Goal: Register for event/course

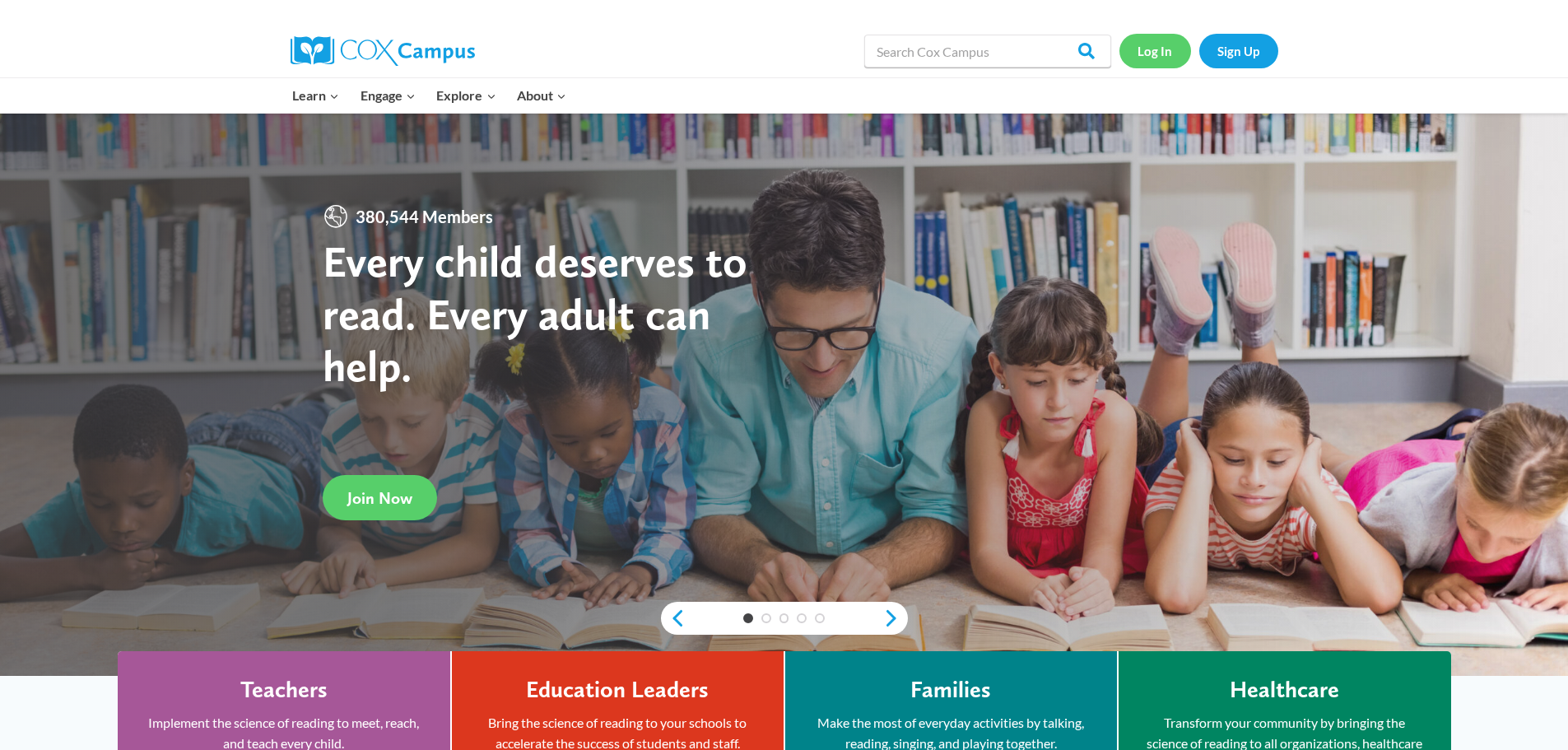
click at [1160, 47] on link "Log In" at bounding box center [1155, 50] width 72 height 34
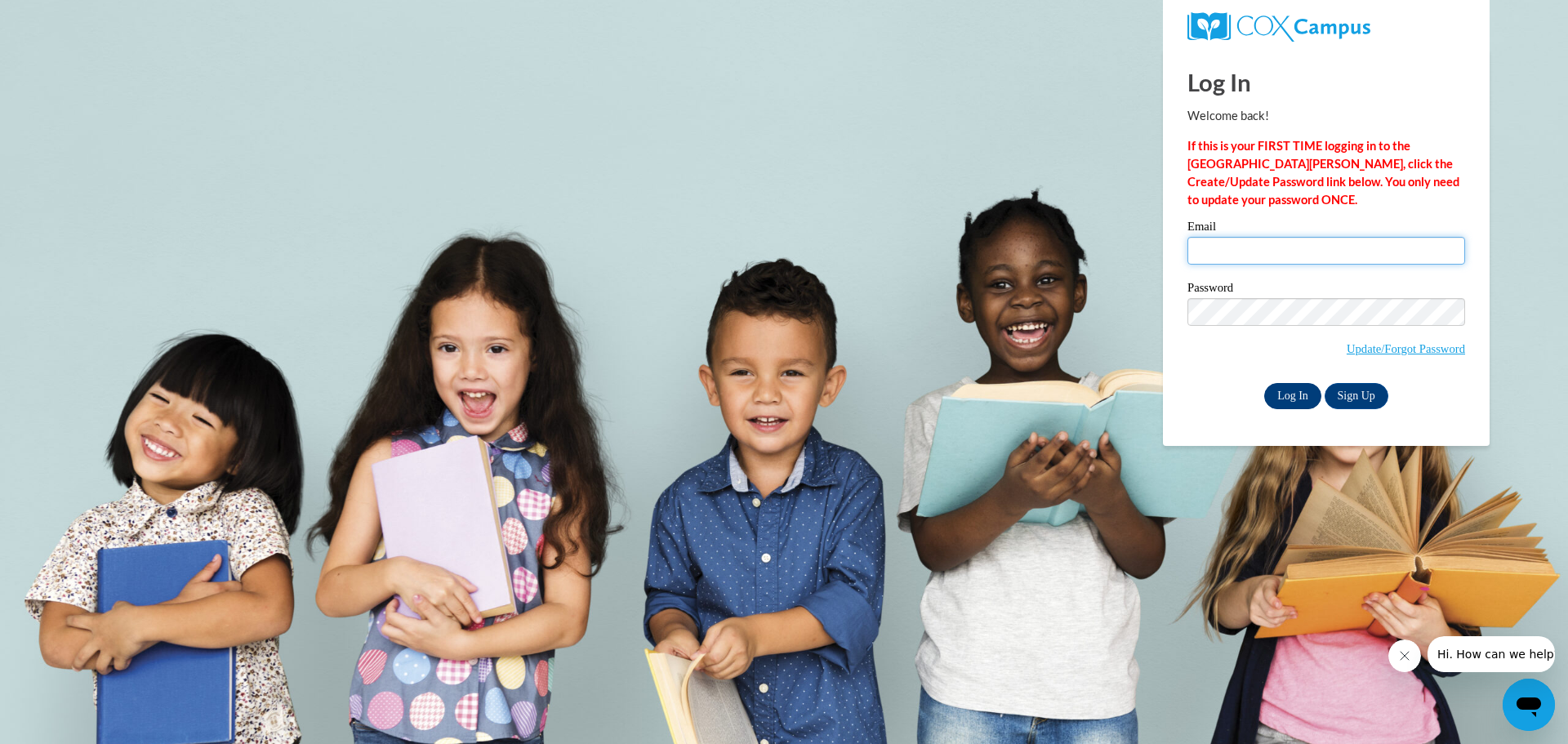
type input "sosborne@lccaa.net"
click at [1281, 392] on input "Log In" at bounding box center [1293, 395] width 58 height 26
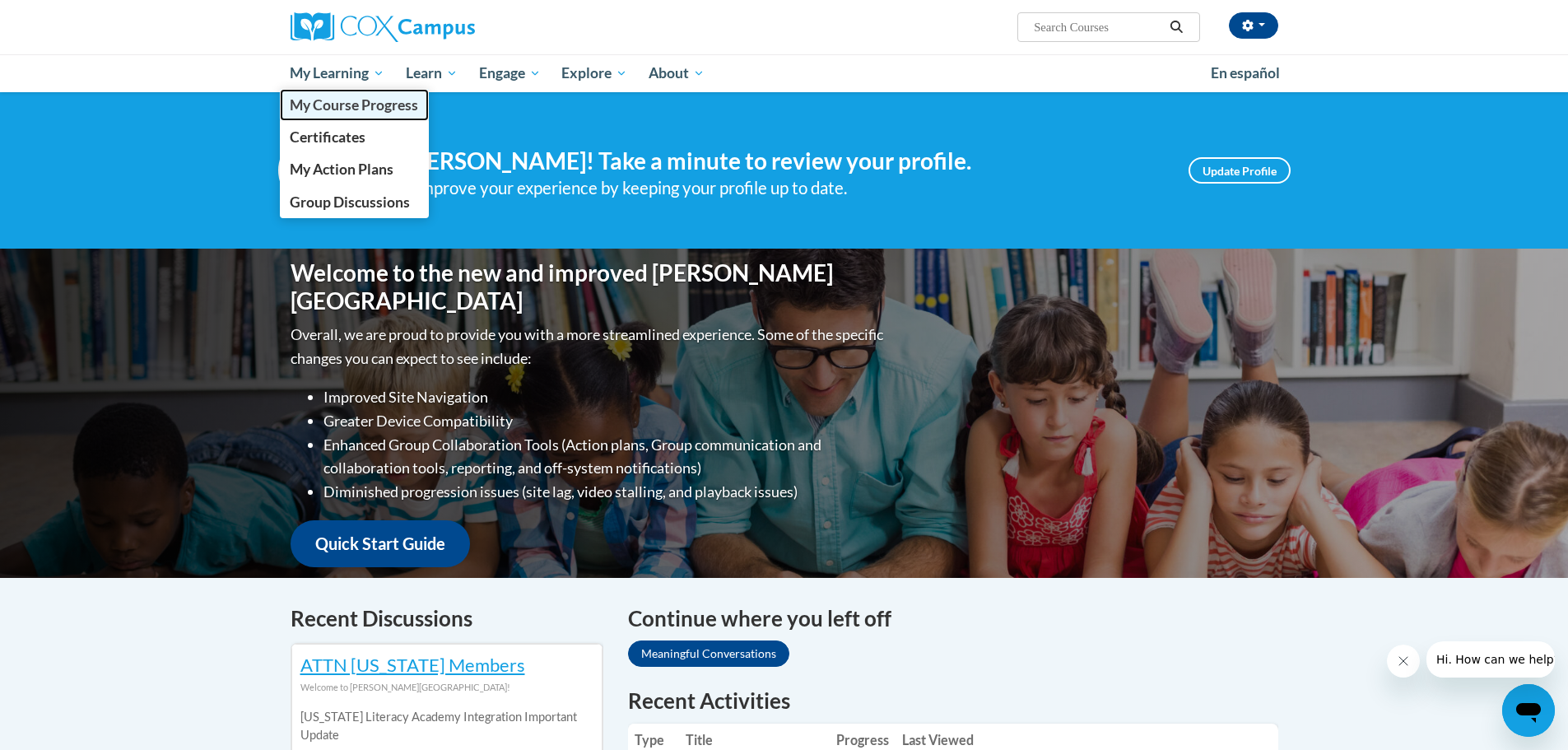
click at [342, 107] on span "My Course Progress" at bounding box center [354, 105] width 129 height 17
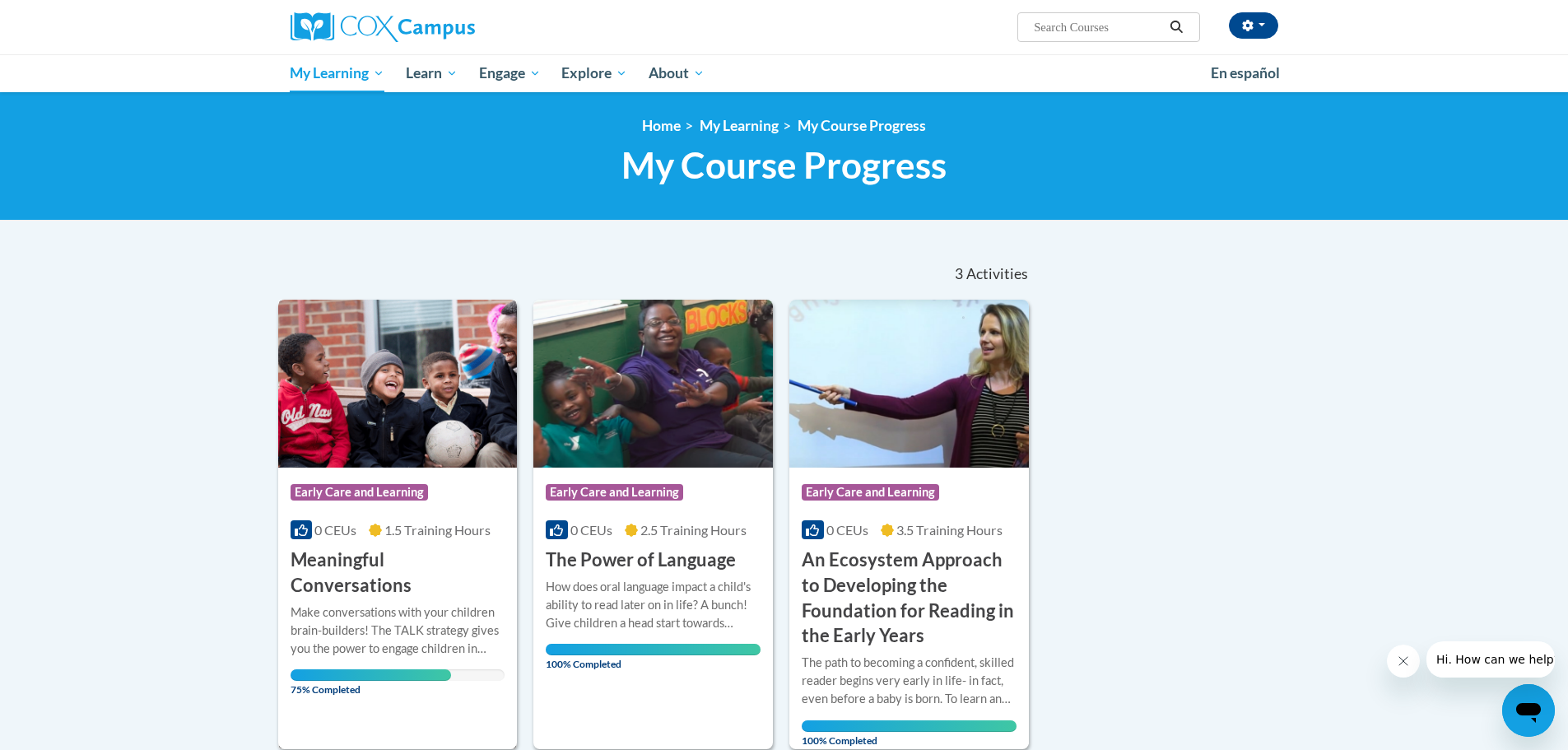
click at [372, 559] on h3 "Meaningful Conversations" at bounding box center [398, 572] width 215 height 51
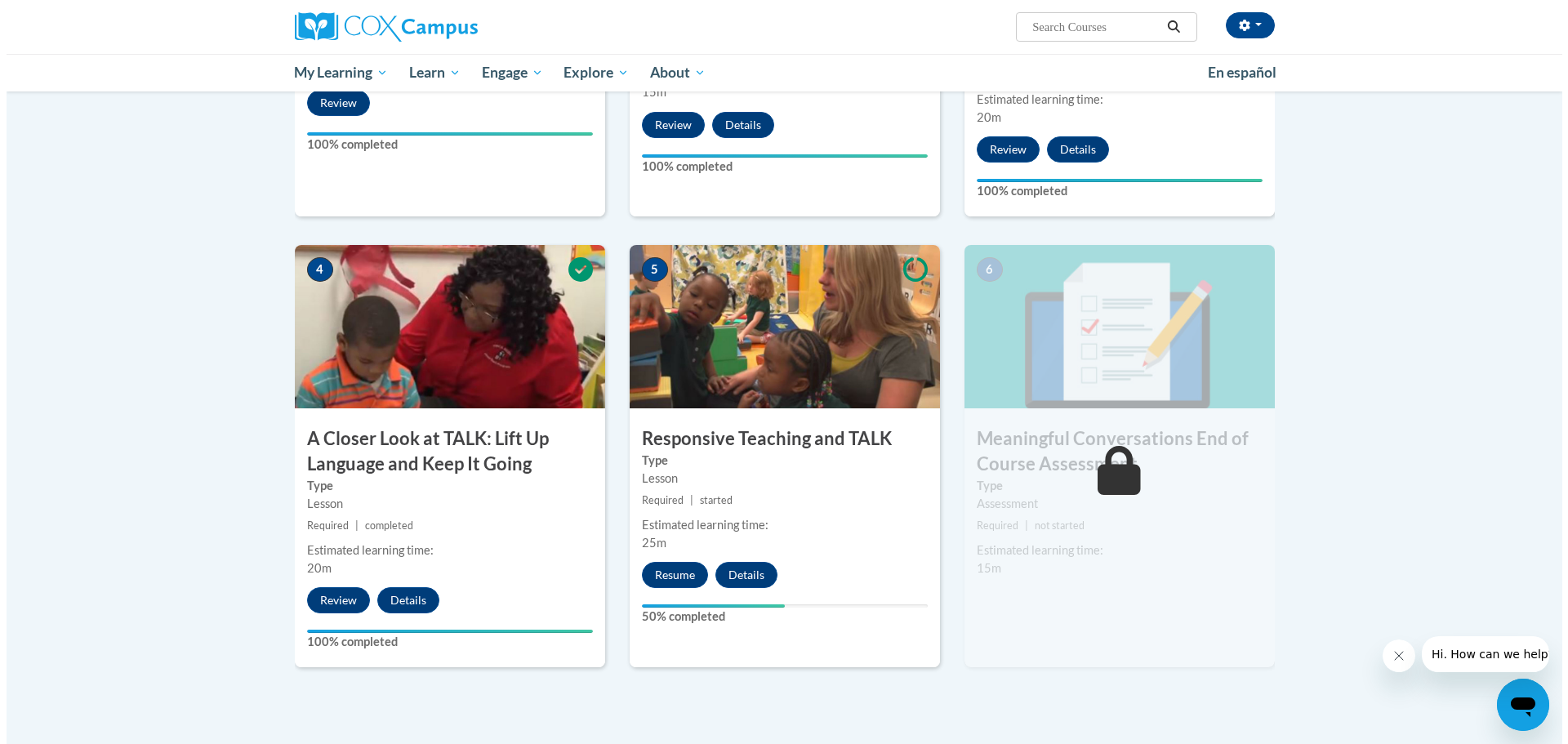
scroll to position [653, 0]
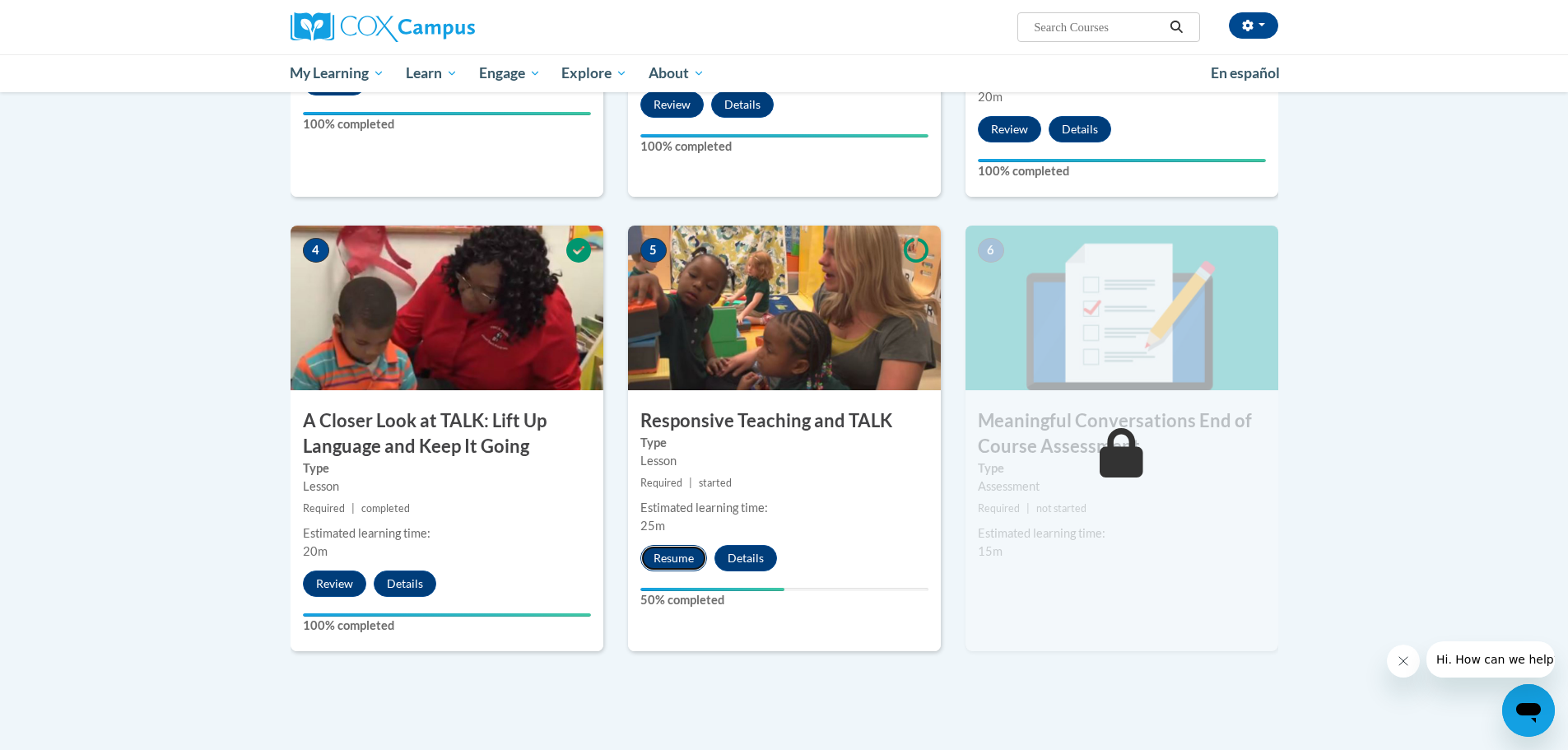
click at [669, 551] on button "Resume" at bounding box center [673, 558] width 67 height 26
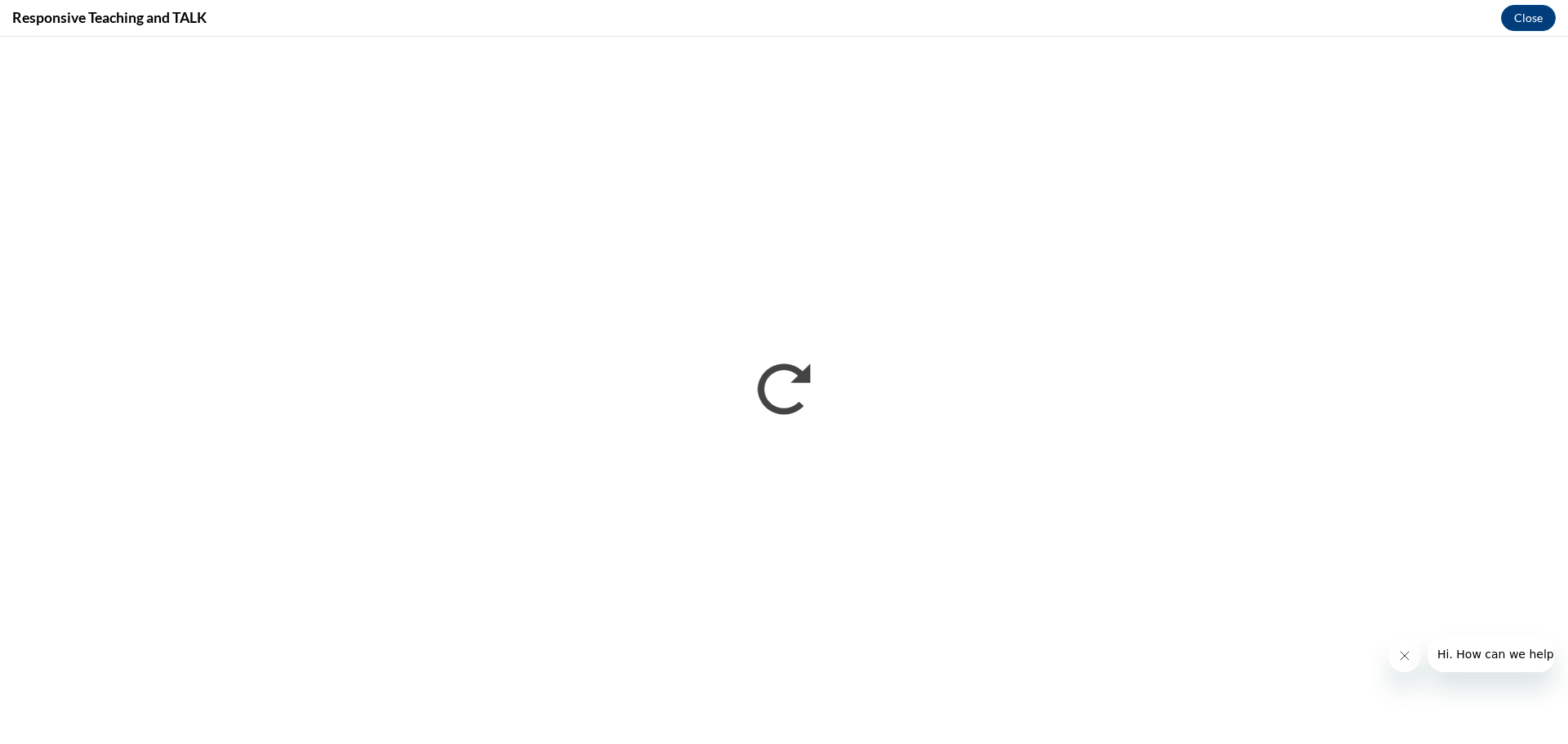
scroll to position [0, 0]
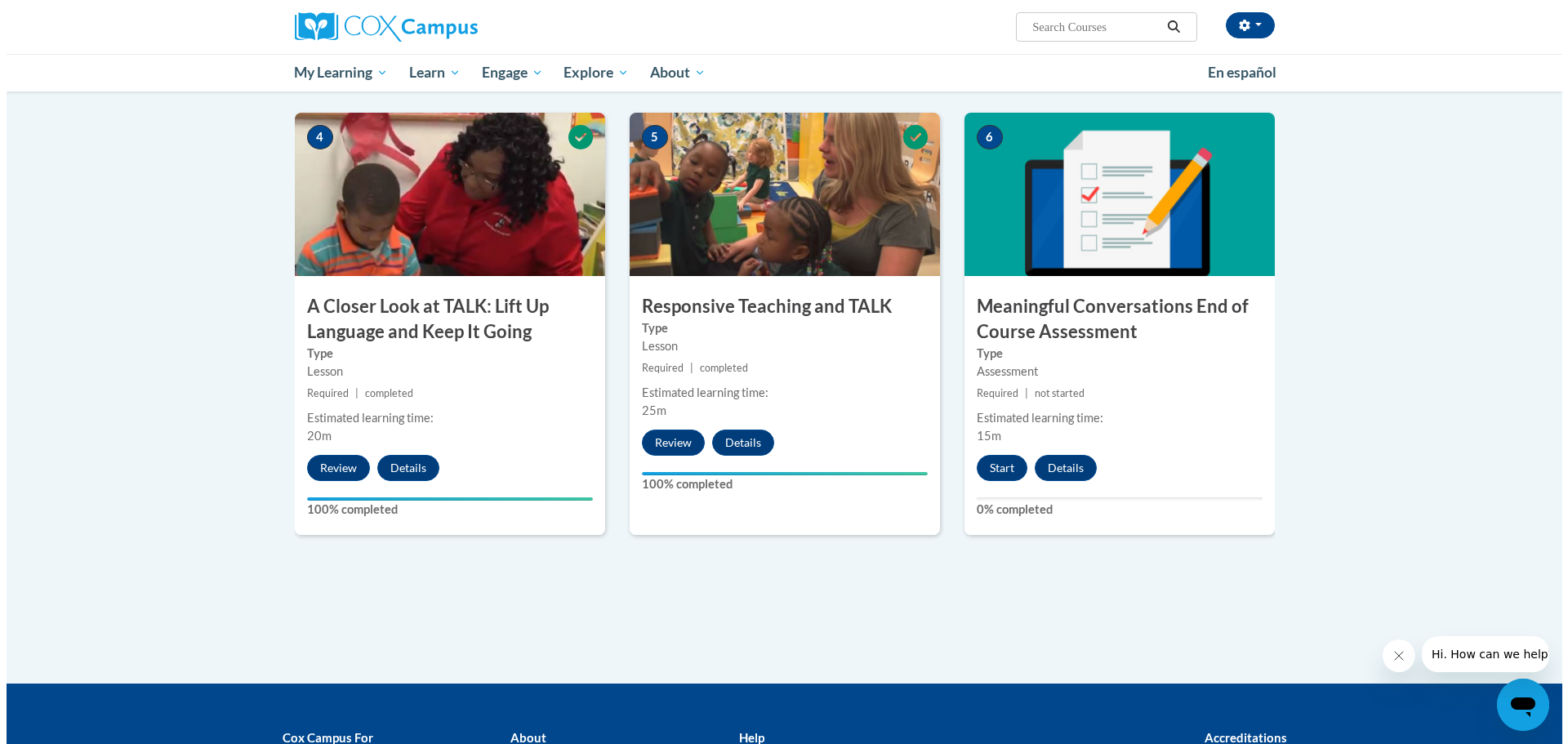
scroll to position [734, 0]
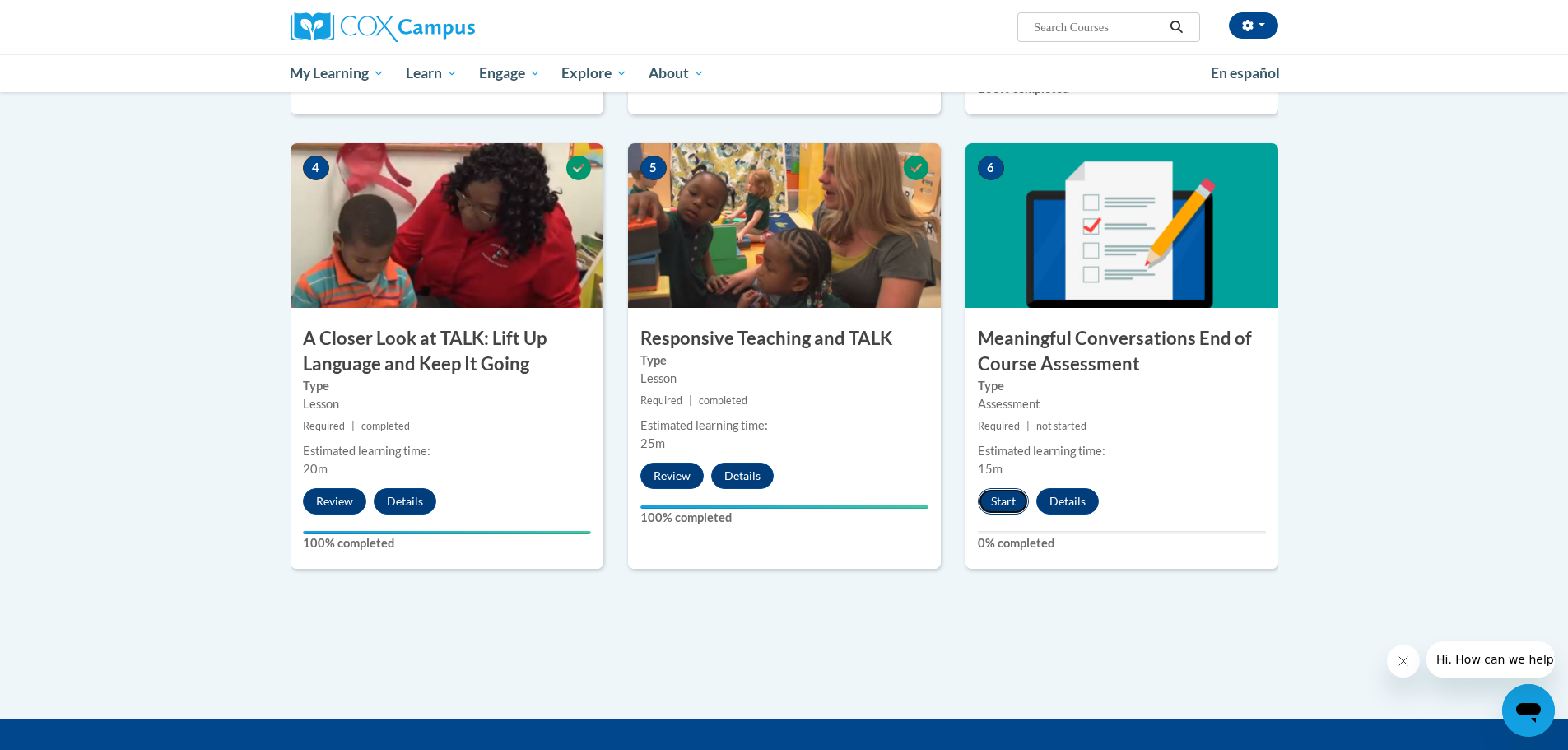
click at [1014, 490] on button "Start" at bounding box center [1002, 501] width 51 height 26
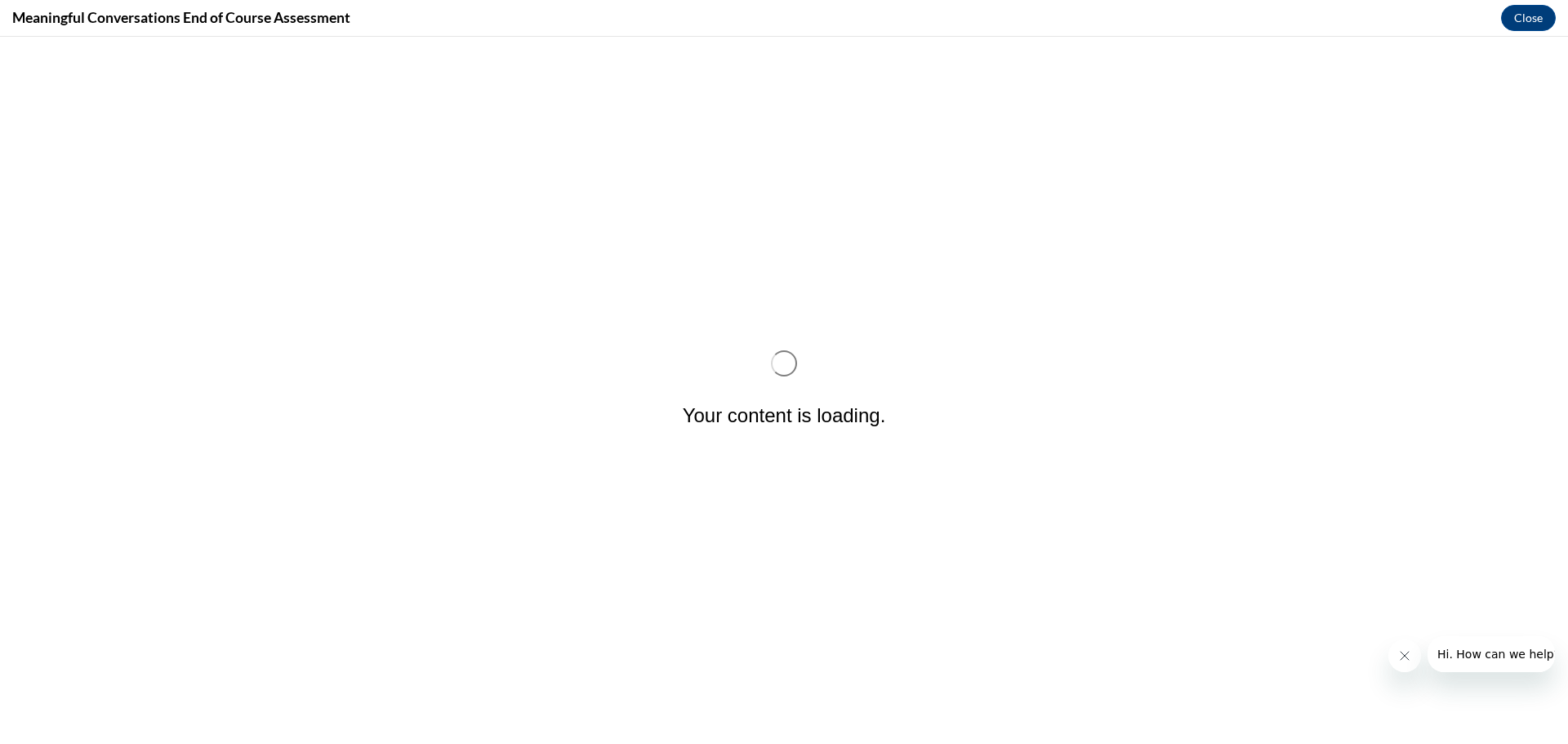
scroll to position [0, 0]
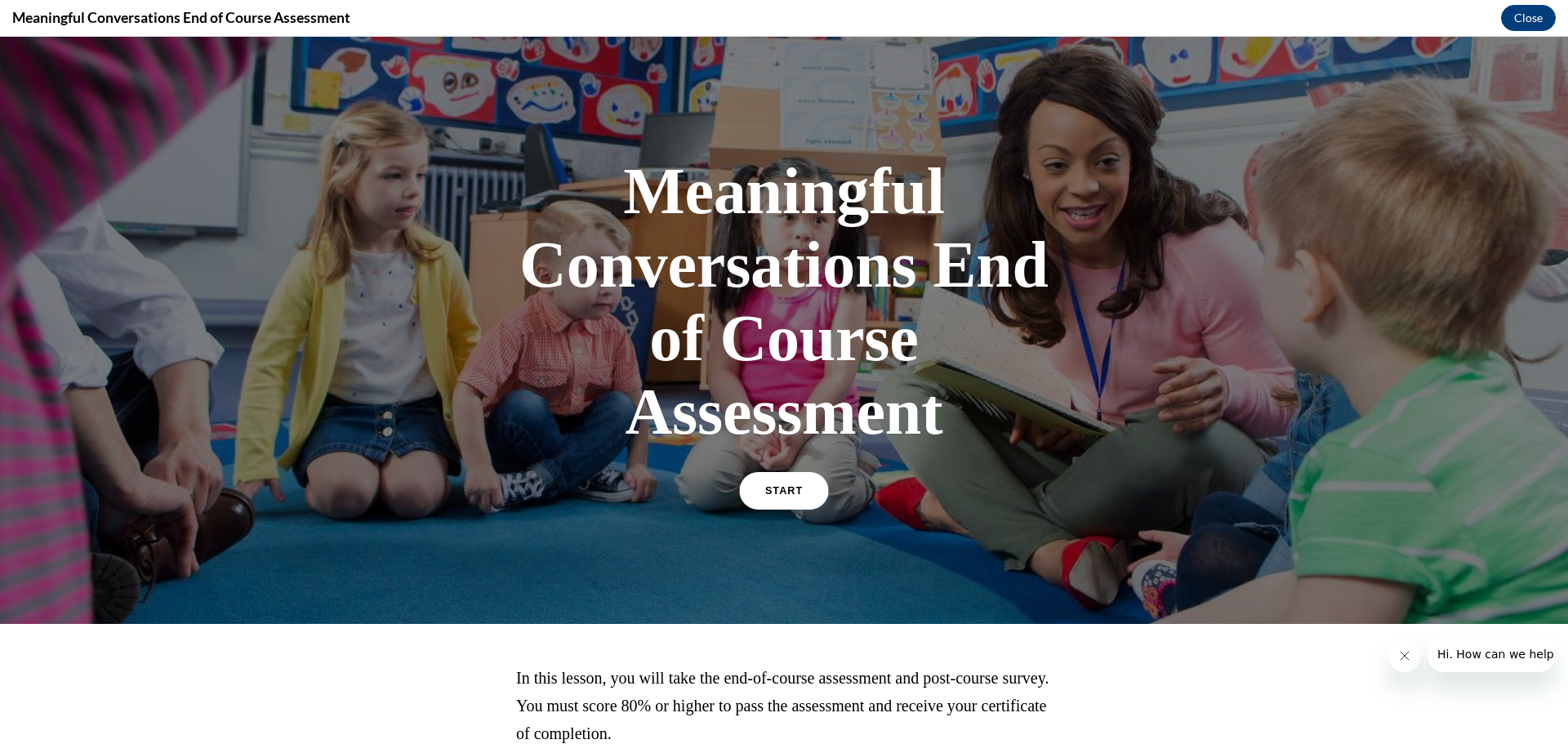
click at [774, 490] on span "START" at bounding box center [784, 491] width 37 height 12
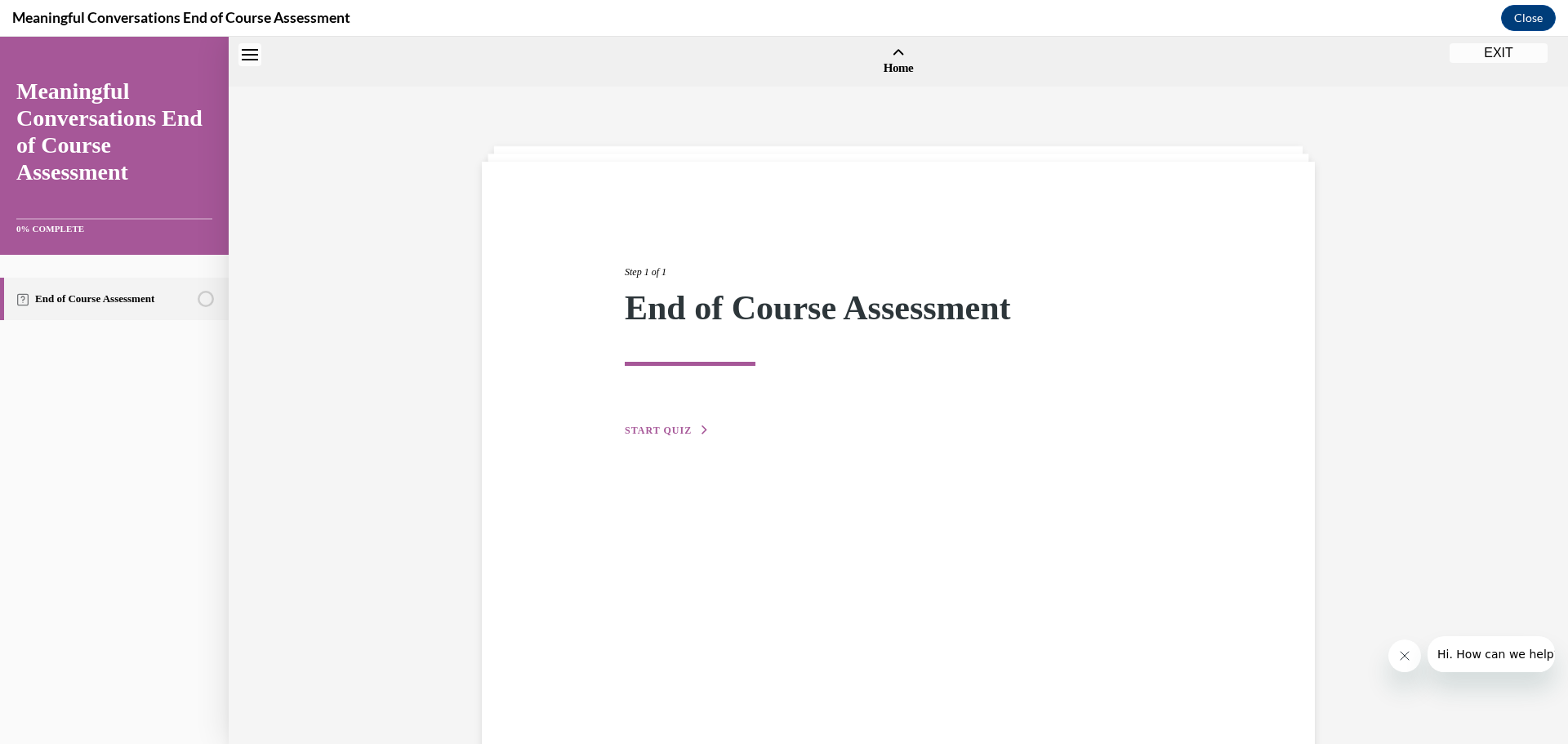
scroll to position [51, 0]
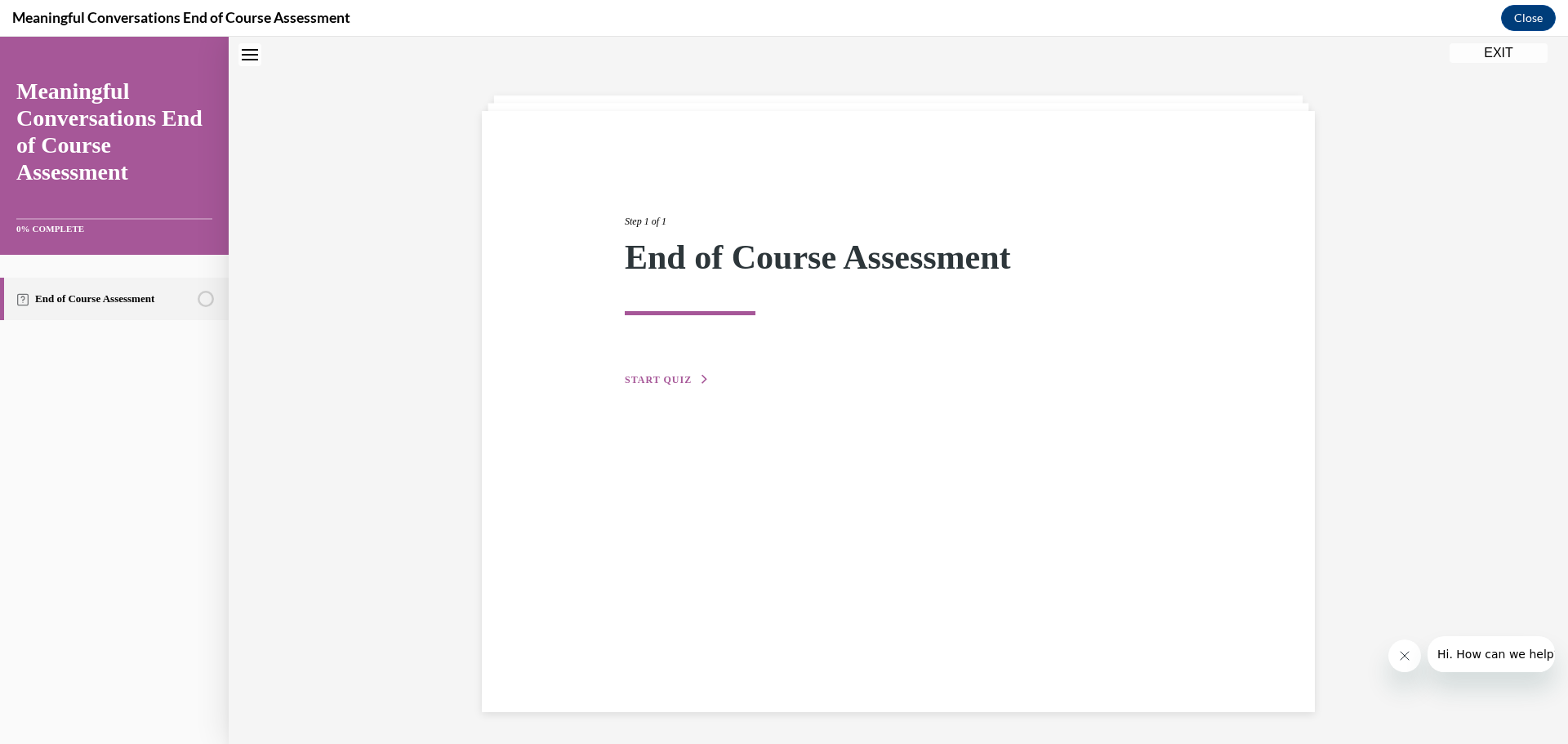
click at [659, 371] on div "Step 1 of 1 End of Course Assessment START QUIZ" at bounding box center [899, 282] width 572 height 212
click at [651, 376] on span "START QUIZ" at bounding box center [658, 380] width 67 height 12
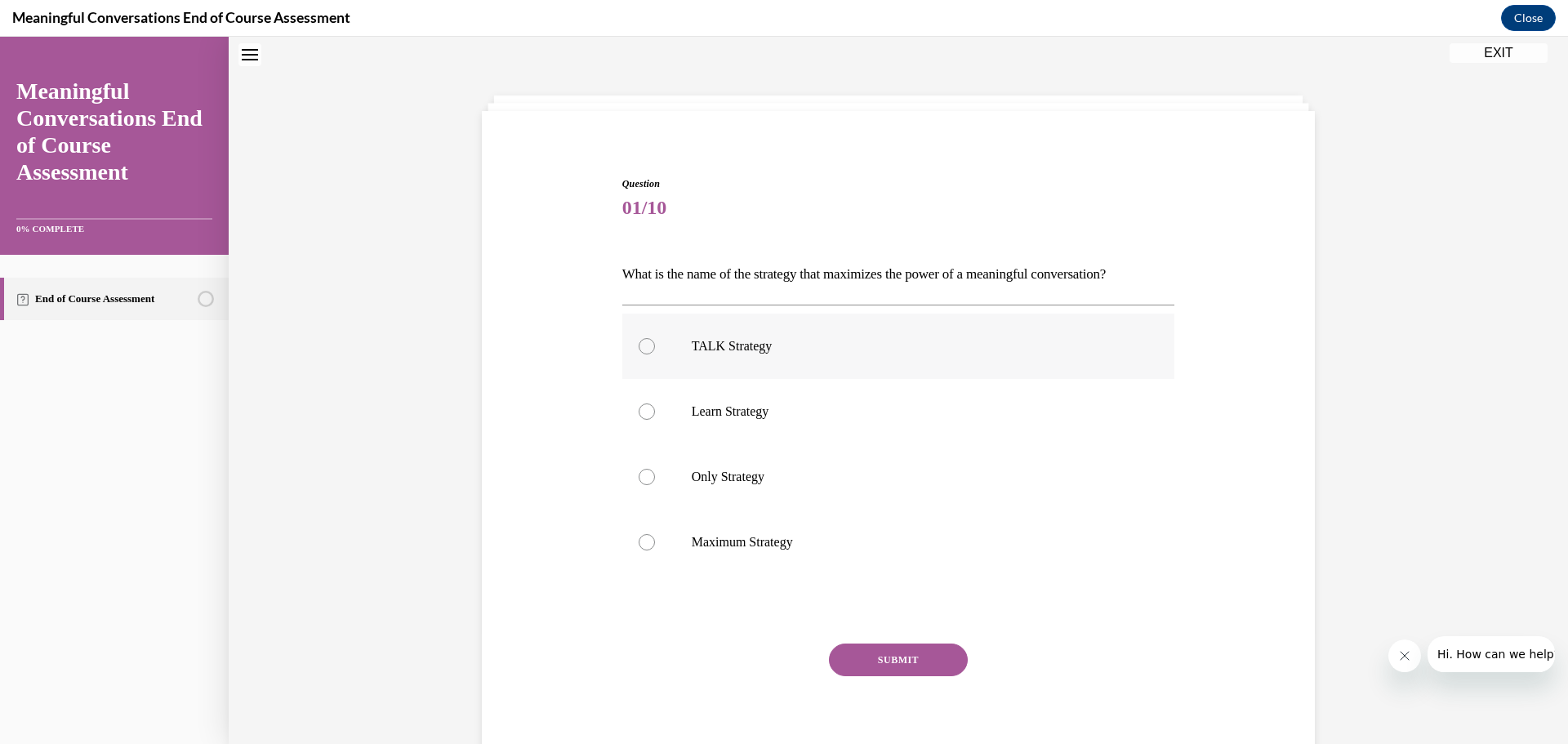
click at [643, 343] on div at bounding box center [646, 345] width 16 height 16
click at [643, 343] on input "TALK Strategy" at bounding box center [646, 345] width 16 height 16
radio input "true"
click at [903, 653] on button "SUBMIT" at bounding box center [898, 660] width 139 height 33
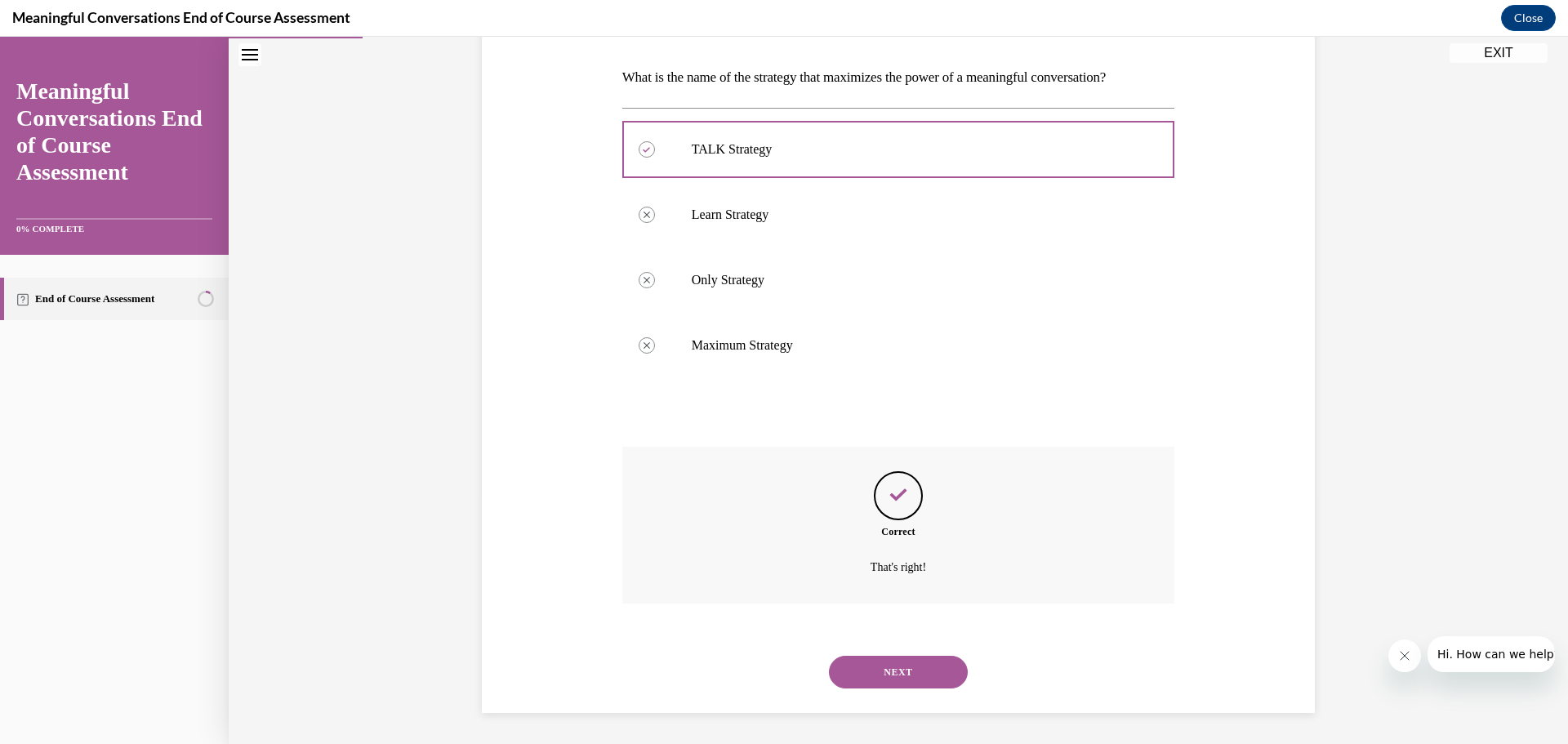
scroll to position [249, 0]
click at [889, 667] on button "NEXT" at bounding box center [898, 670] width 139 height 33
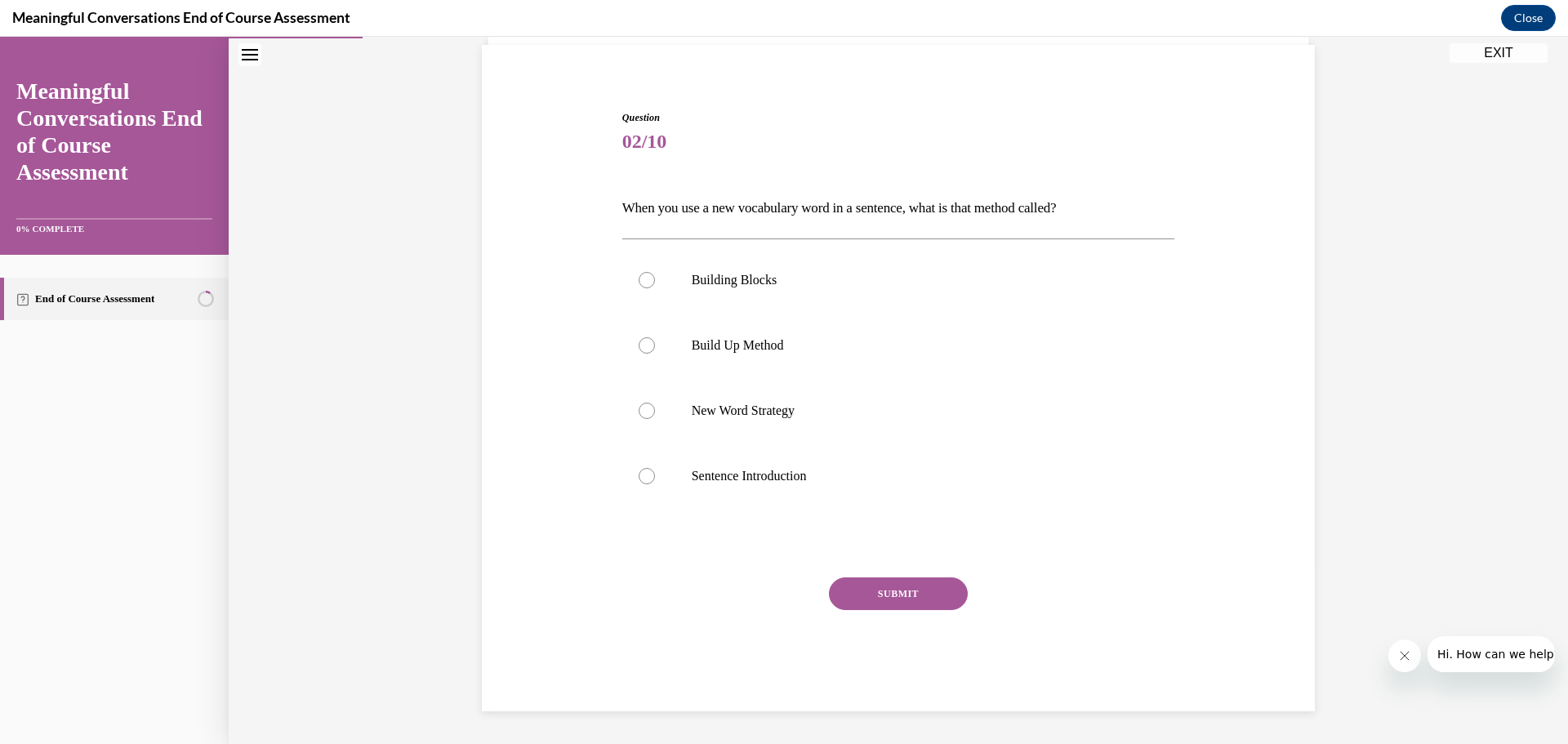
scroll to position [117, 0]
click at [639, 346] on div at bounding box center [646, 345] width 16 height 16
click at [639, 346] on input "Build Up Method" at bounding box center [646, 345] width 16 height 16
radio input "true"
click at [890, 592] on button "SUBMIT" at bounding box center [898, 593] width 139 height 33
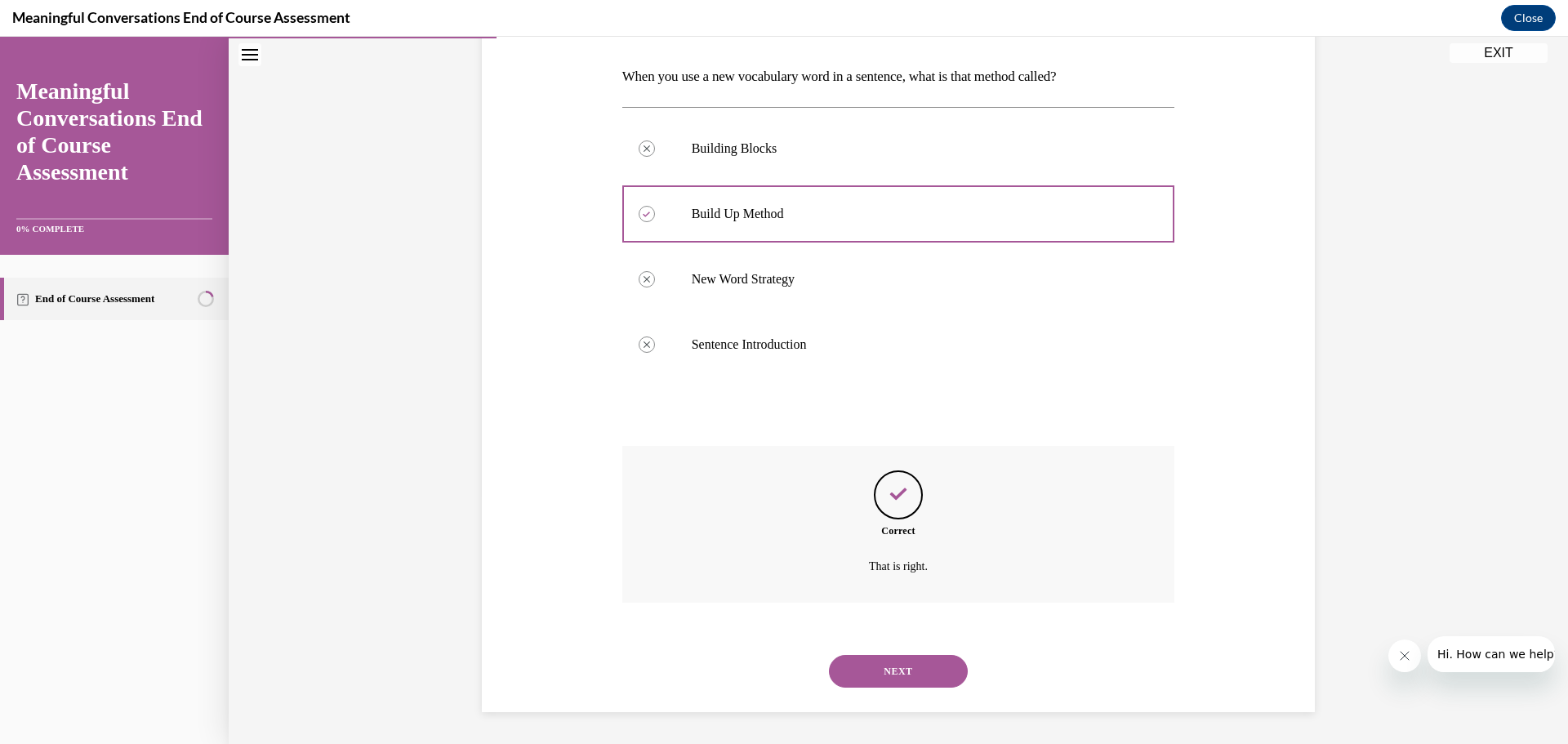
scroll to position [249, 0]
click at [901, 667] on button "NEXT" at bounding box center [898, 670] width 139 height 33
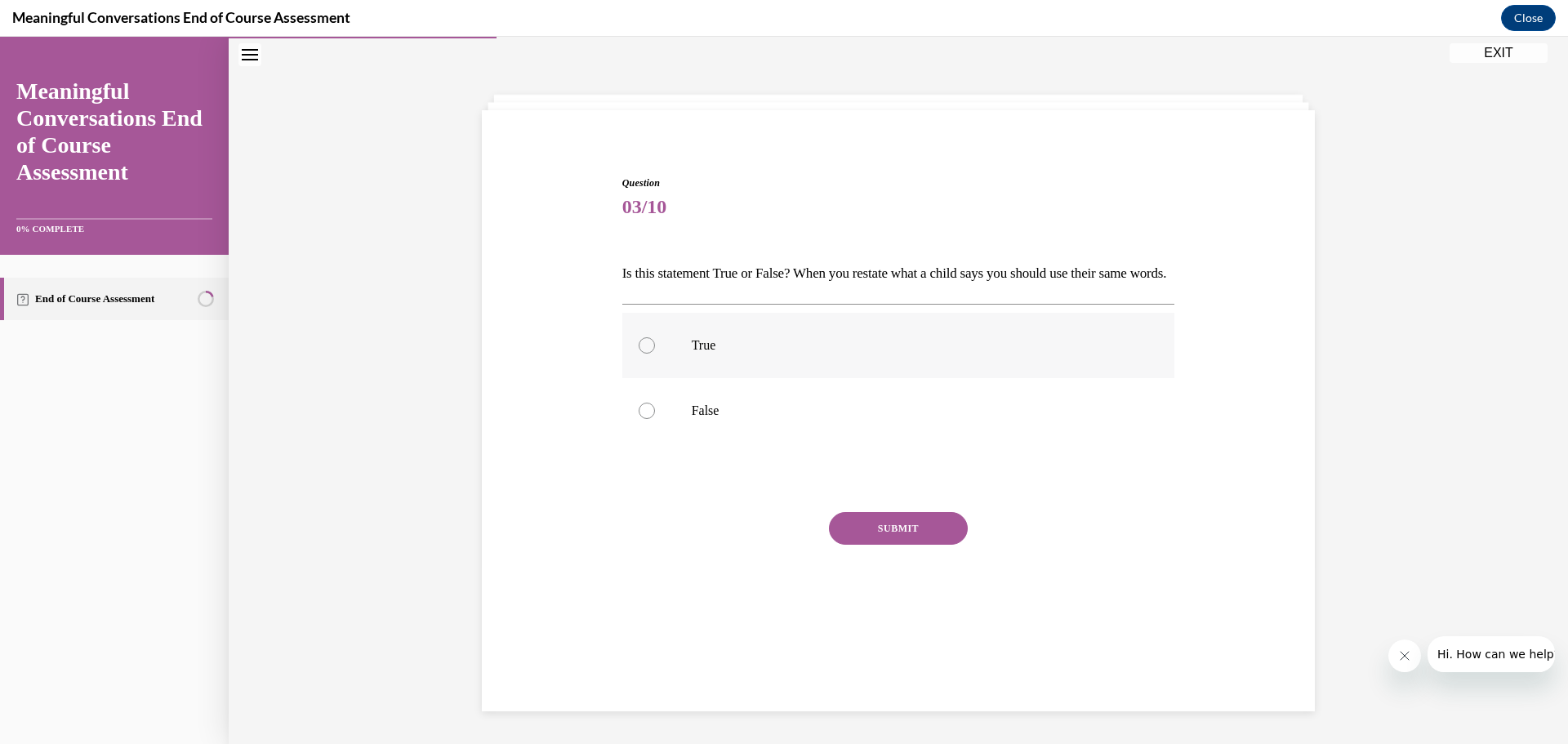
click at [639, 354] on div at bounding box center [646, 345] width 16 height 16
click at [639, 354] on input "True" at bounding box center [646, 345] width 16 height 16
radio input "true"
click at [888, 545] on button "SUBMIT" at bounding box center [898, 528] width 139 height 33
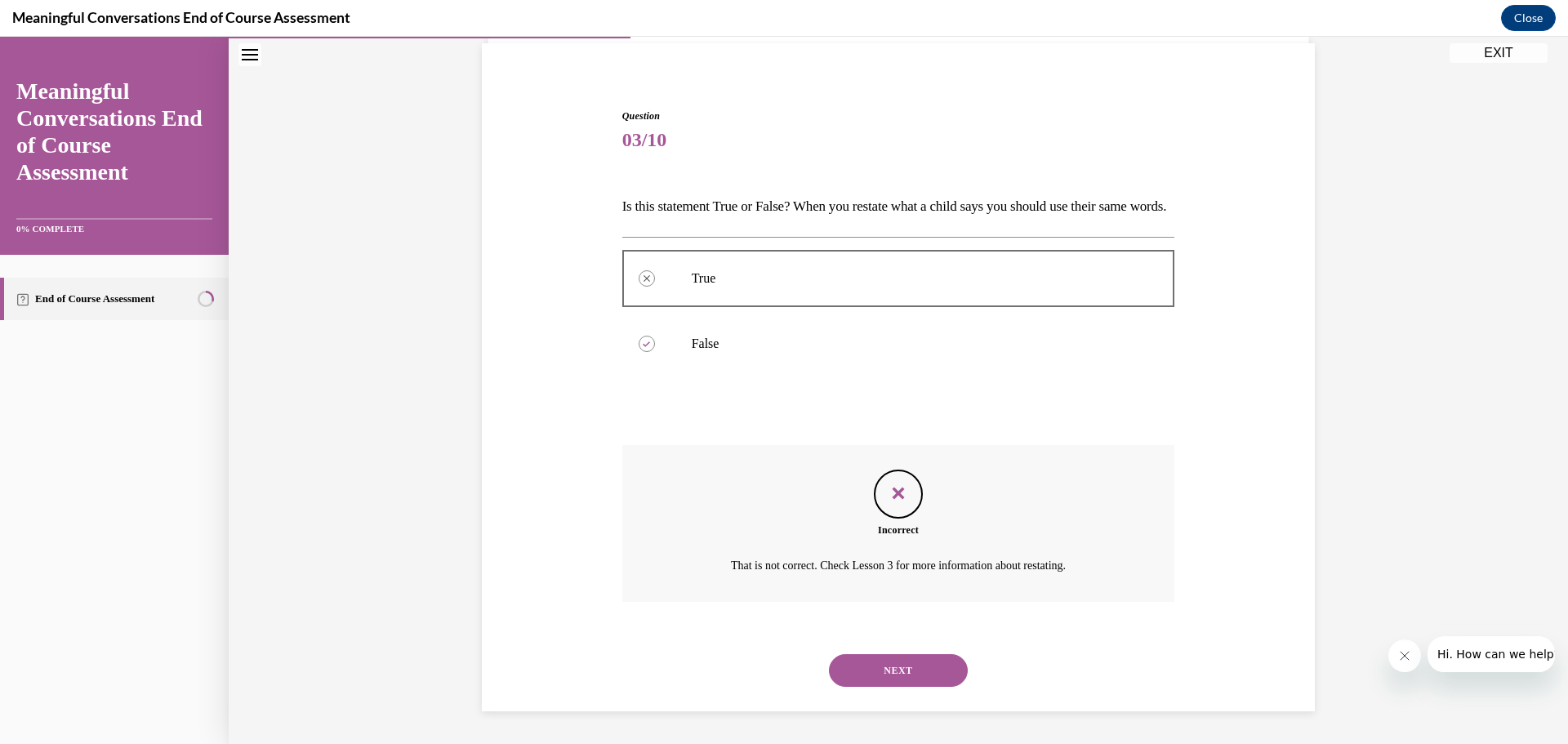
scroll to position [146, 0]
click at [868, 666] on button "NEXT" at bounding box center [898, 670] width 139 height 33
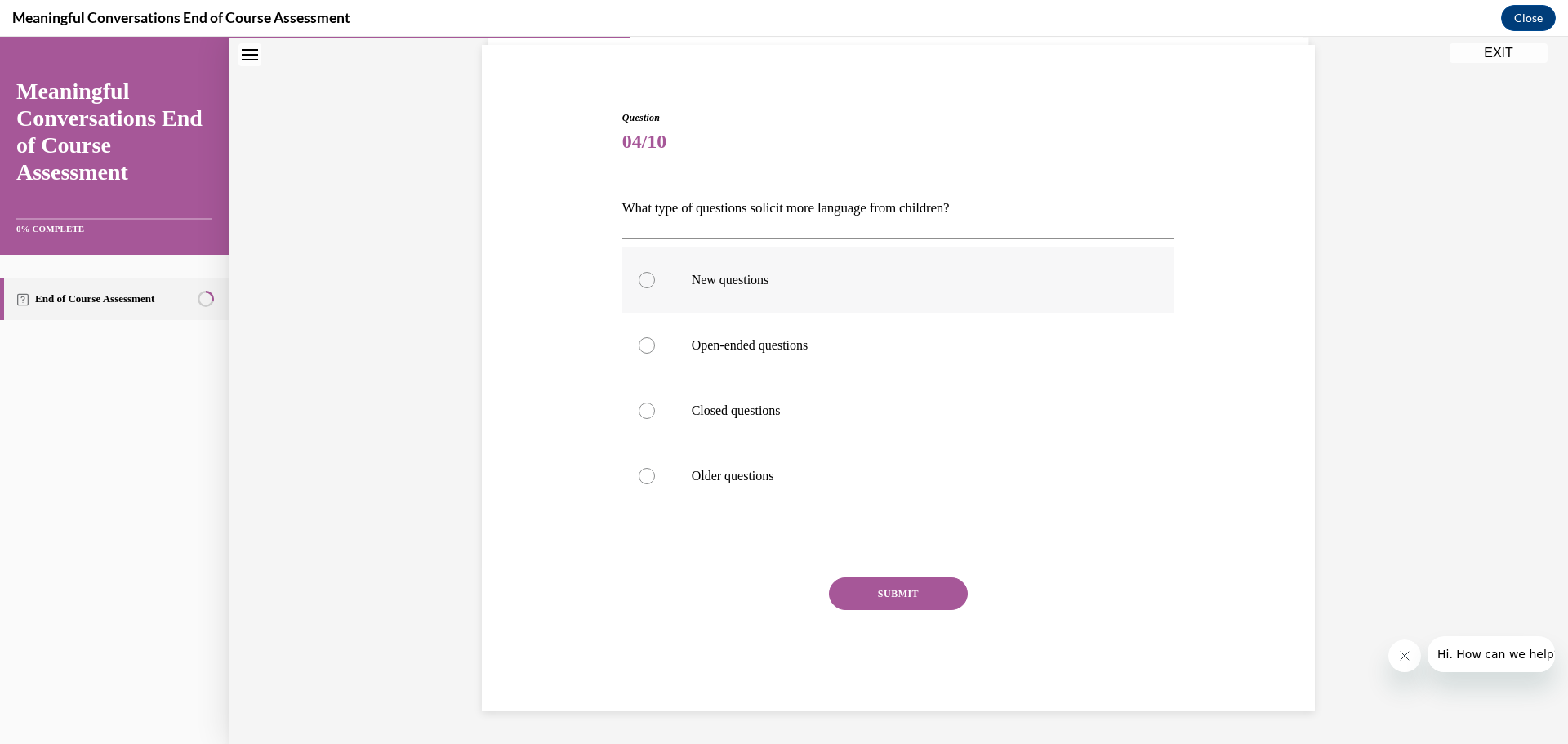
scroll to position [57, 0]
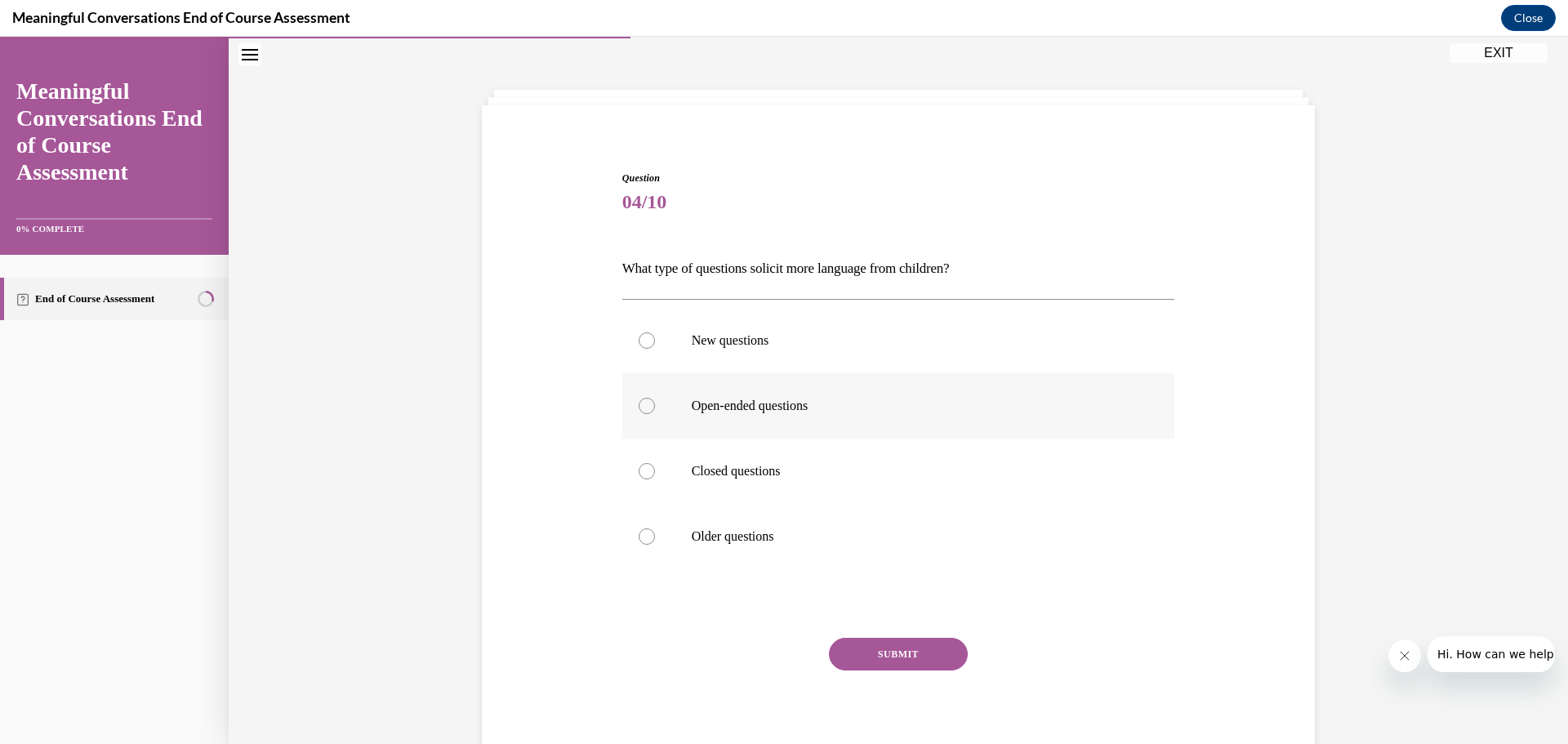
click at [642, 398] on div at bounding box center [646, 406] width 16 height 16
click at [642, 398] on input "Open-ended questions" at bounding box center [646, 406] width 16 height 16
radio input "true"
click at [901, 651] on button "SUBMIT" at bounding box center [898, 654] width 139 height 33
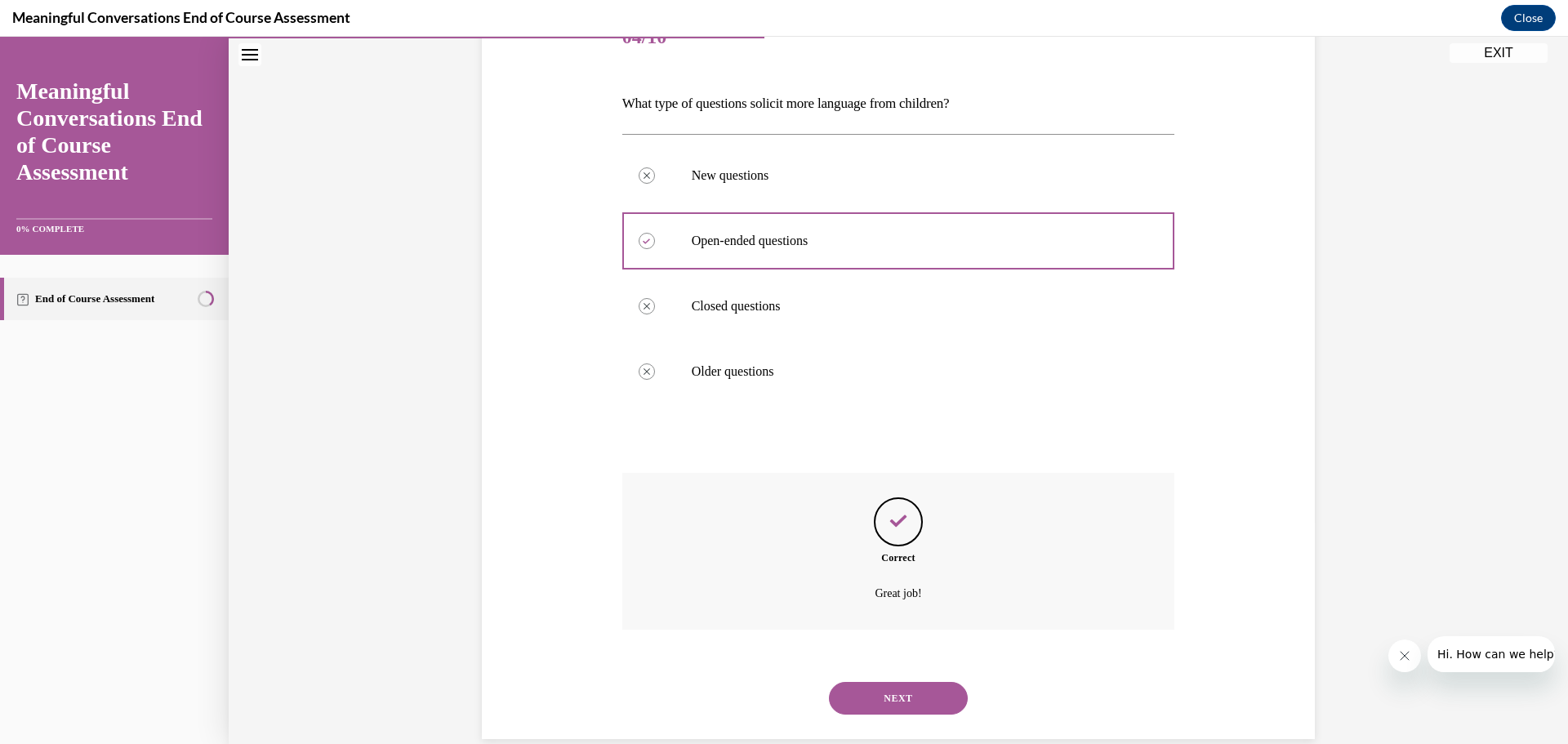
scroll to position [249, 0]
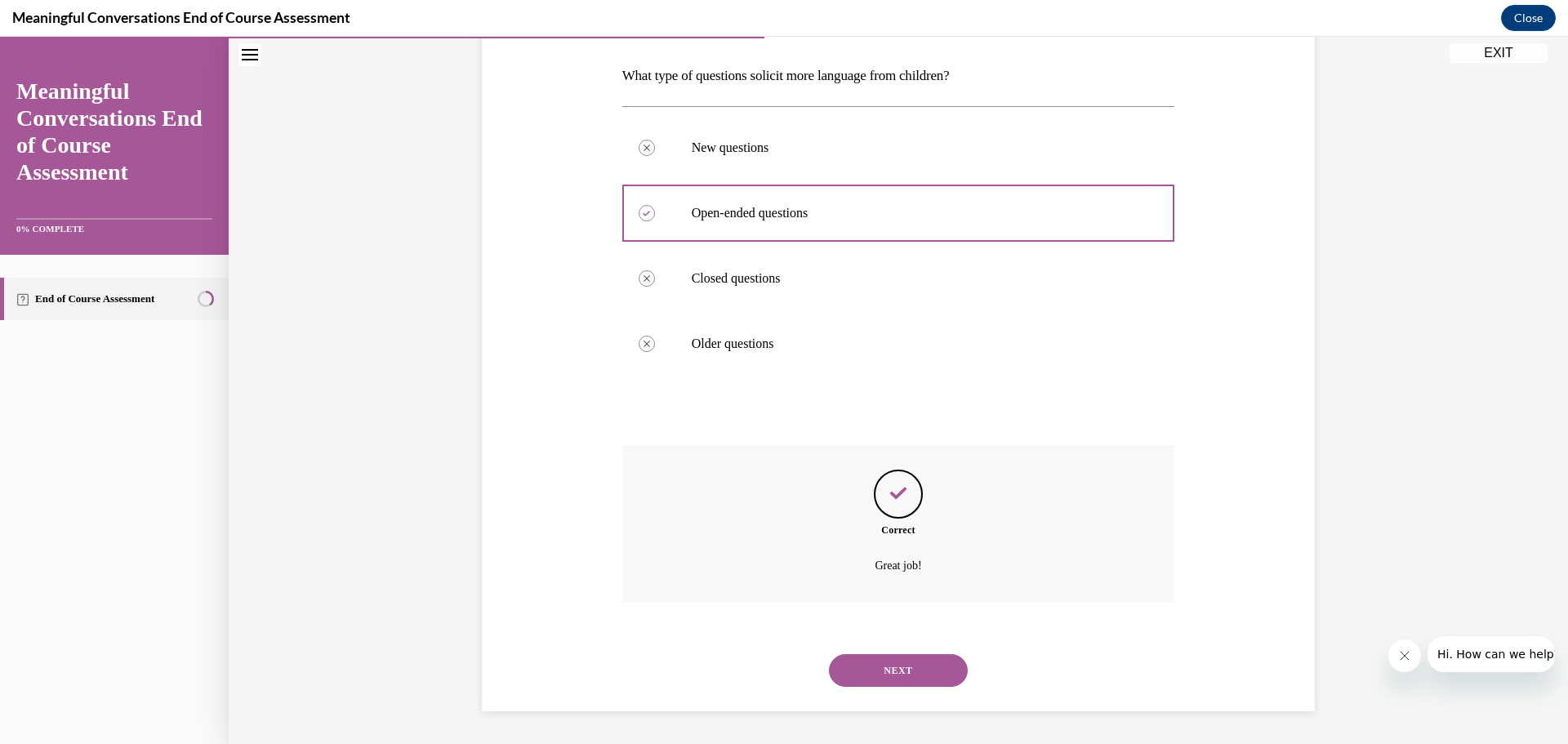
click at [904, 663] on button "NEXT" at bounding box center [898, 670] width 139 height 33
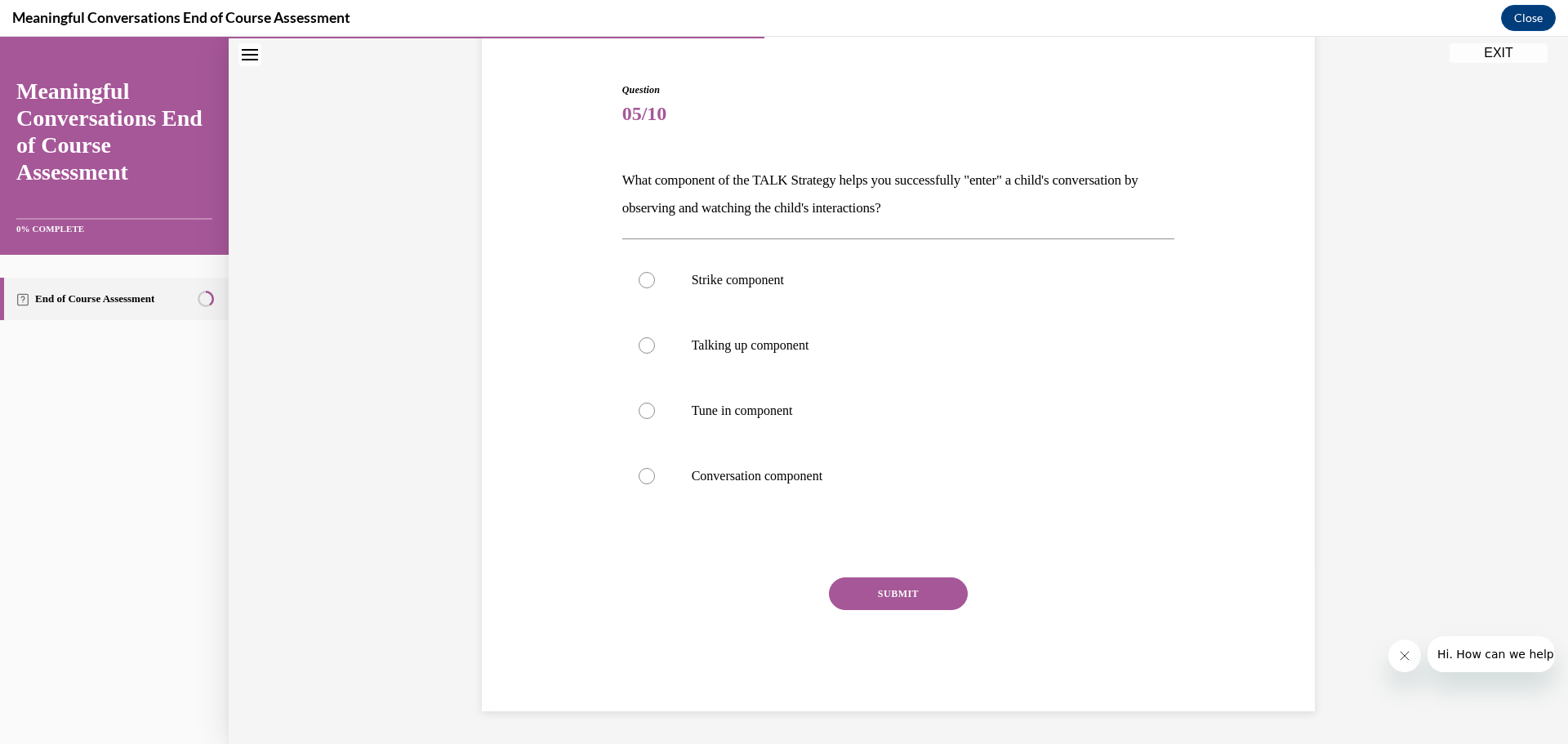
scroll to position [145, 0]
click at [639, 409] on div at bounding box center [646, 410] width 16 height 16
click at [639, 409] on input "Tune in component" at bounding box center [646, 410] width 16 height 16
radio input "true"
click at [899, 593] on button "SUBMIT" at bounding box center [898, 593] width 139 height 33
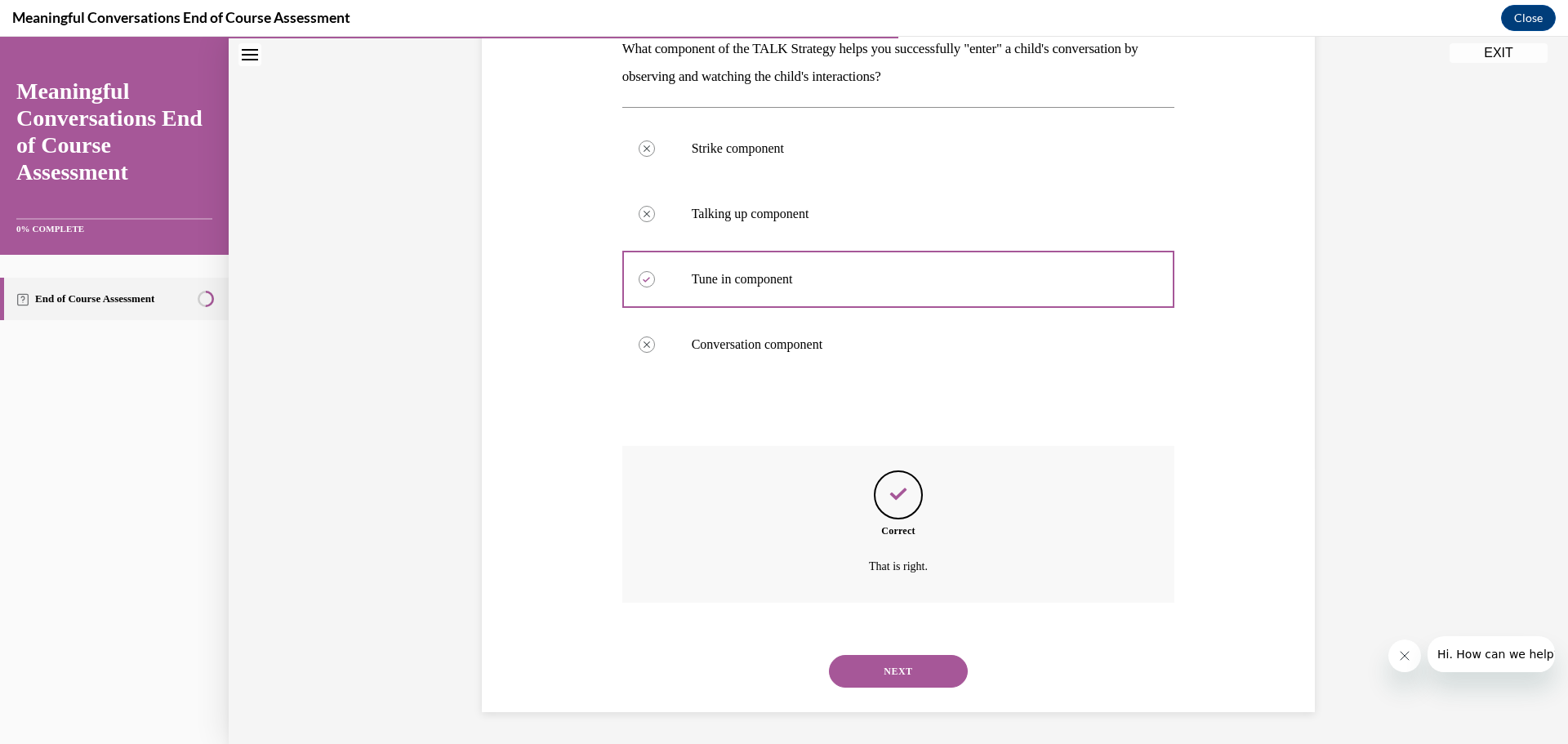
scroll to position [277, 0]
click at [881, 668] on button "NEXT" at bounding box center [898, 670] width 139 height 33
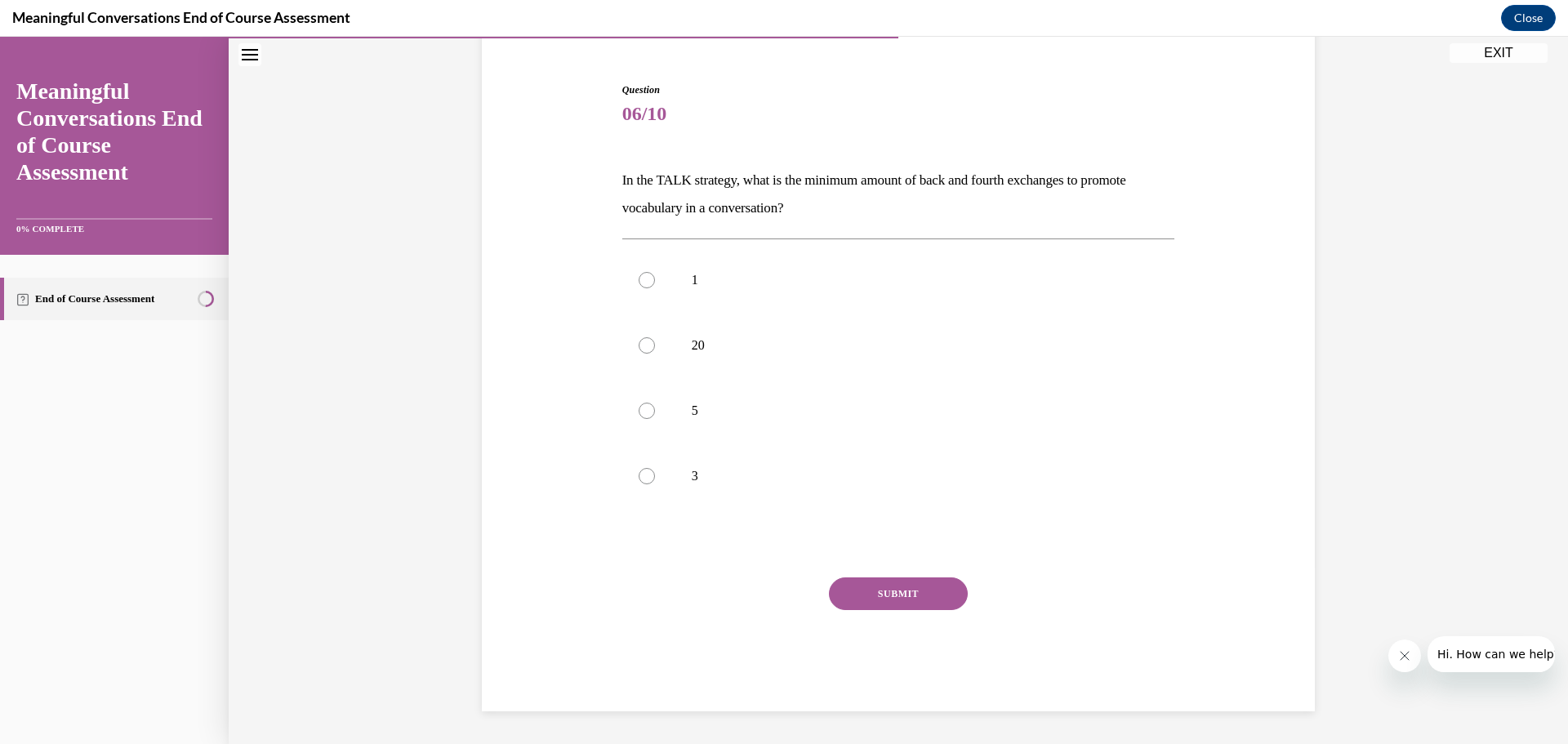
scroll to position [145, 0]
click at [644, 406] on div at bounding box center [646, 410] width 16 height 16
click at [644, 406] on input "5" at bounding box center [646, 410] width 16 height 16
radio input "true"
click at [885, 585] on button "SUBMIT" at bounding box center [898, 593] width 139 height 33
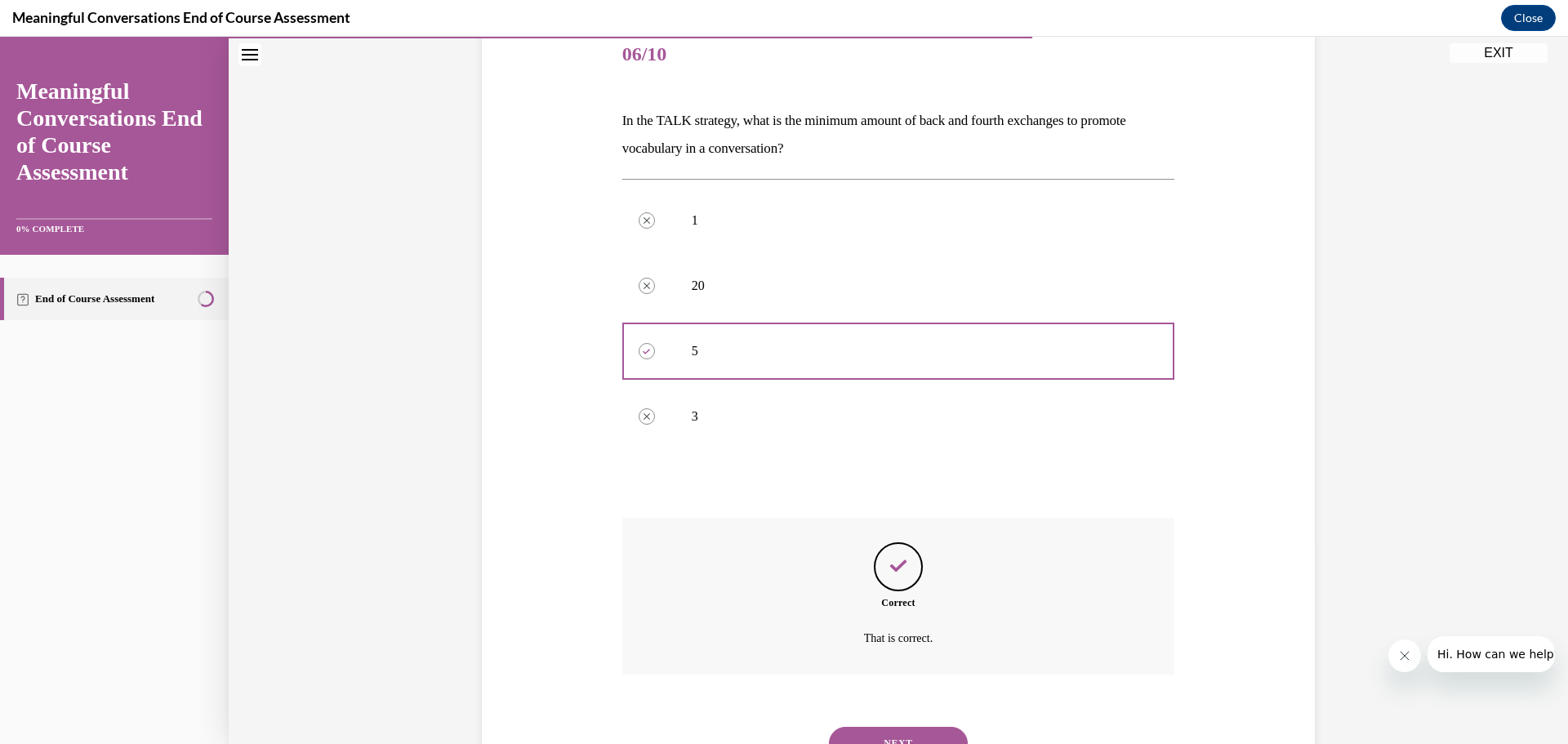
scroll to position [277, 0]
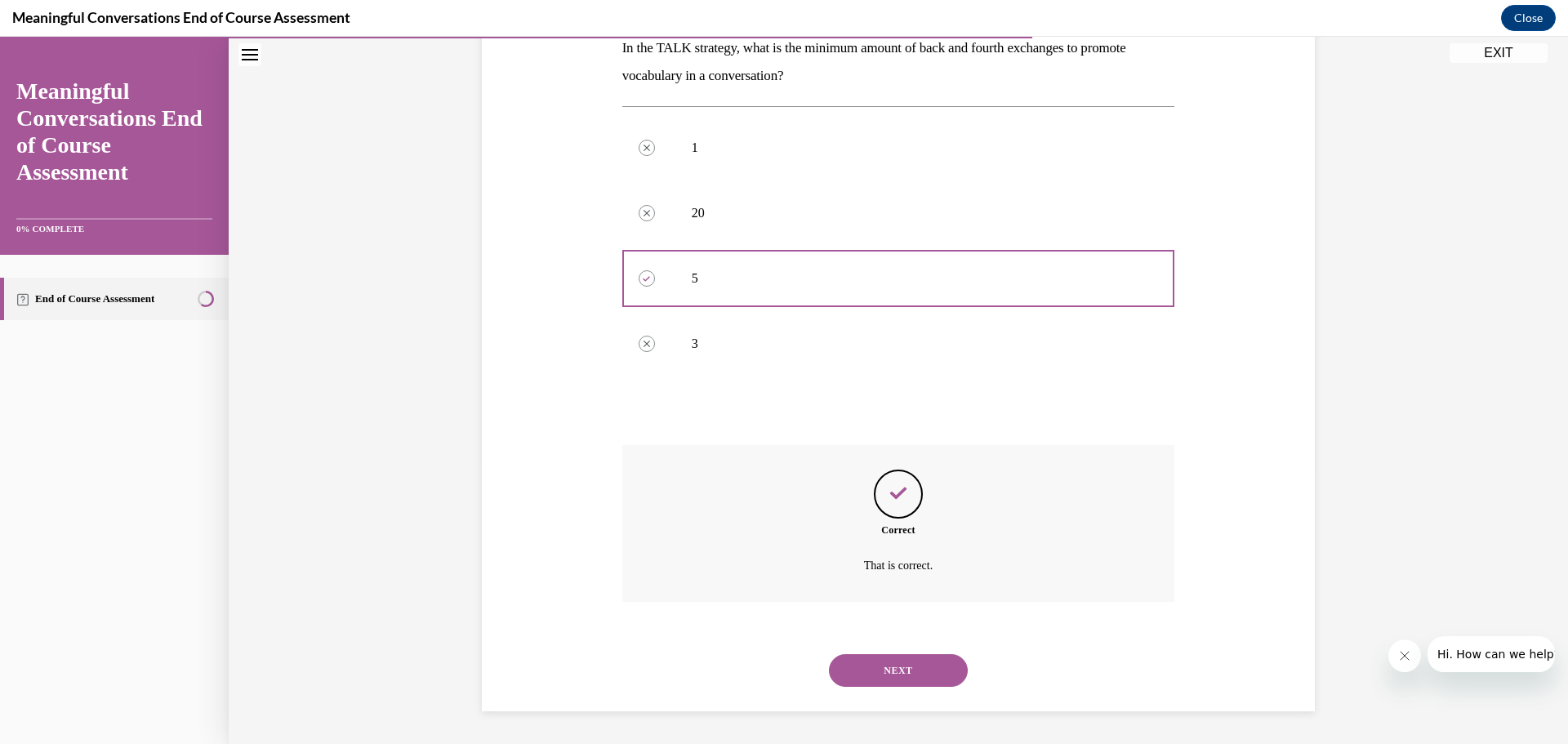
click at [892, 668] on button "NEXT" at bounding box center [898, 670] width 139 height 33
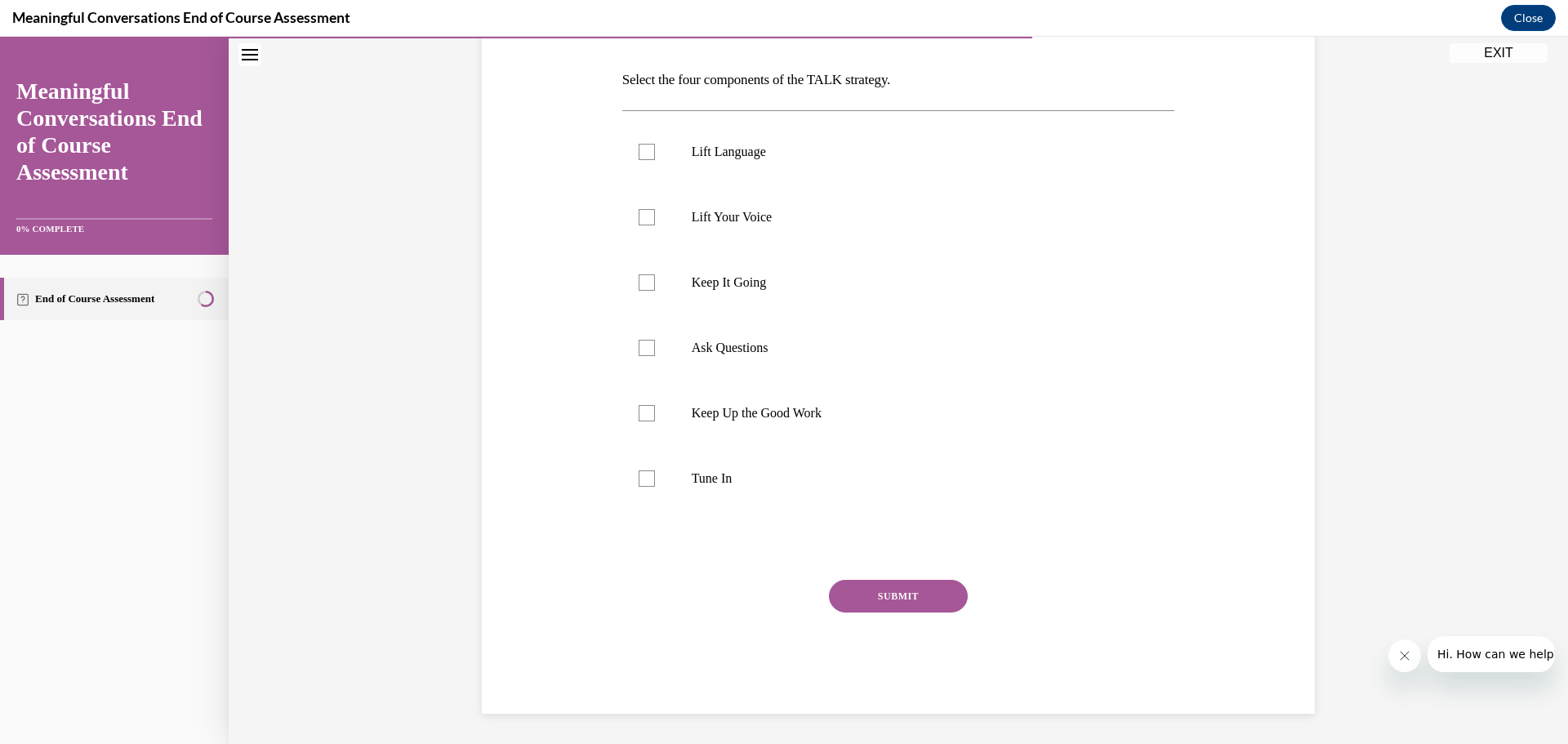
scroll to position [163, 0]
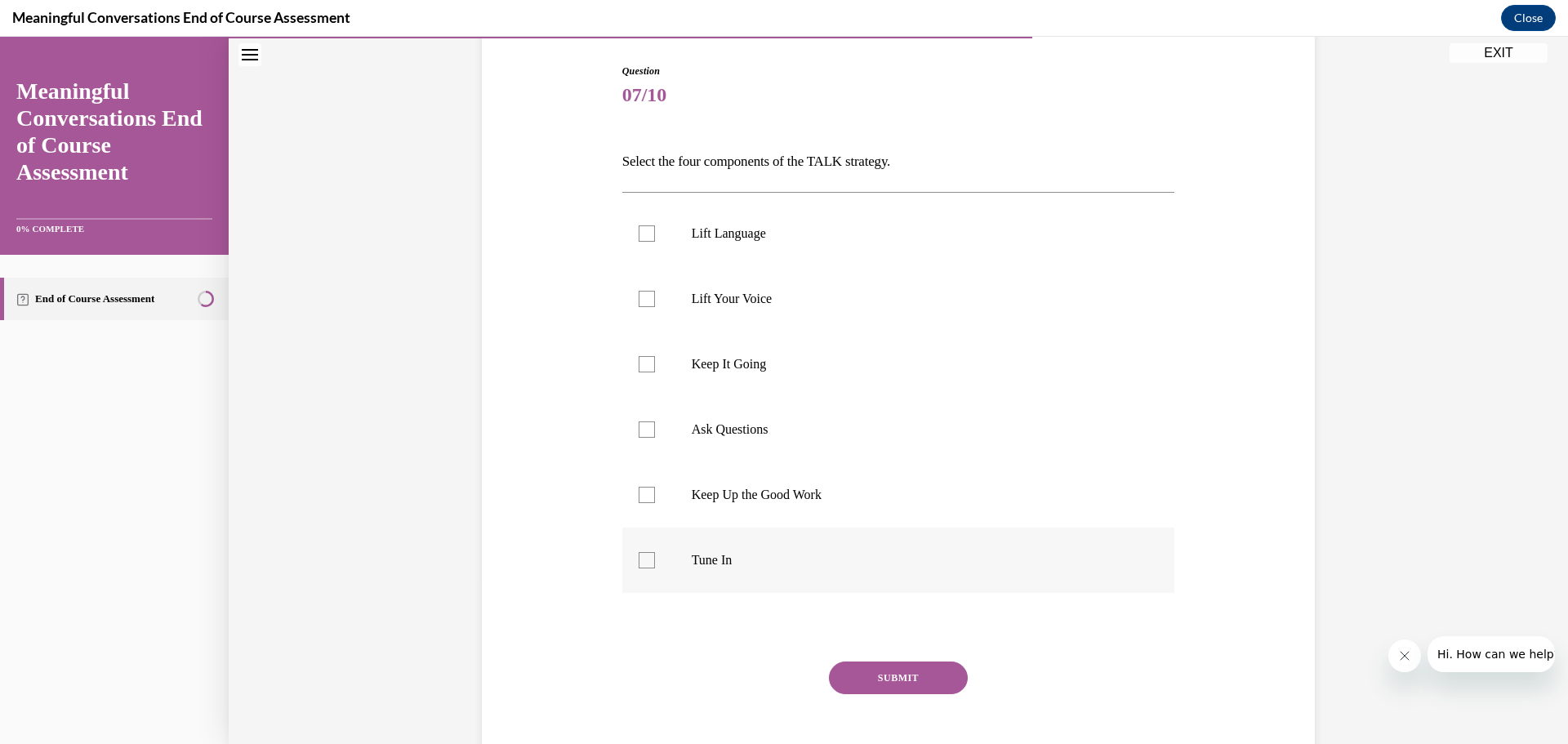
click at [638, 573] on label "Tune In" at bounding box center [899, 560] width 552 height 65
click at [639, 569] on input "Tune In" at bounding box center [646, 560] width 16 height 16
checkbox input "true"
click at [641, 425] on div at bounding box center [646, 429] width 16 height 16
click at [641, 425] on input "Ask Questions" at bounding box center [646, 429] width 16 height 16
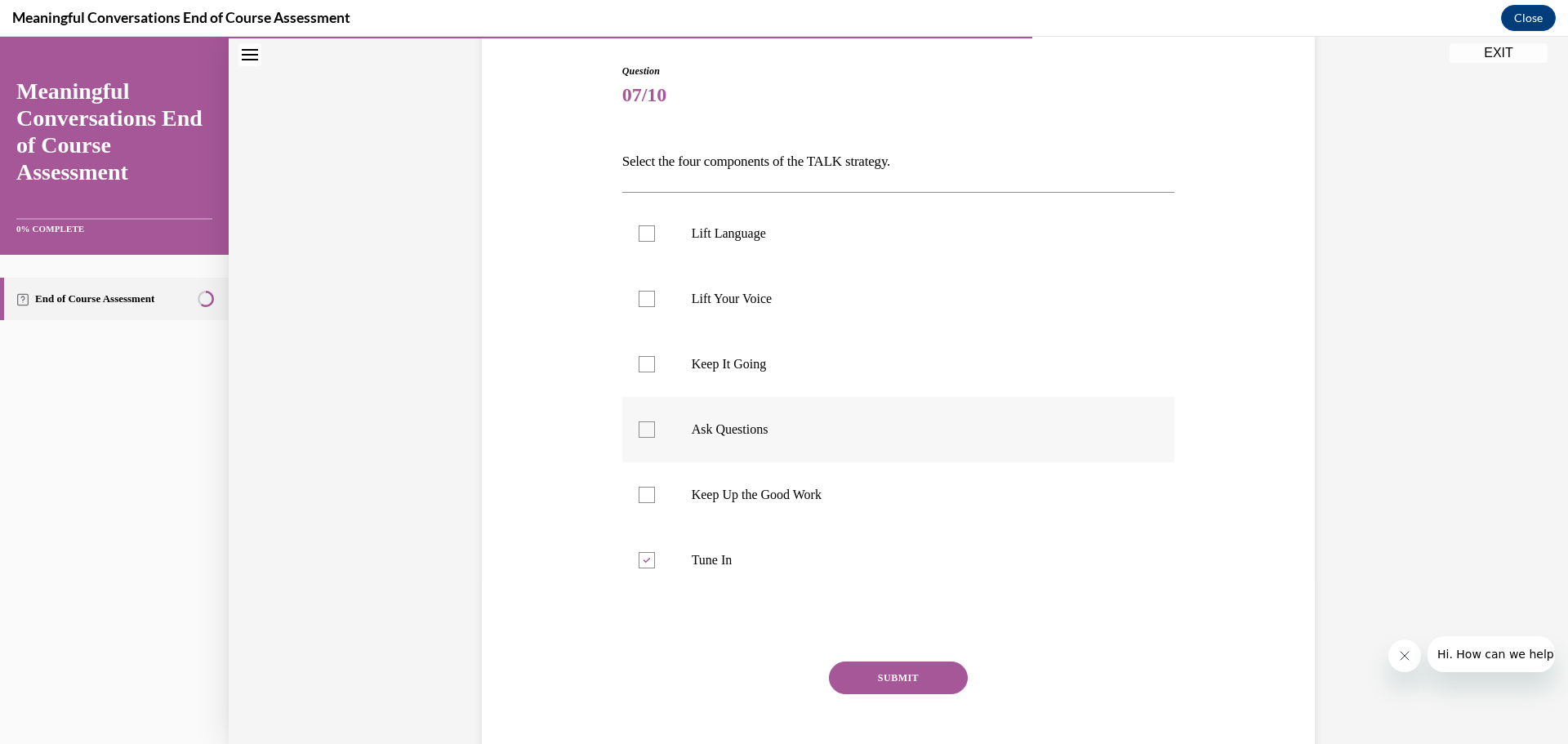
checkbox input "true"
click at [643, 230] on div at bounding box center [646, 233] width 16 height 16
click at [643, 230] on input "Lift Language" at bounding box center [646, 233] width 16 height 16
checkbox input "true"
click at [639, 365] on div at bounding box center [646, 363] width 16 height 16
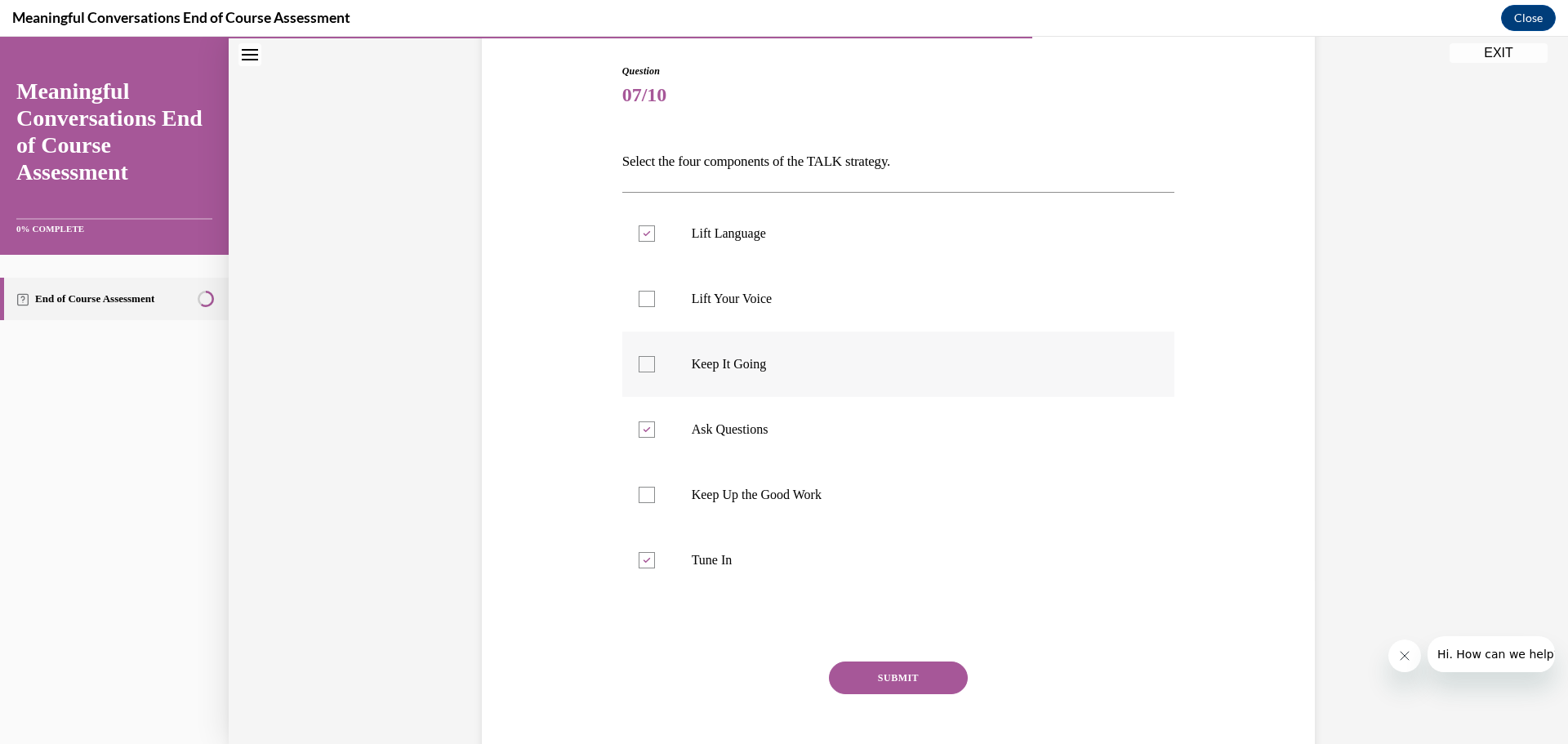
click at [639, 365] on input "Keep It Going" at bounding box center [646, 363] width 16 height 16
checkbox input "true"
click at [884, 675] on button "SUBMIT" at bounding box center [898, 678] width 139 height 33
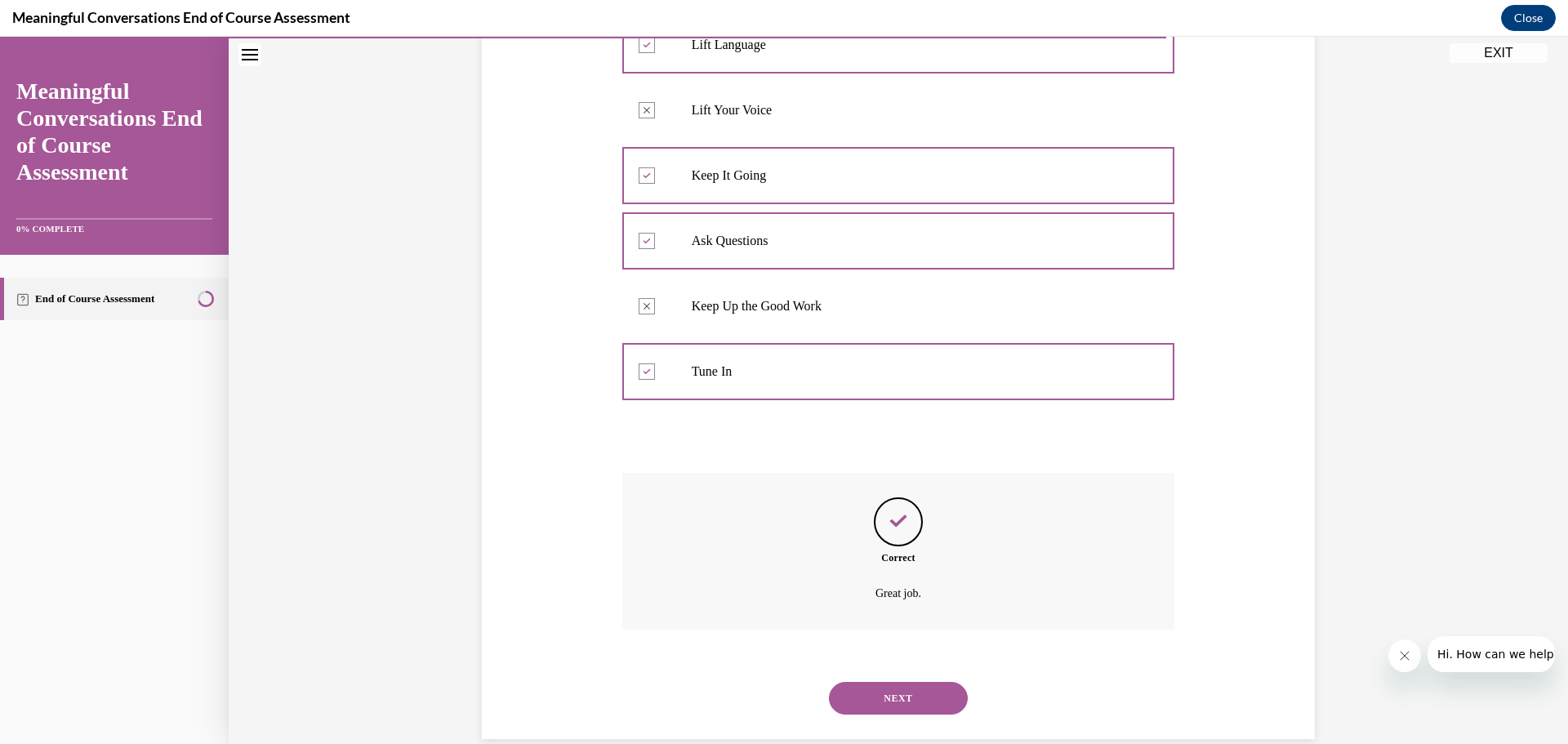
scroll to position [380, 0]
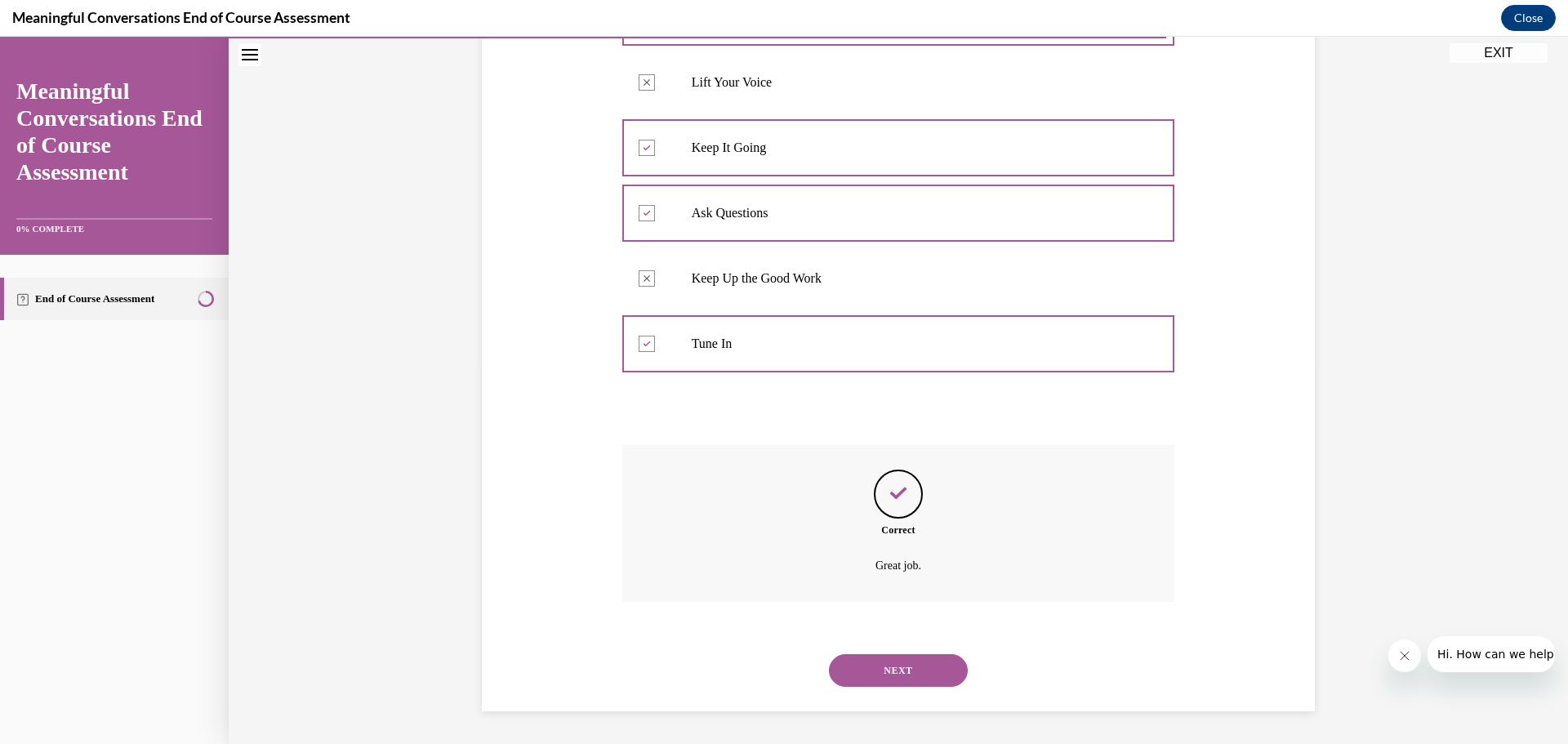
click at [897, 673] on button "NEXT" at bounding box center [898, 670] width 139 height 33
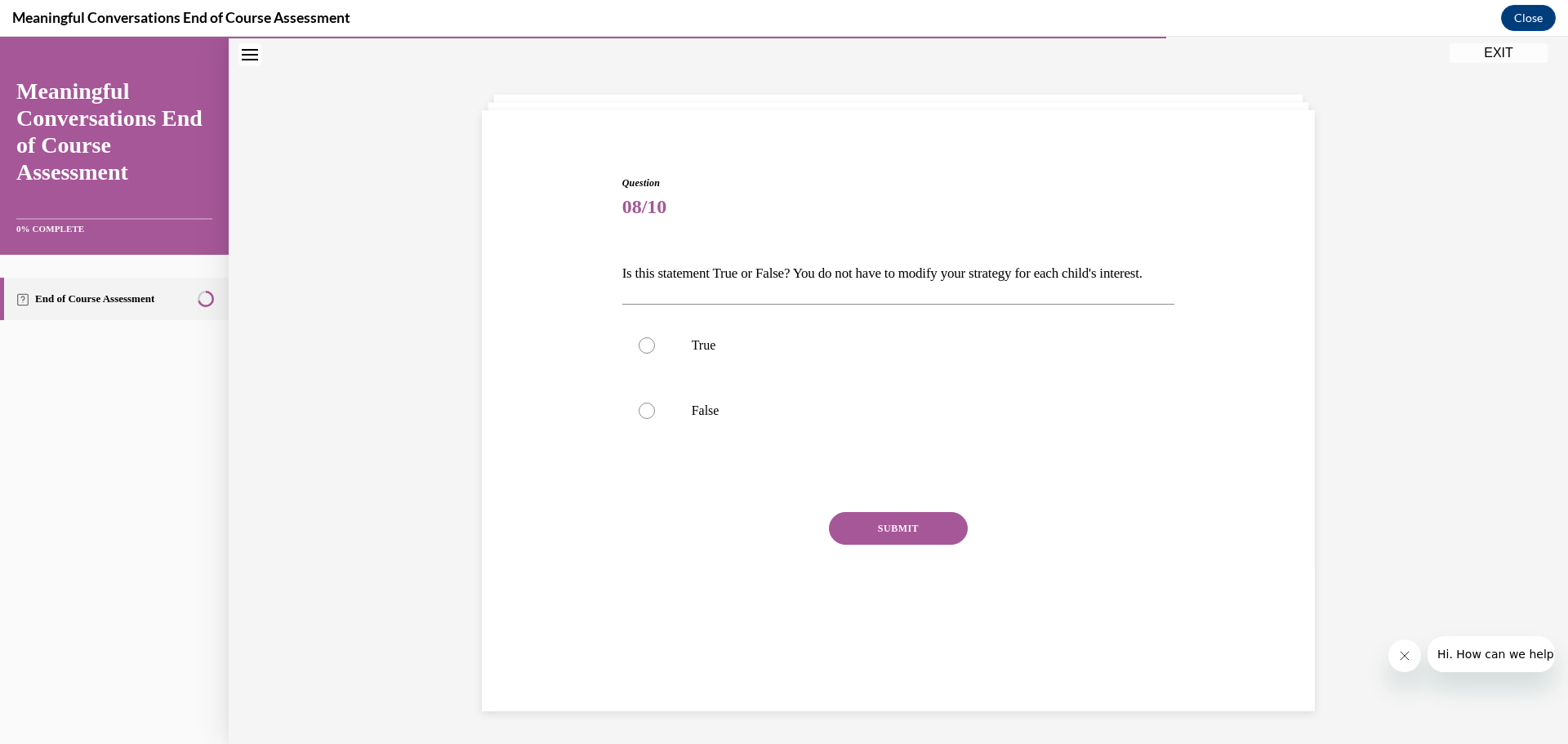
scroll to position [52, 0]
click at [642, 419] on div at bounding box center [646, 410] width 16 height 16
click at [642, 419] on input "False" at bounding box center [646, 410] width 16 height 16
radio input "true"
click at [880, 545] on button "SUBMIT" at bounding box center [898, 528] width 139 height 33
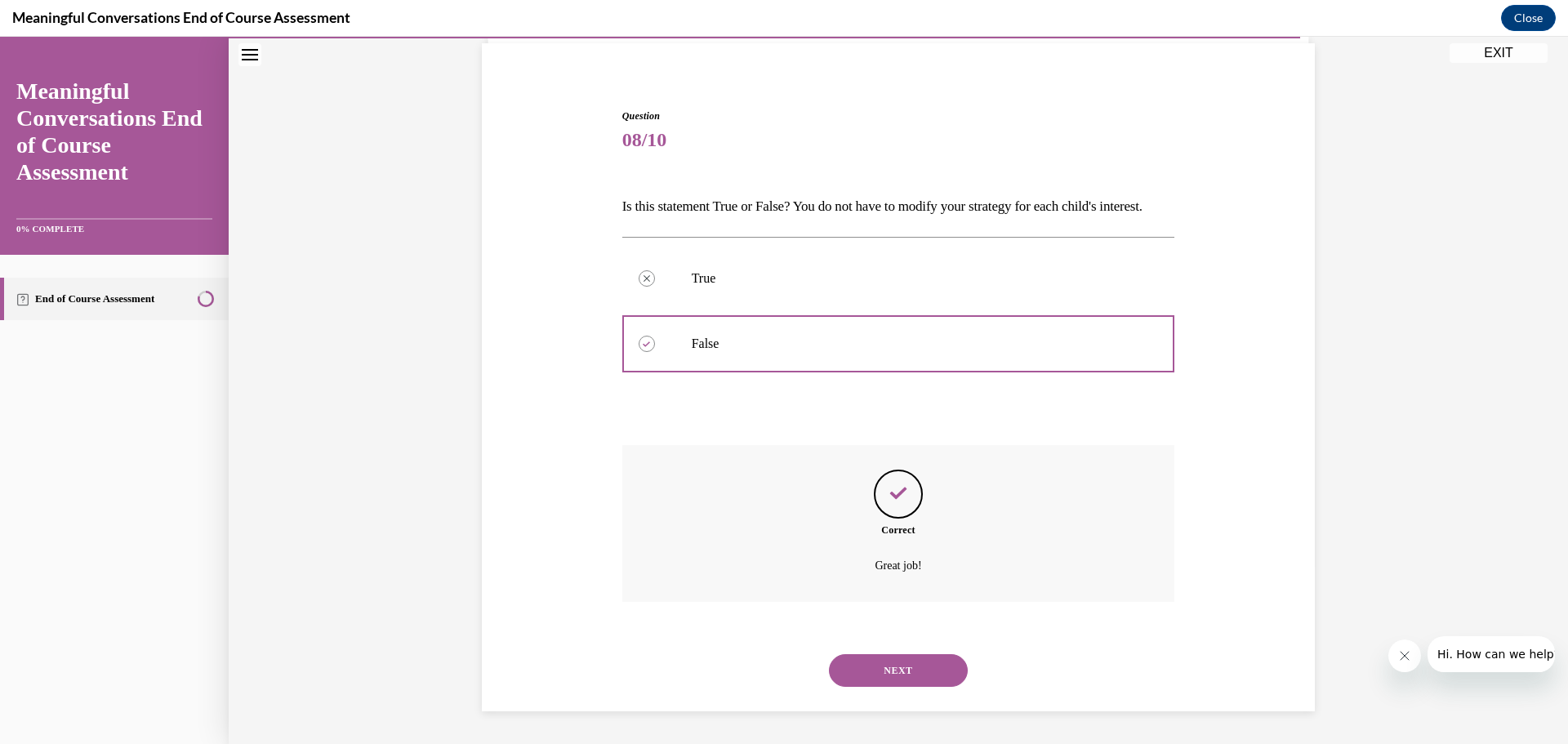
scroll to position [146, 0]
click at [893, 668] on button "NEXT" at bounding box center [898, 670] width 139 height 33
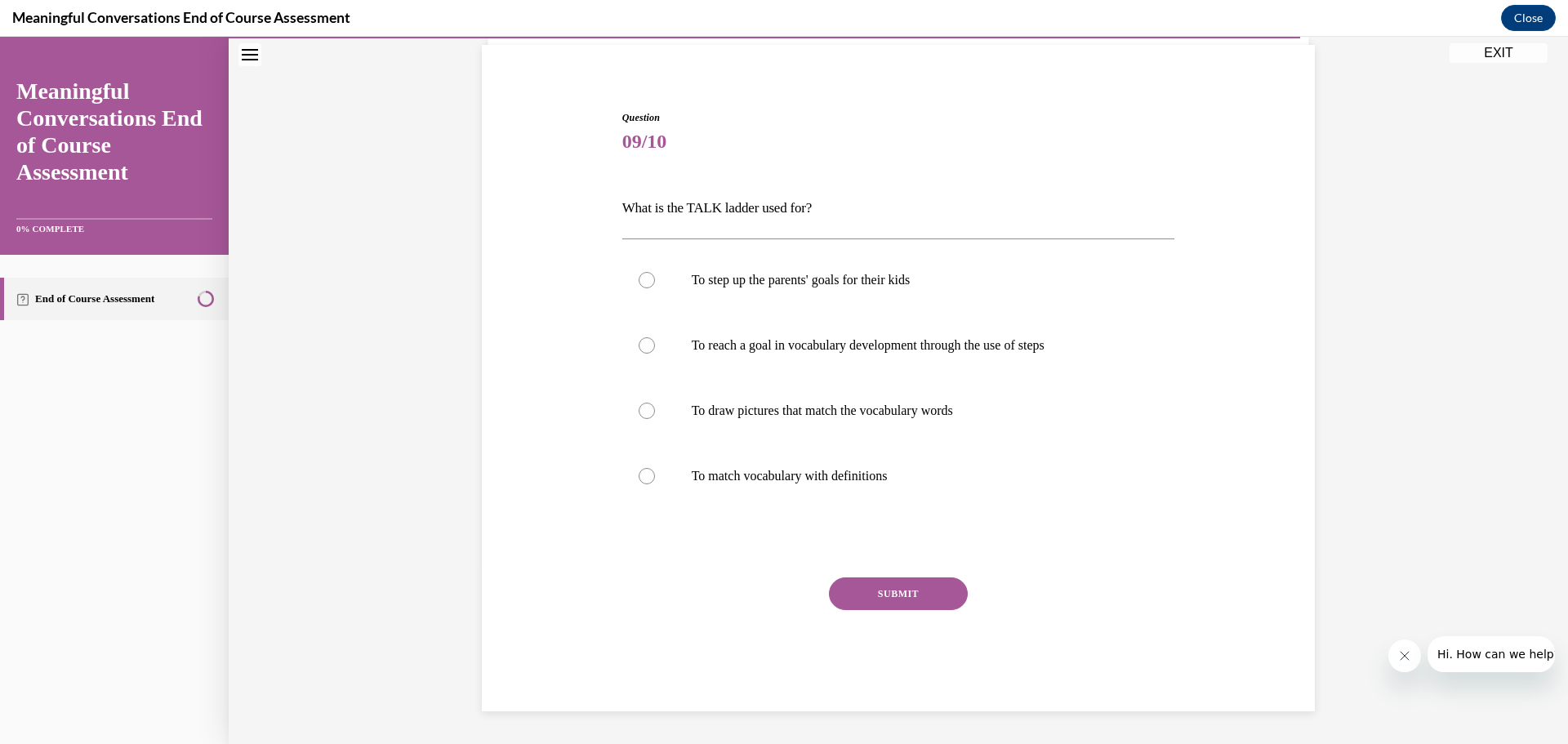
scroll to position [57, 0]
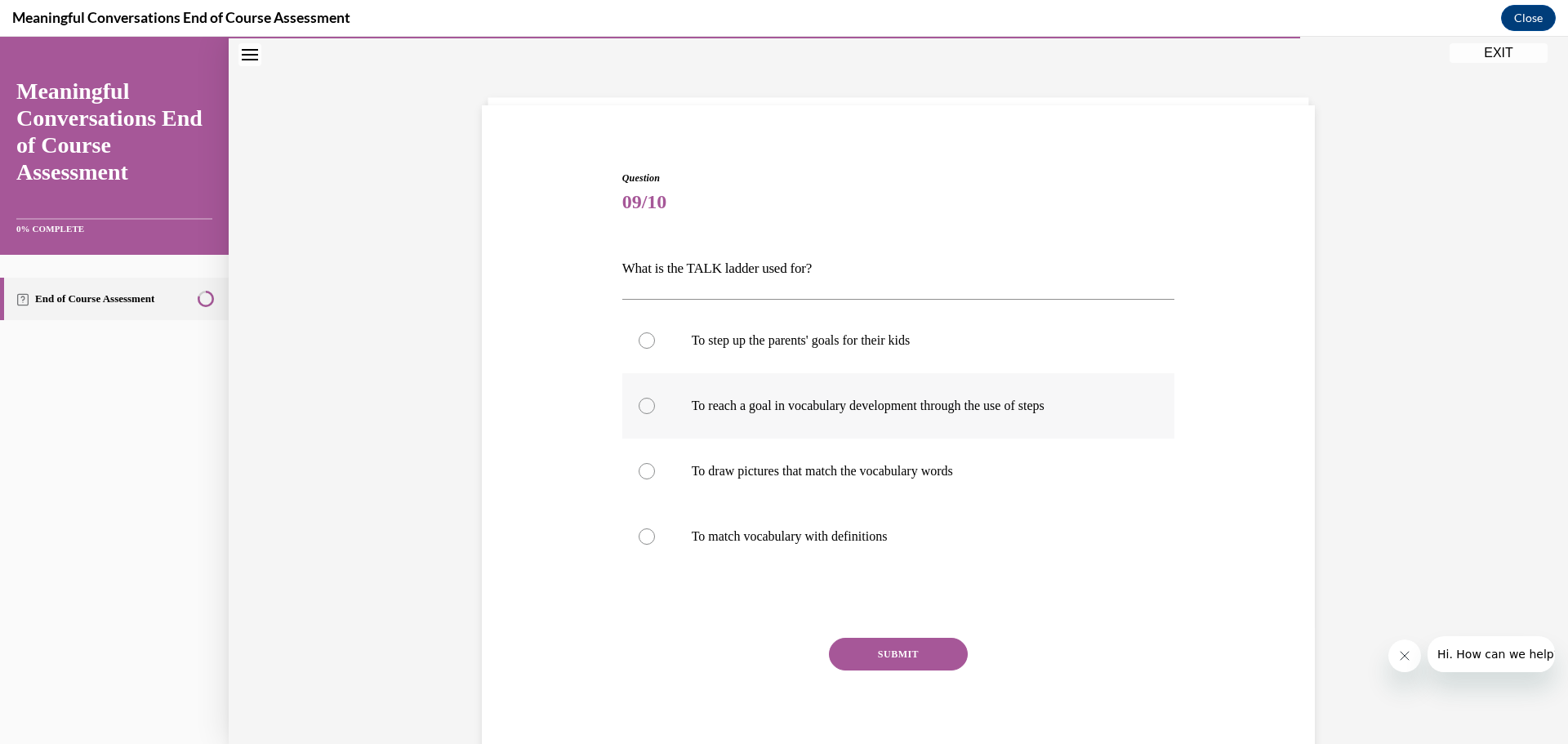
click at [644, 410] on div at bounding box center [646, 406] width 16 height 16
click at [644, 410] on input "To reach a goal in vocabulary development through the use of steps" at bounding box center [646, 406] width 16 height 16
radio input "true"
click at [872, 652] on button "SUBMIT" at bounding box center [898, 654] width 139 height 33
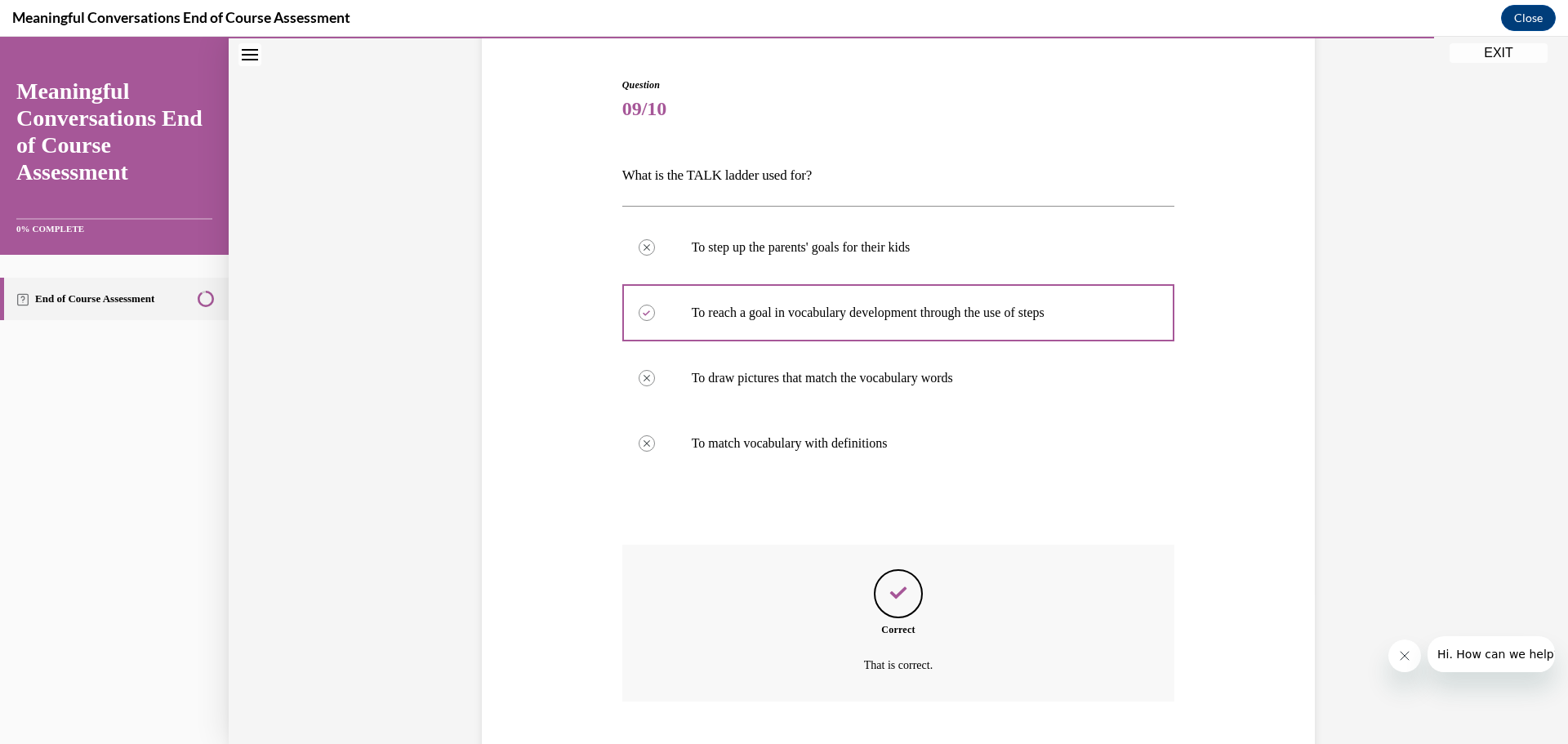
scroll to position [249, 0]
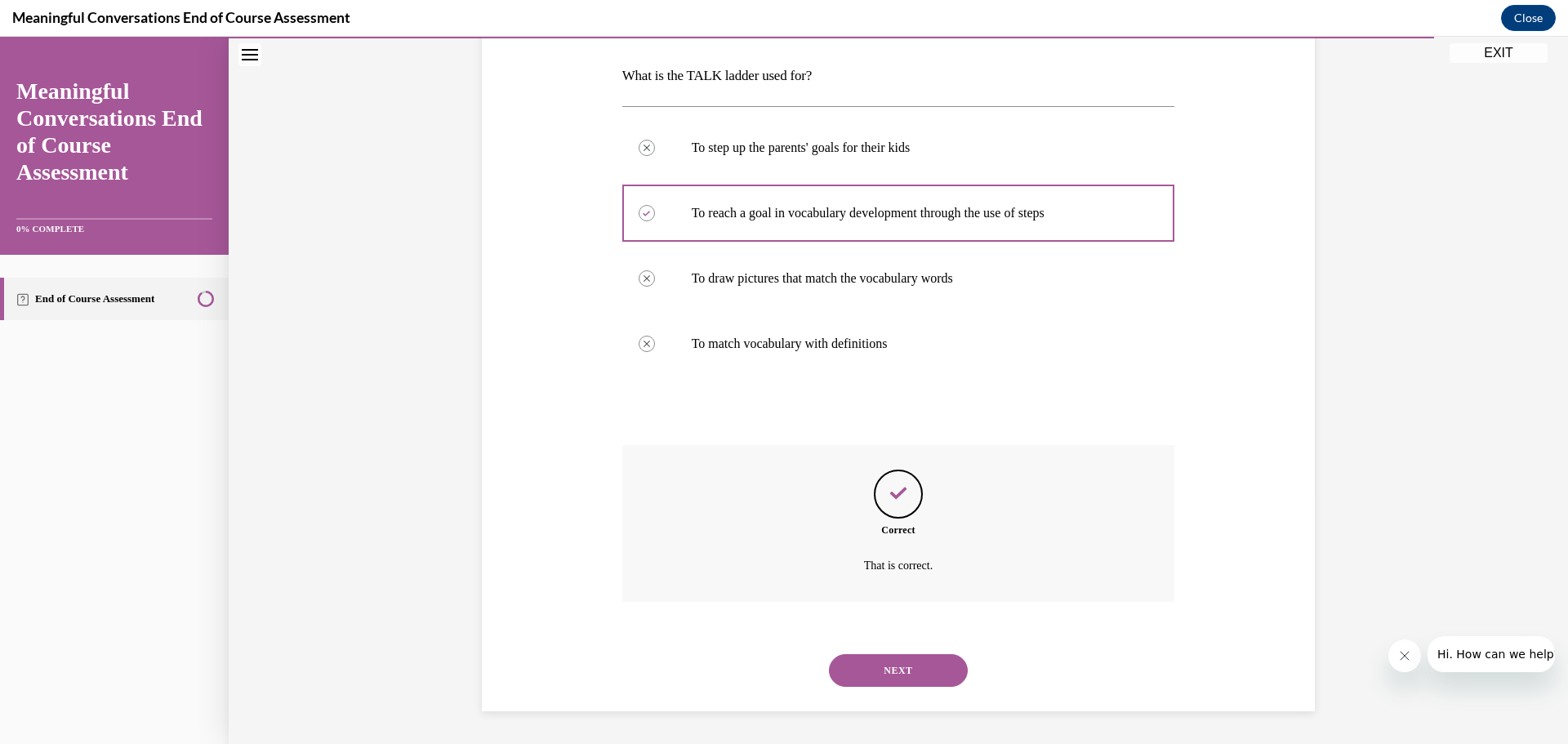
click at [887, 673] on button "NEXT" at bounding box center [898, 670] width 139 height 33
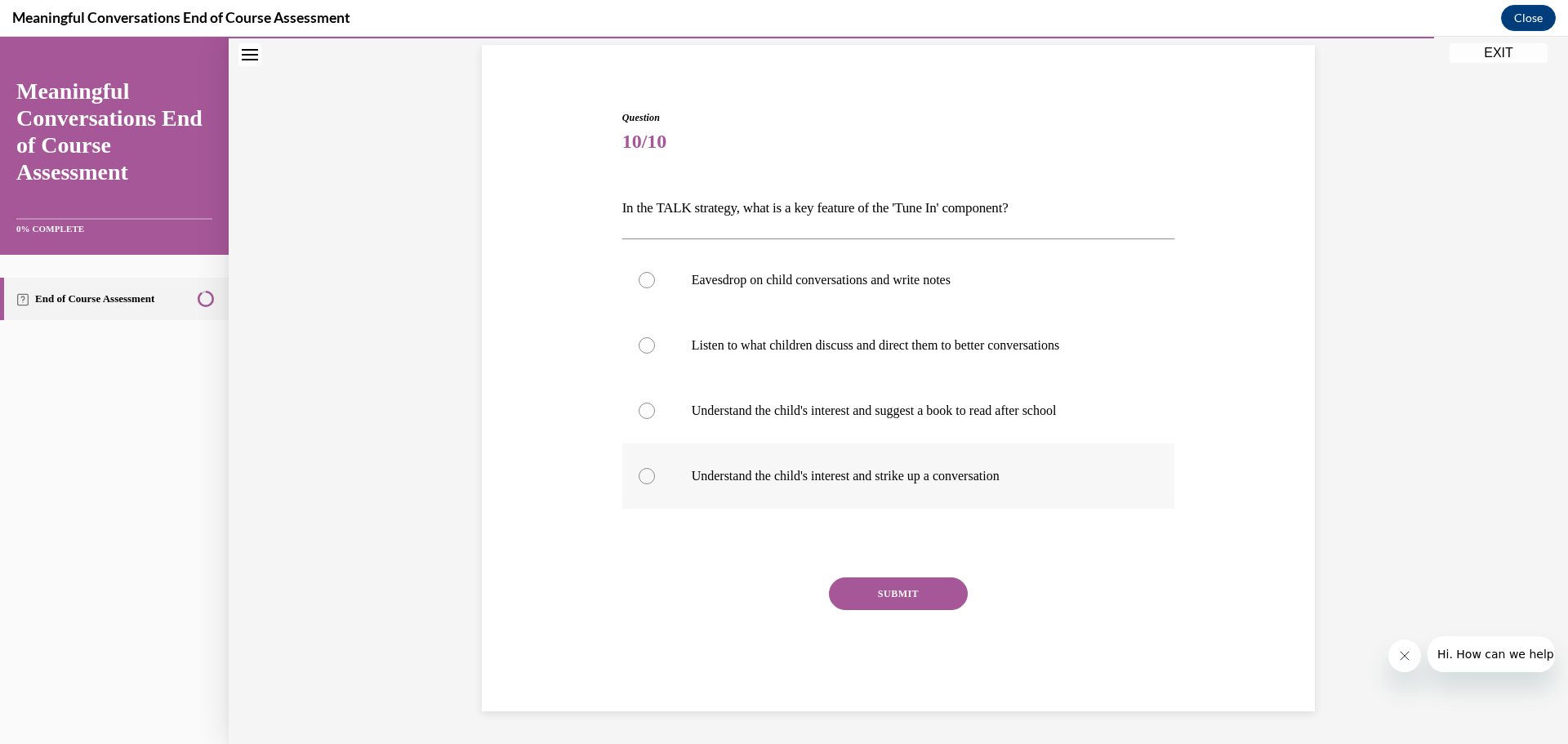
click at [646, 478] on div at bounding box center [646, 476] width 16 height 16
click at [646, 478] on input "Understand the child's interest and strike up a conversation" at bounding box center [646, 476] width 16 height 16
radio input "true"
click at [892, 592] on button "SUBMIT" at bounding box center [898, 593] width 139 height 33
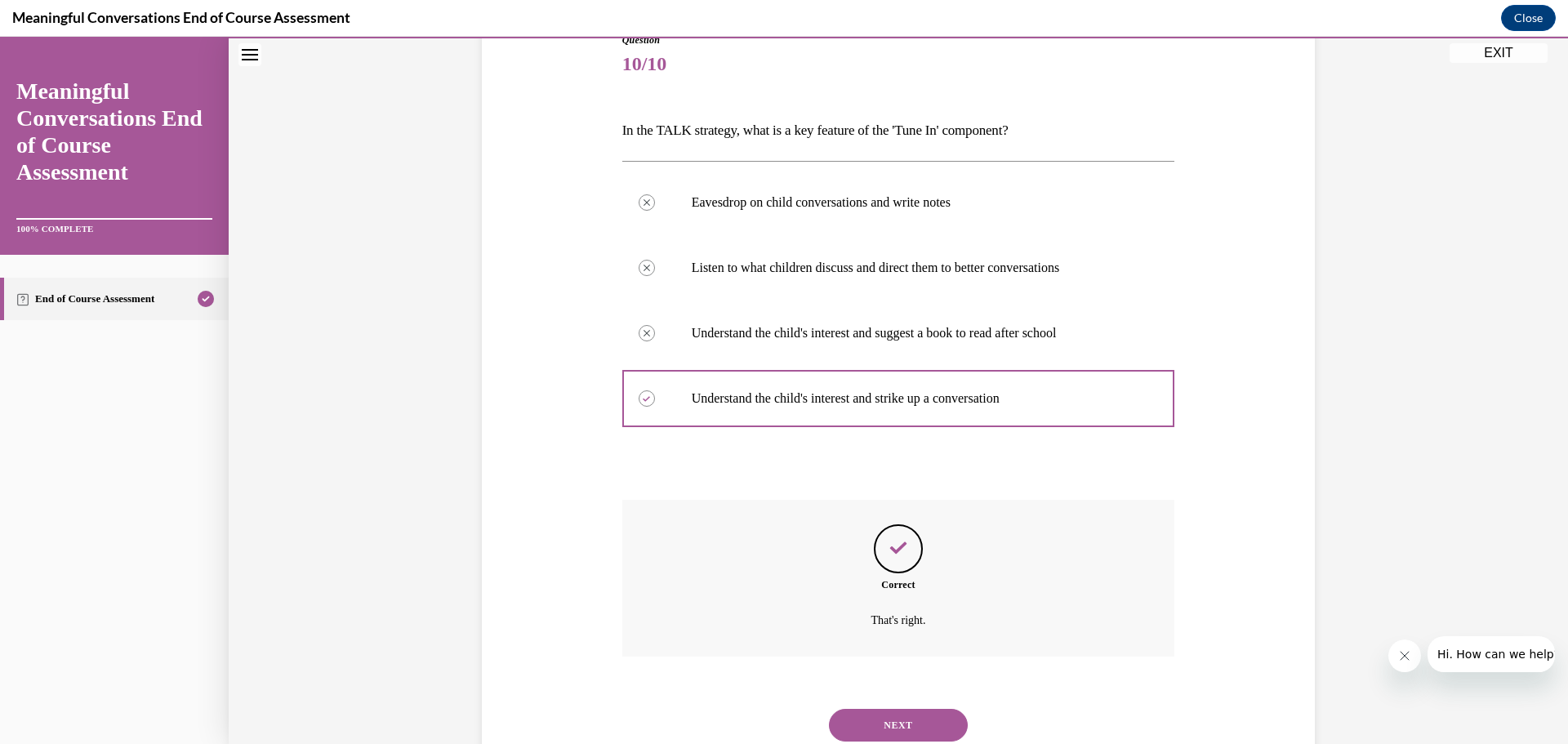
scroll to position [249, 0]
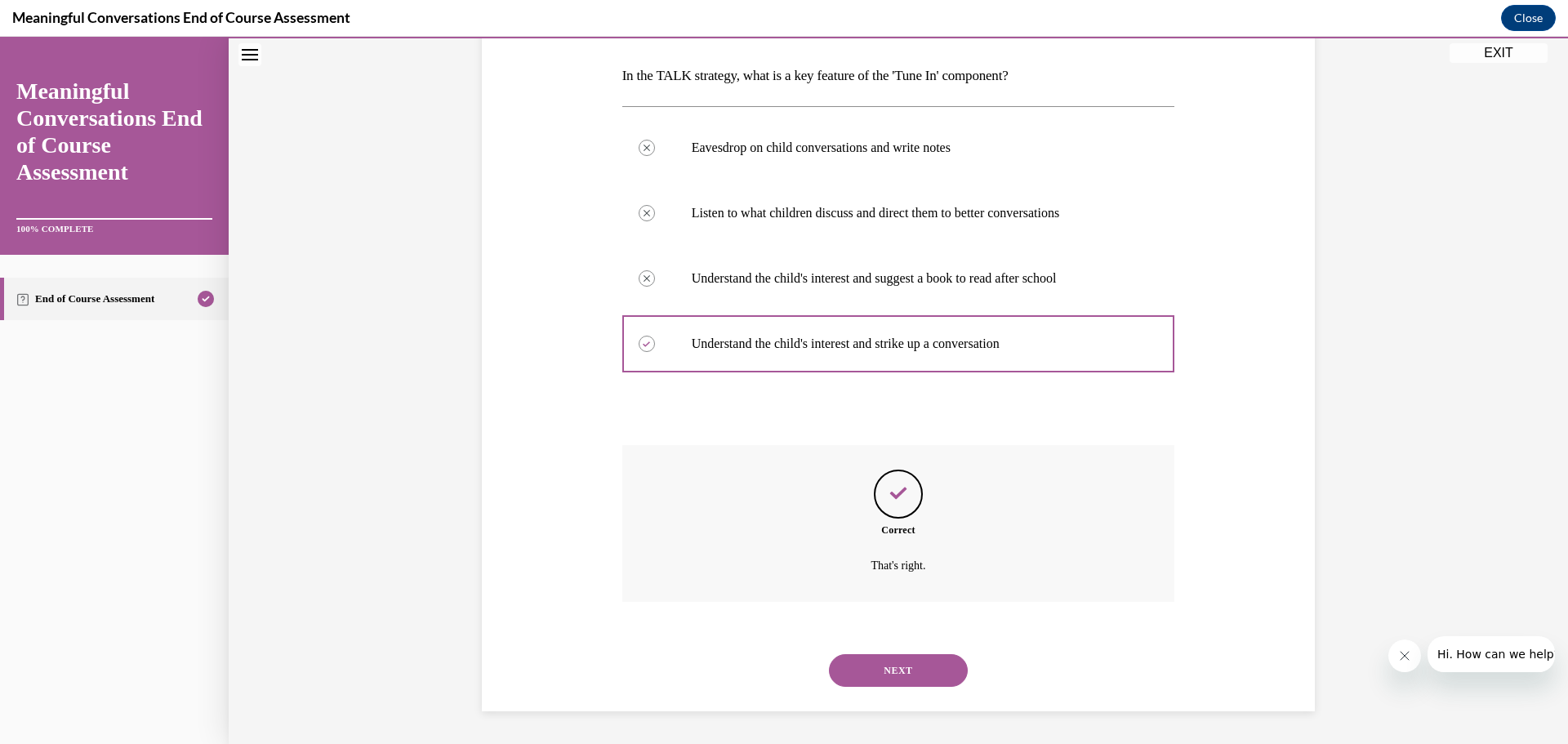
click at [896, 672] on button "NEXT" at bounding box center [898, 670] width 139 height 33
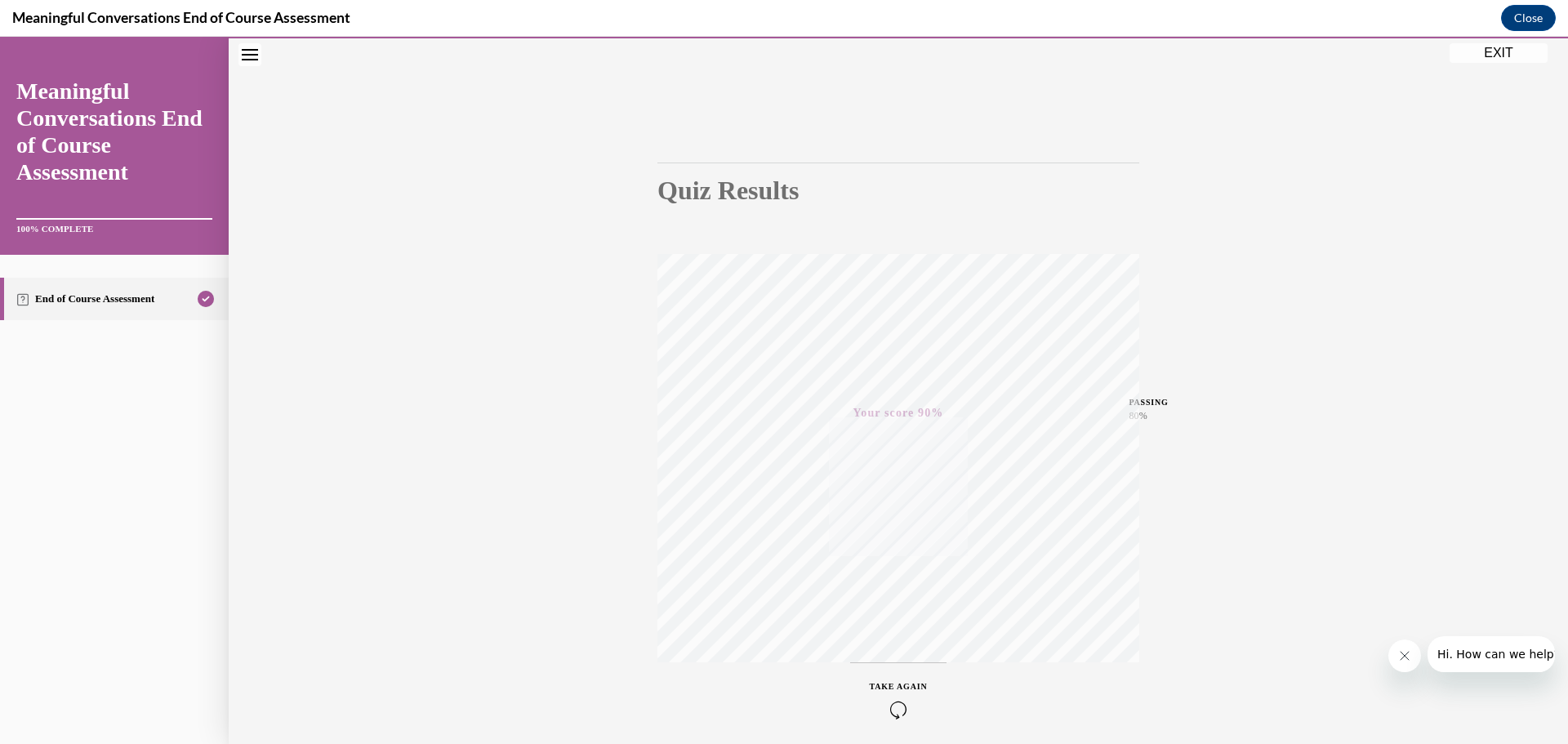
scroll to position [0, 0]
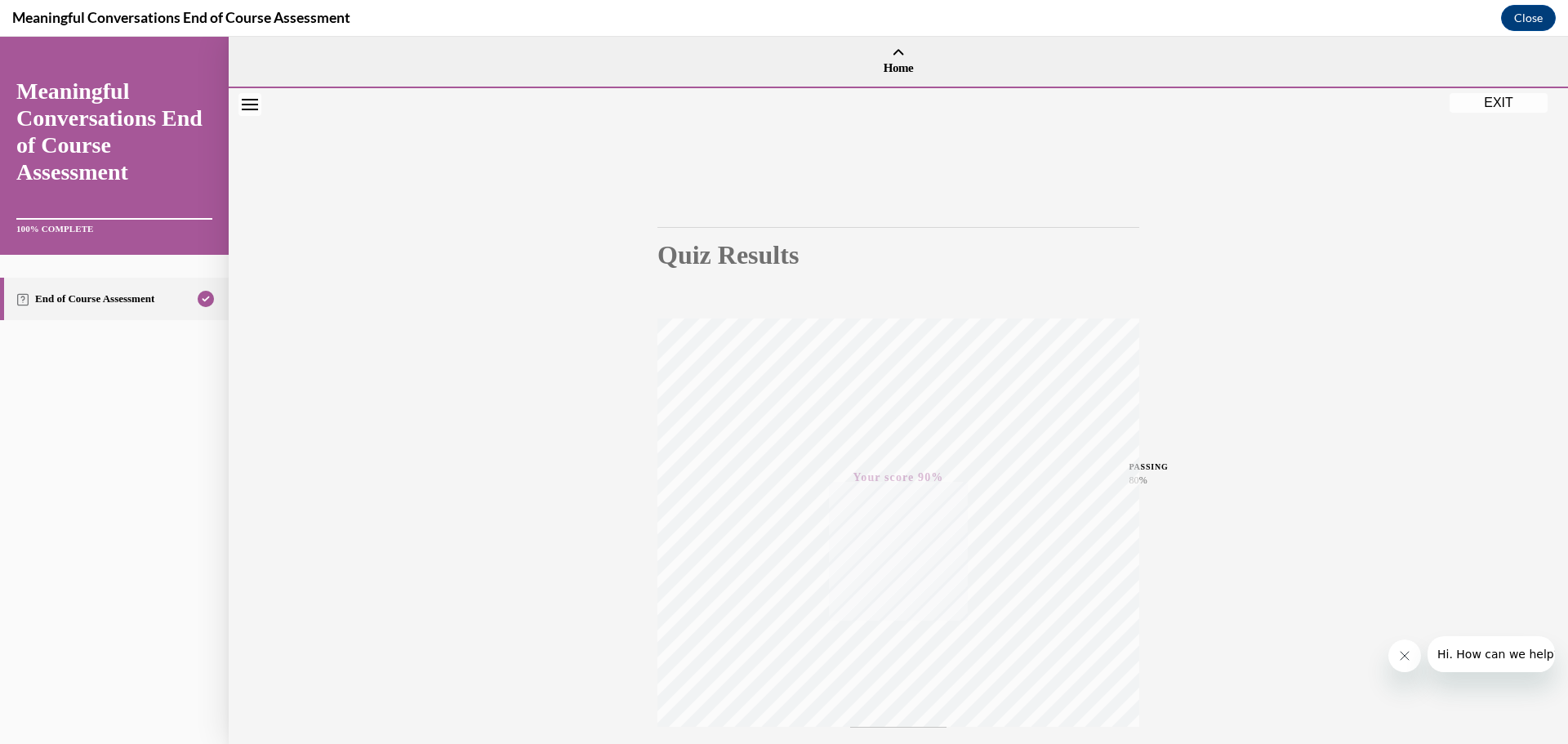
click at [1506, 107] on button "EXIT" at bounding box center [1498, 103] width 98 height 19
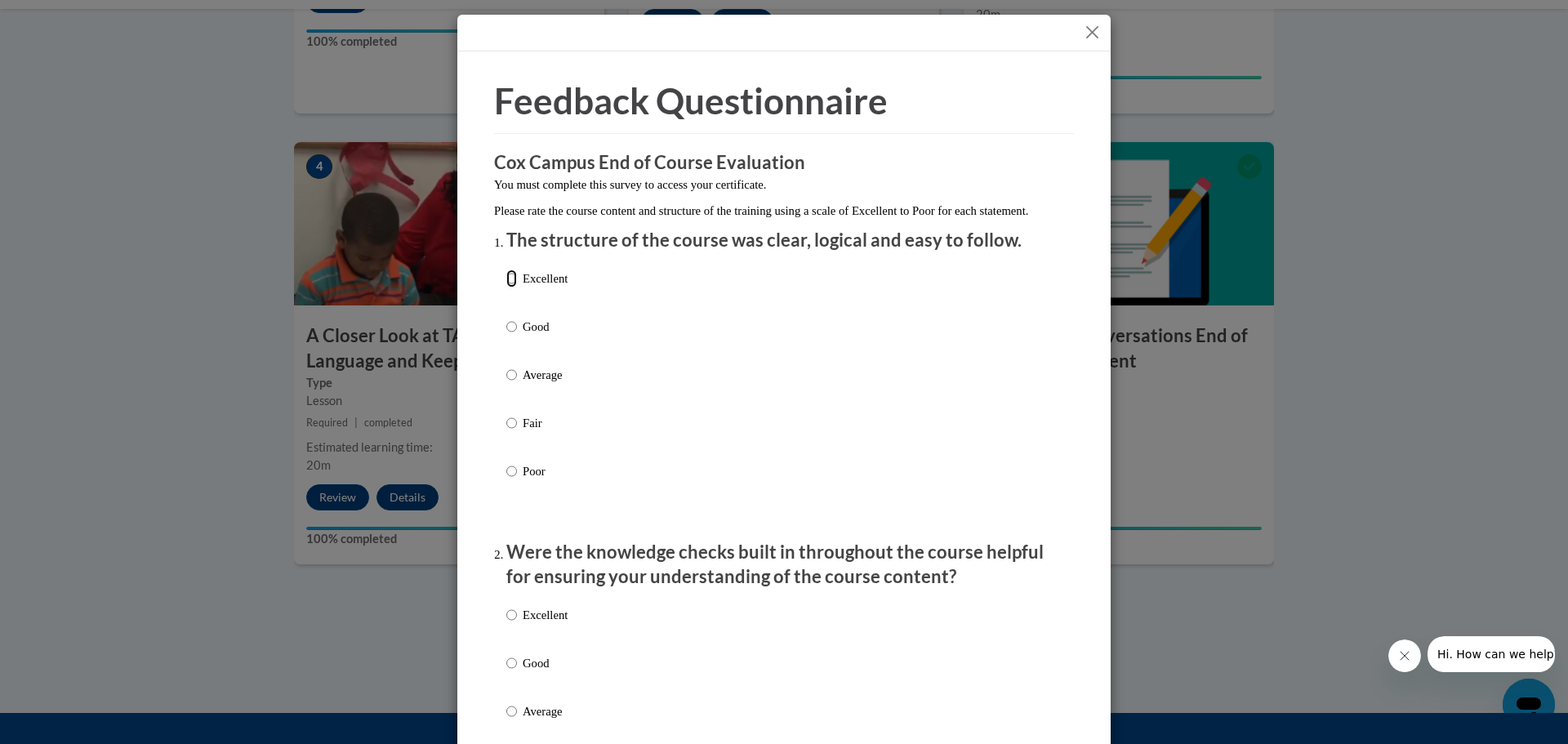
click at [509, 288] on input "Excellent" at bounding box center [511, 278] width 11 height 18
radio input "true"
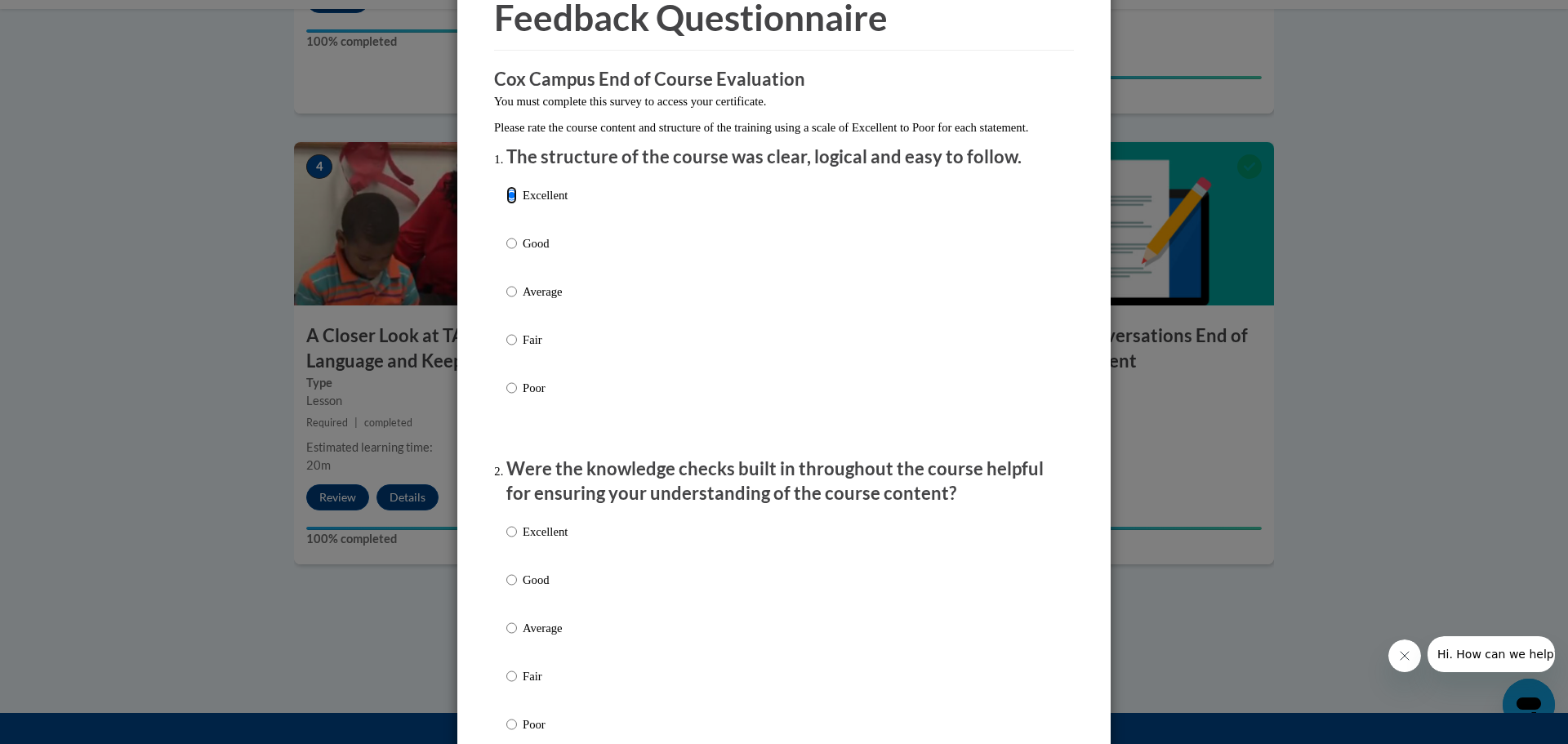
scroll to position [163, 0]
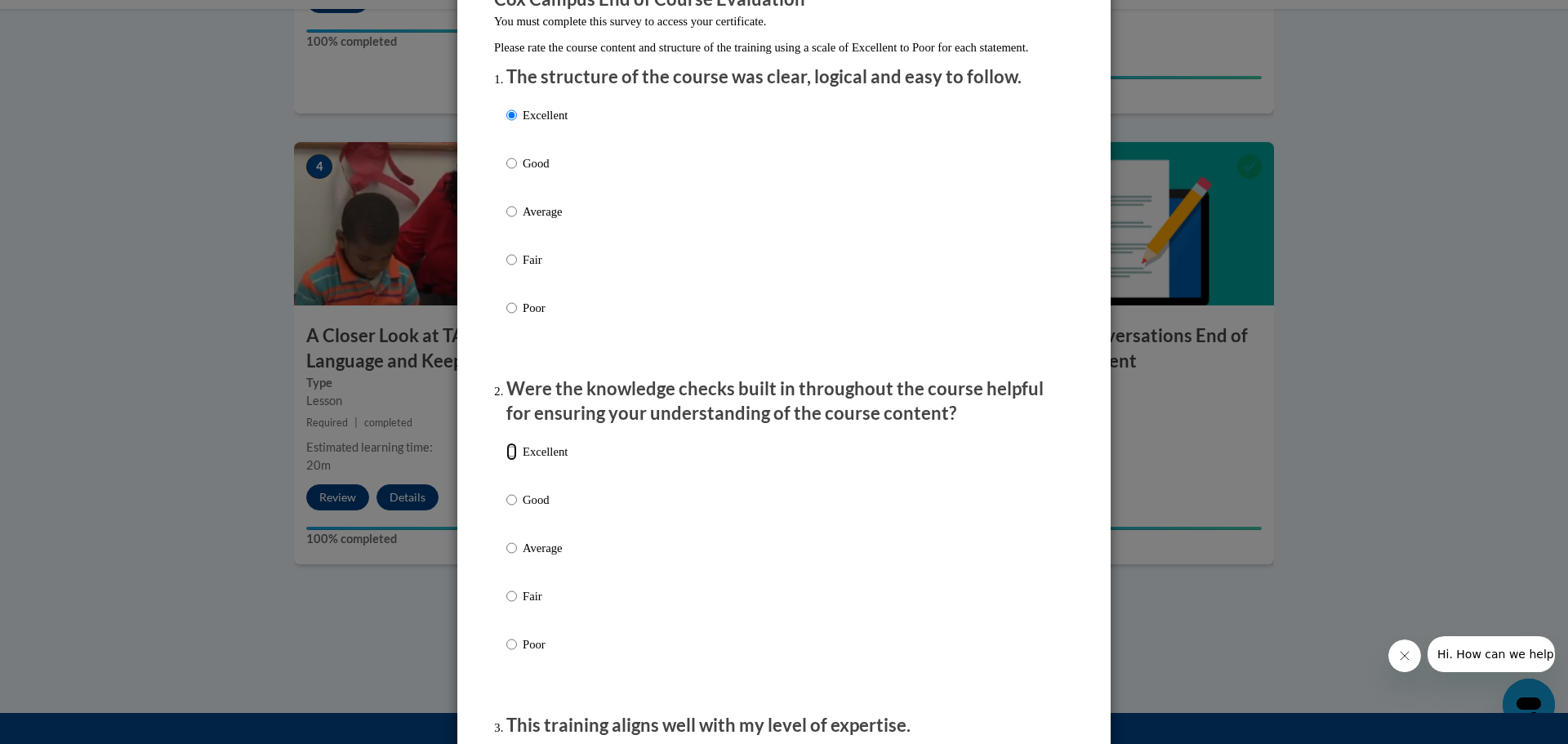
click at [506, 460] on input "Excellent" at bounding box center [511, 451] width 11 height 18
radio input "true"
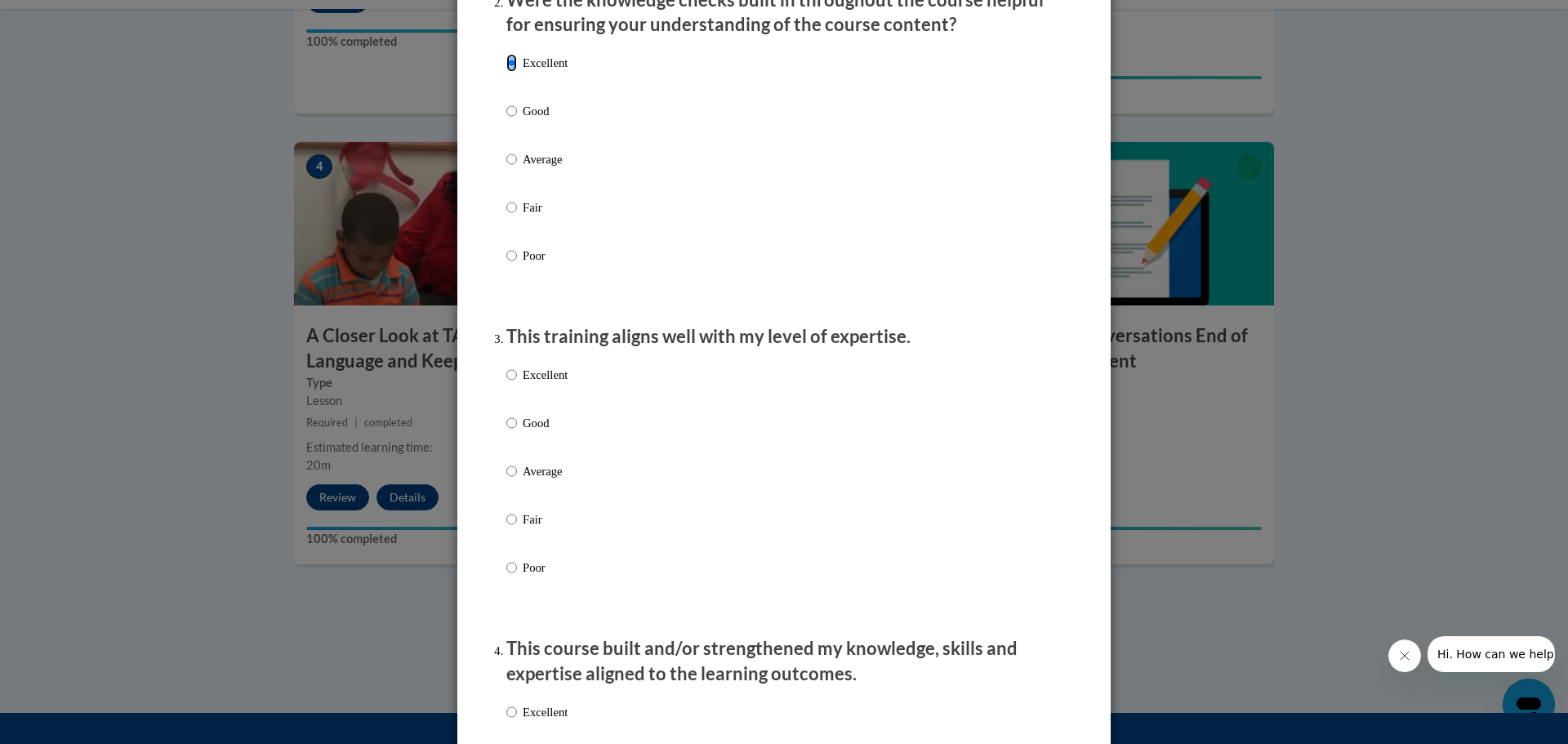
scroll to position [571, 0]
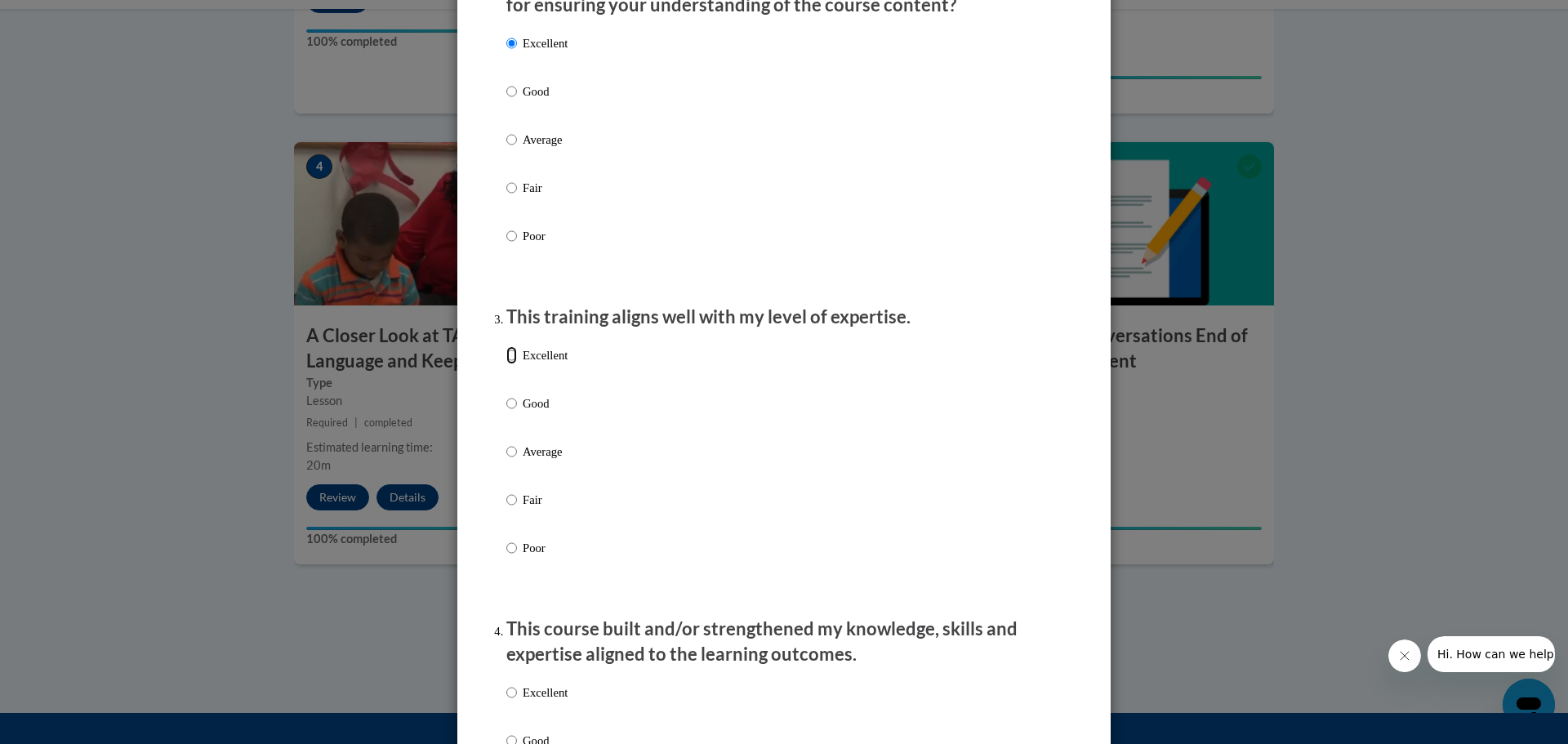
click at [509, 364] on input "Excellent" at bounding box center [511, 355] width 11 height 18
radio input "true"
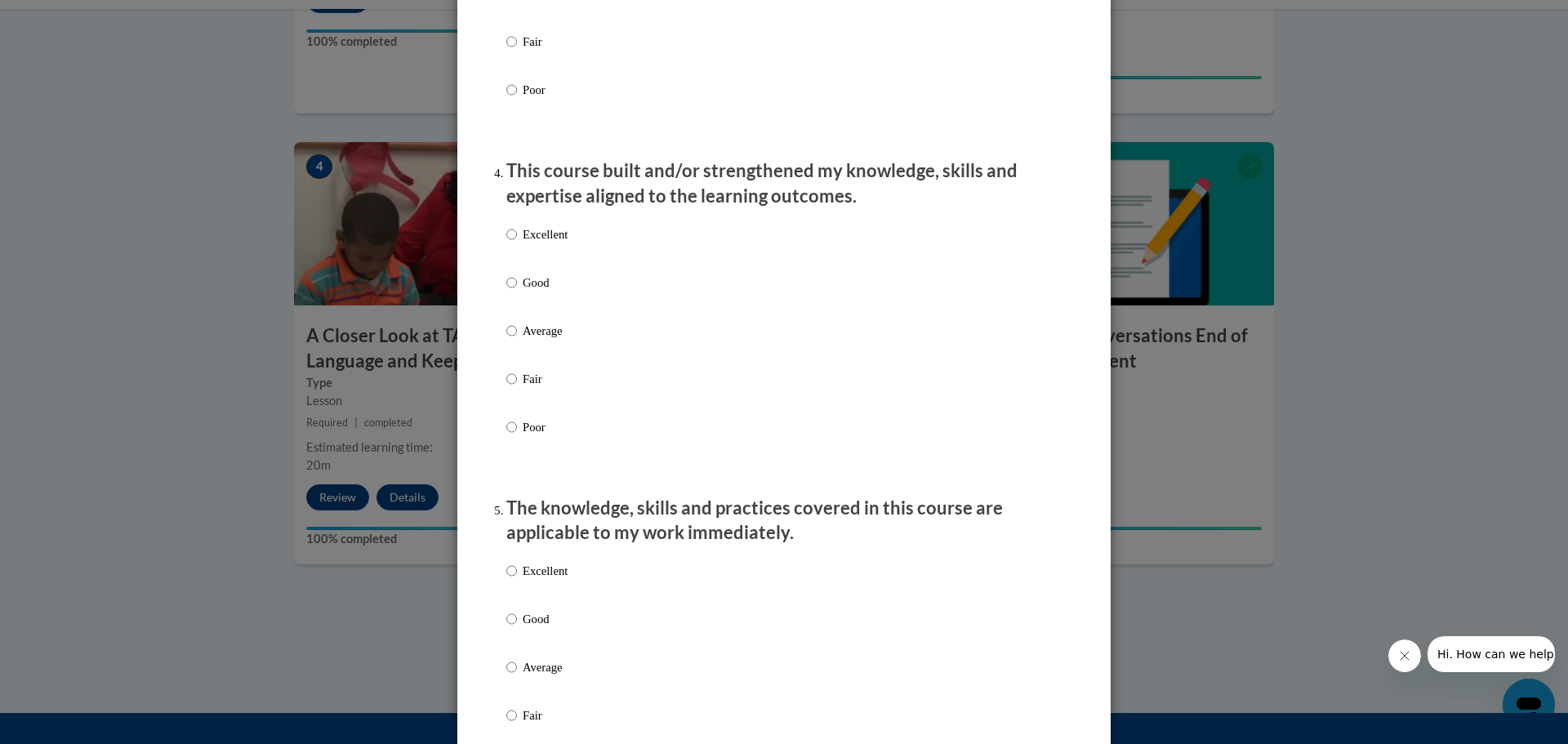
scroll to position [1061, 0]
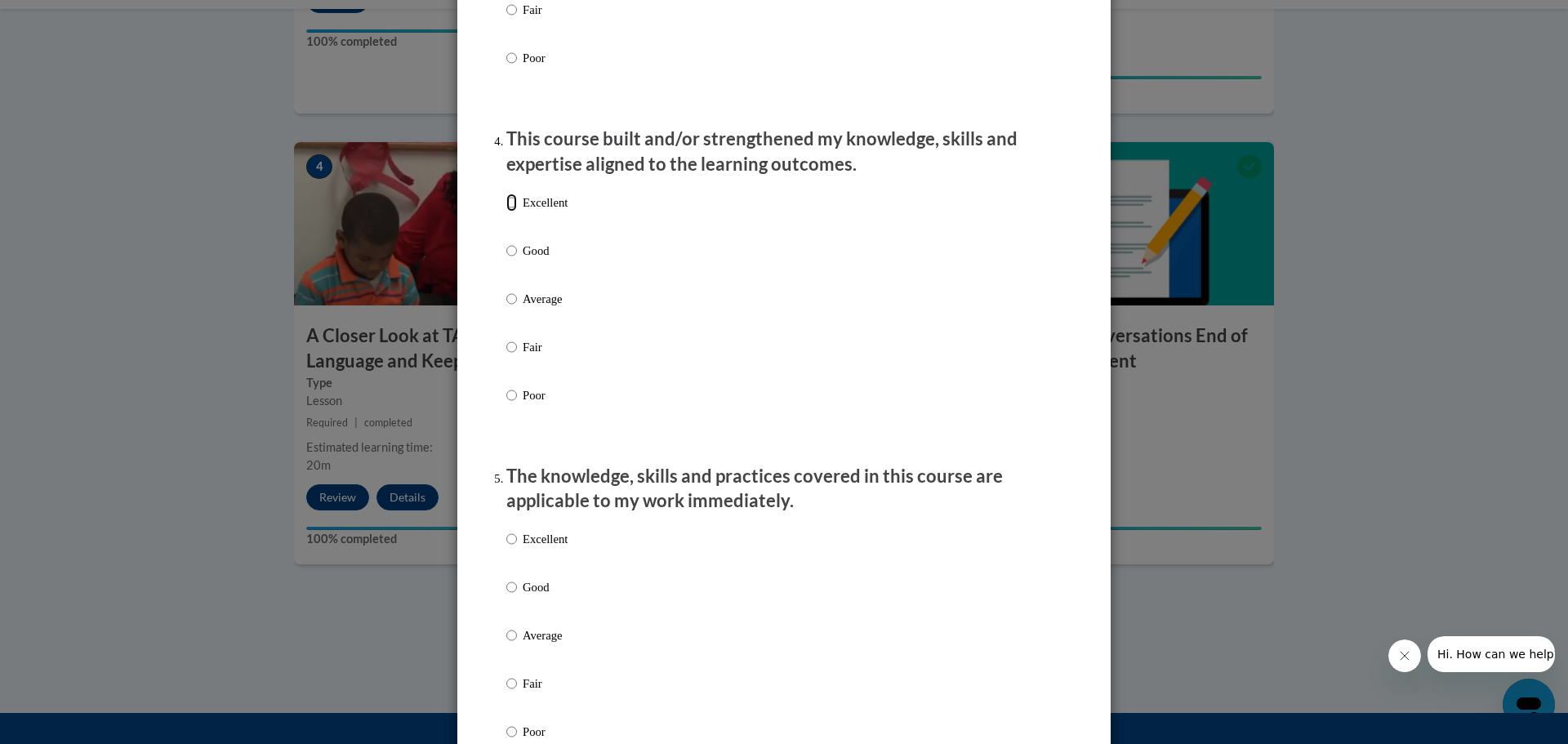
click at [506, 211] on input "Excellent" at bounding box center [511, 202] width 11 height 18
radio input "true"
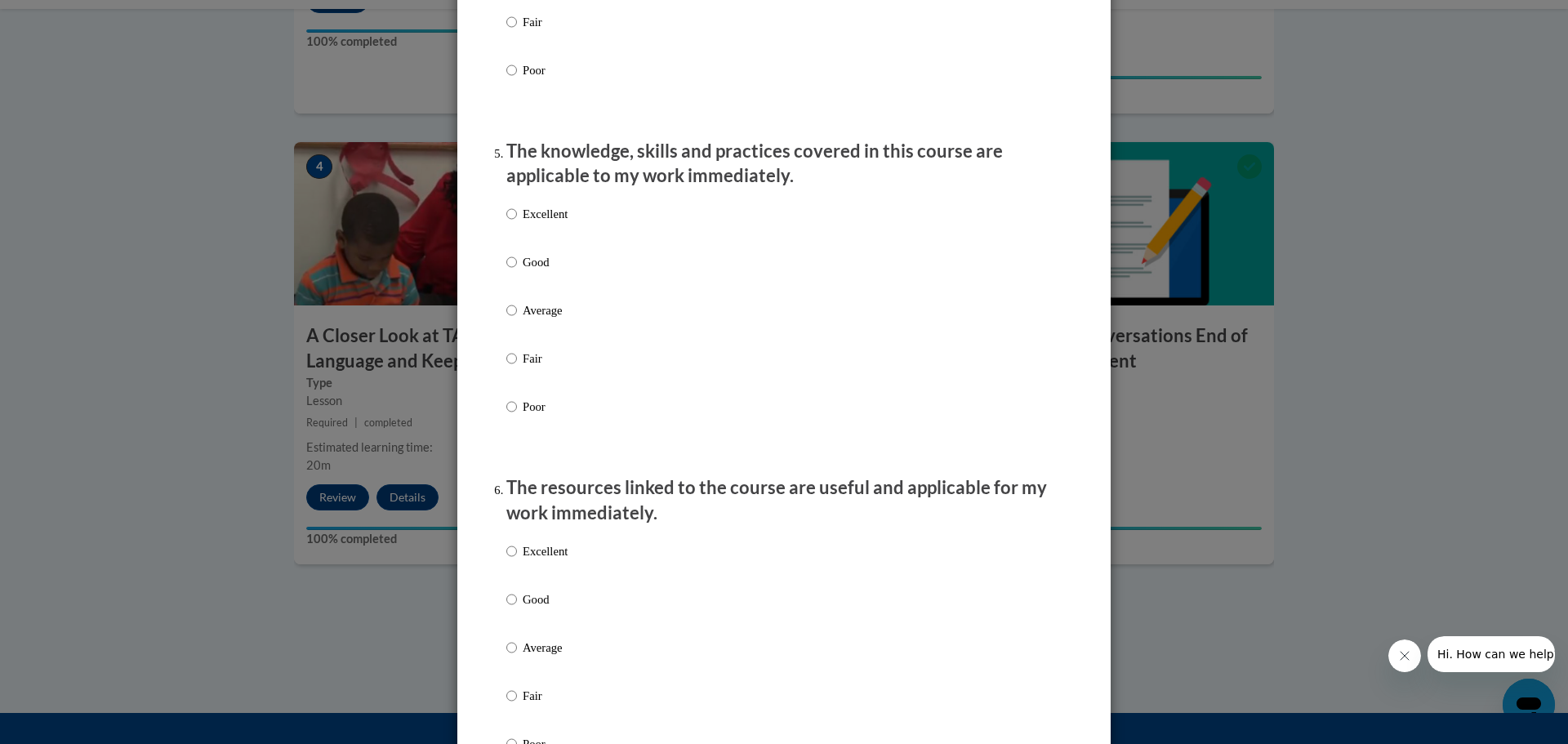
scroll to position [1387, 0]
click at [506, 221] on input "Excellent" at bounding box center [511, 212] width 11 height 18
radio input "true"
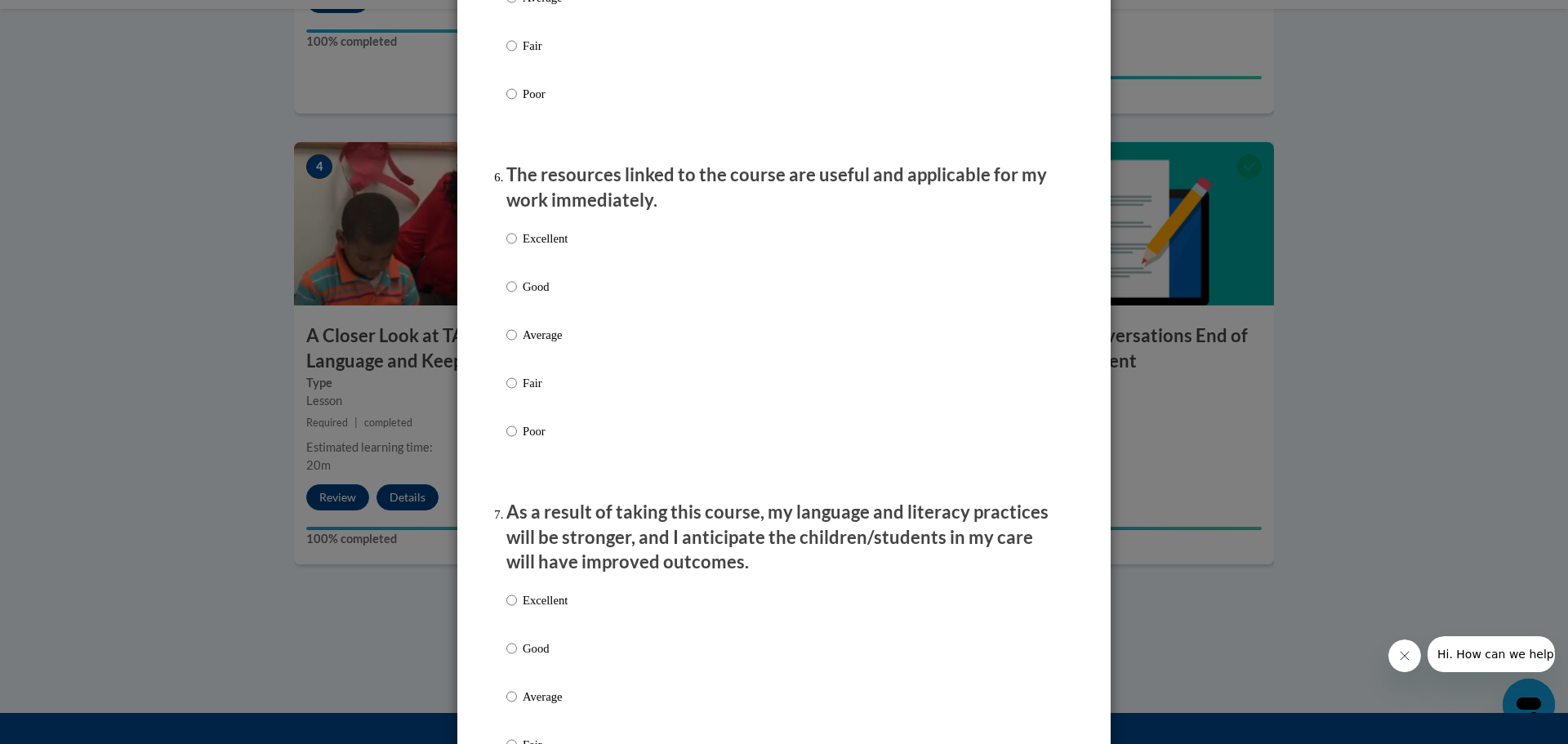
scroll to position [1714, 0]
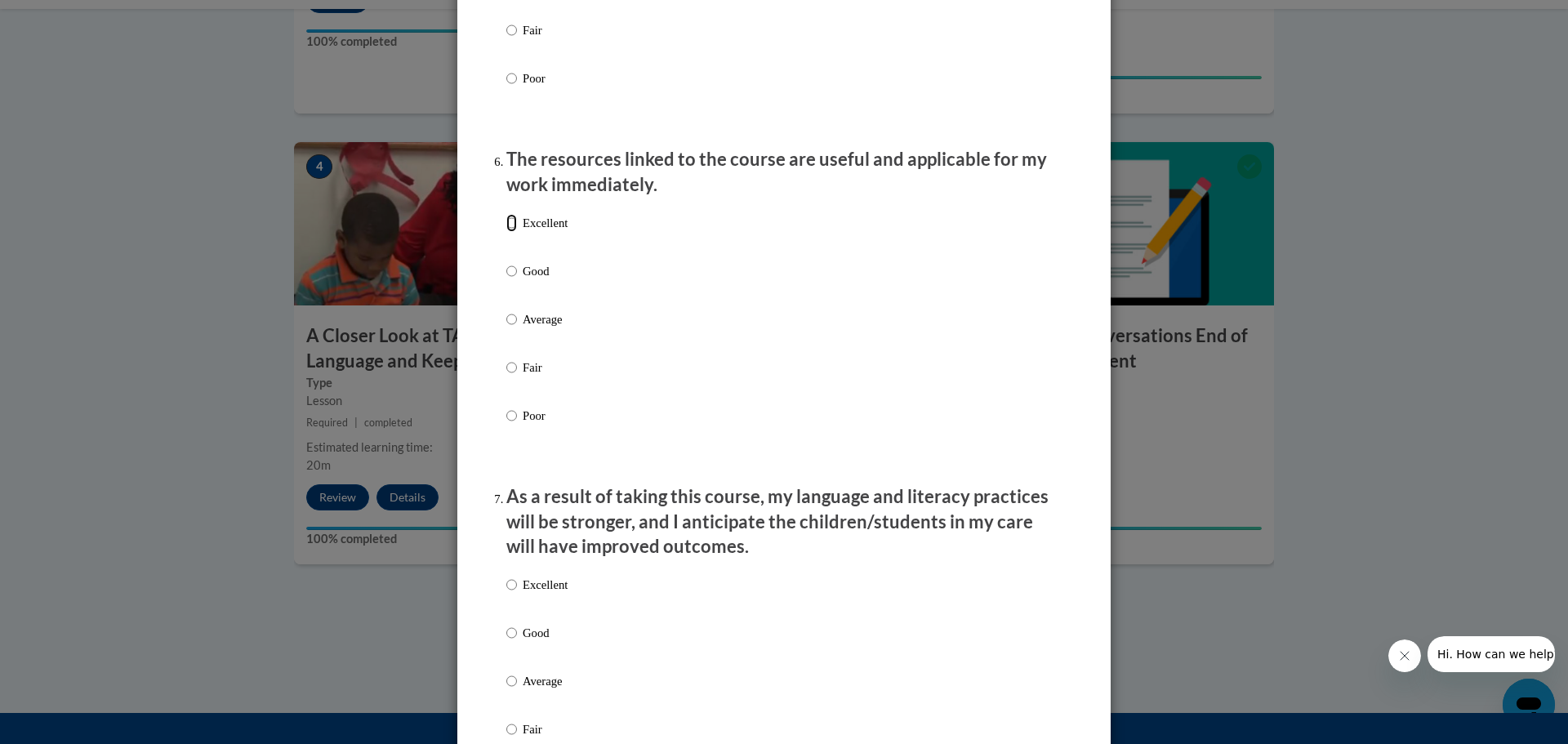
click at [510, 232] on input "Excellent" at bounding box center [511, 222] width 11 height 18
radio input "true"
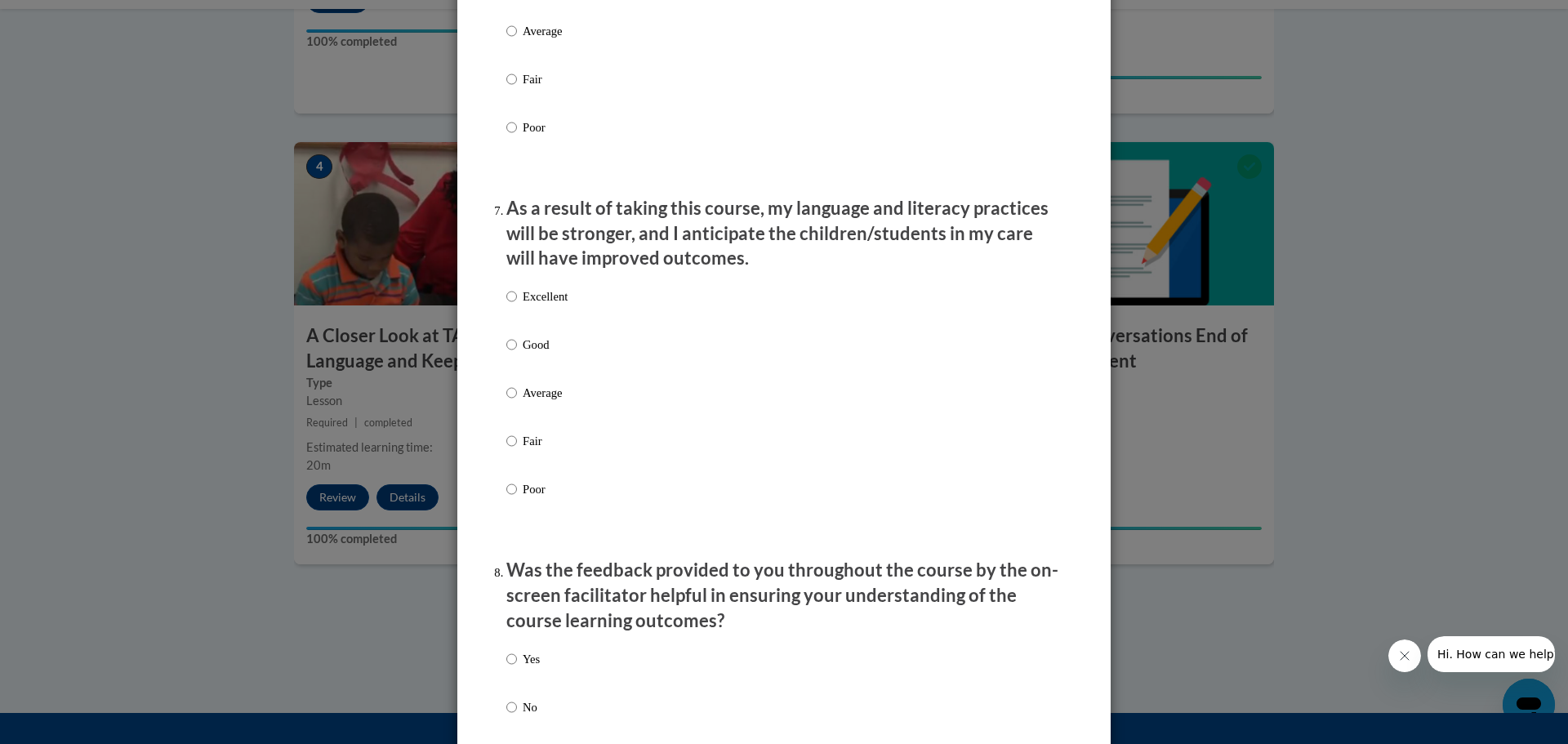
scroll to position [2040, 0]
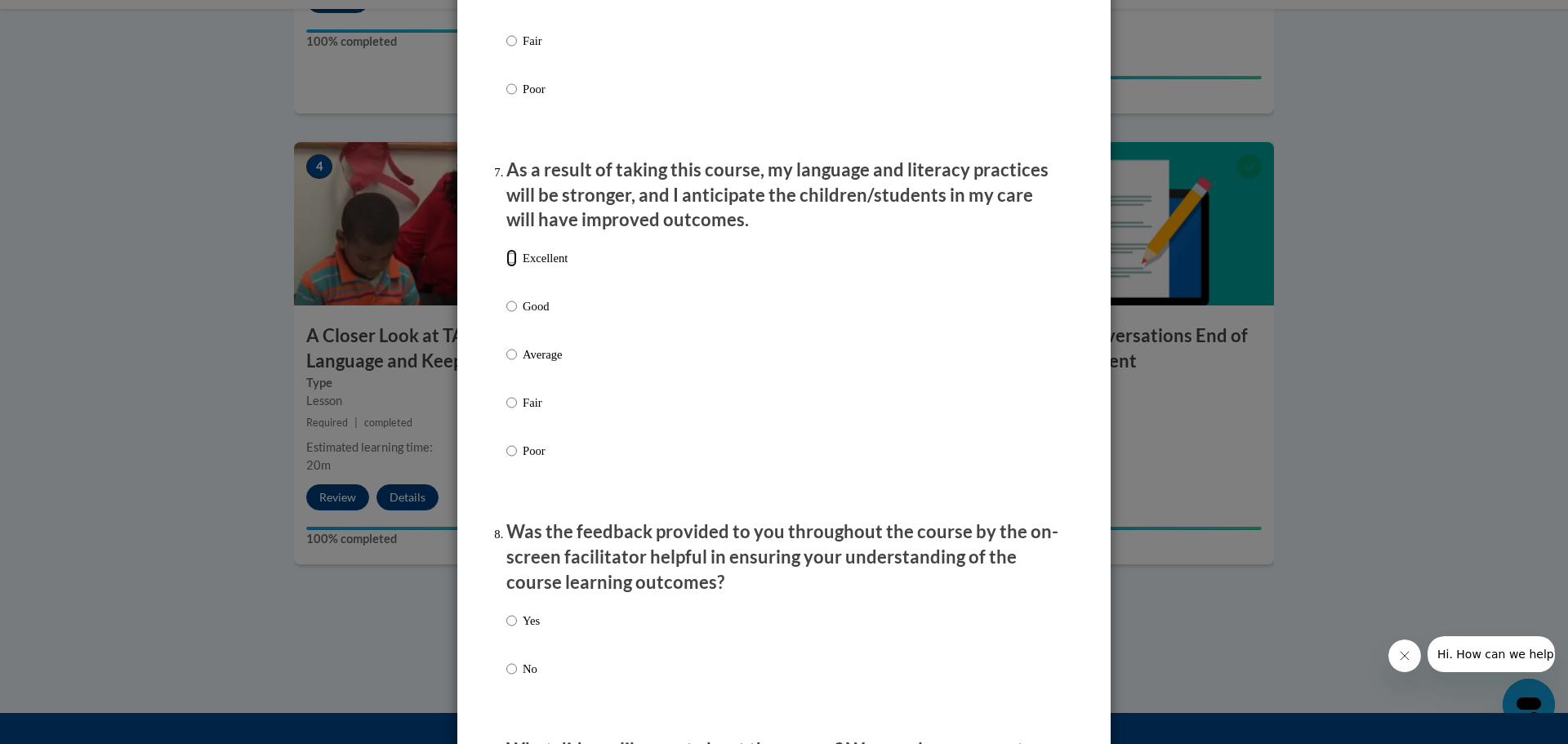
click at [506, 267] on input "Excellent" at bounding box center [511, 258] width 11 height 18
radio input "true"
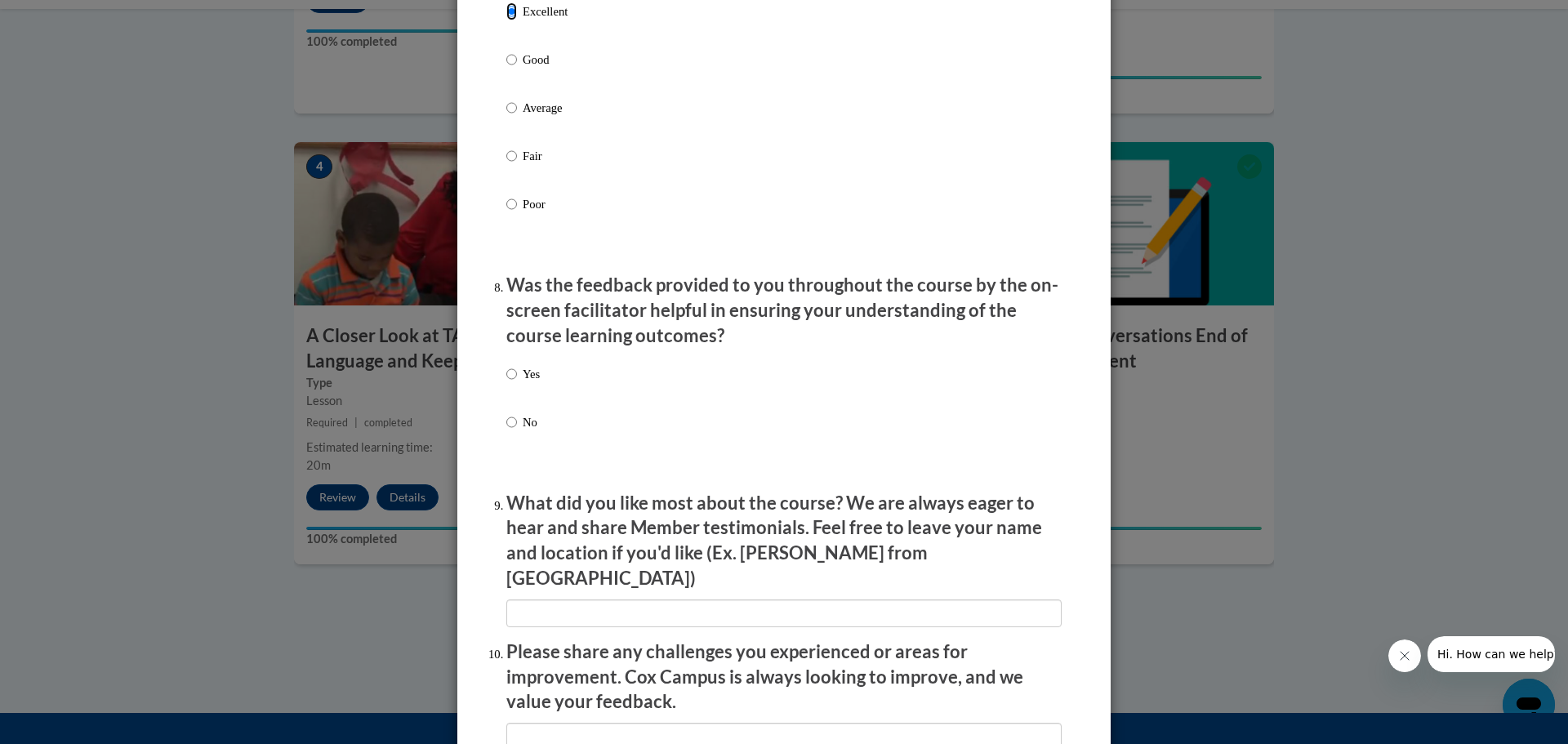
scroll to position [2367, 0]
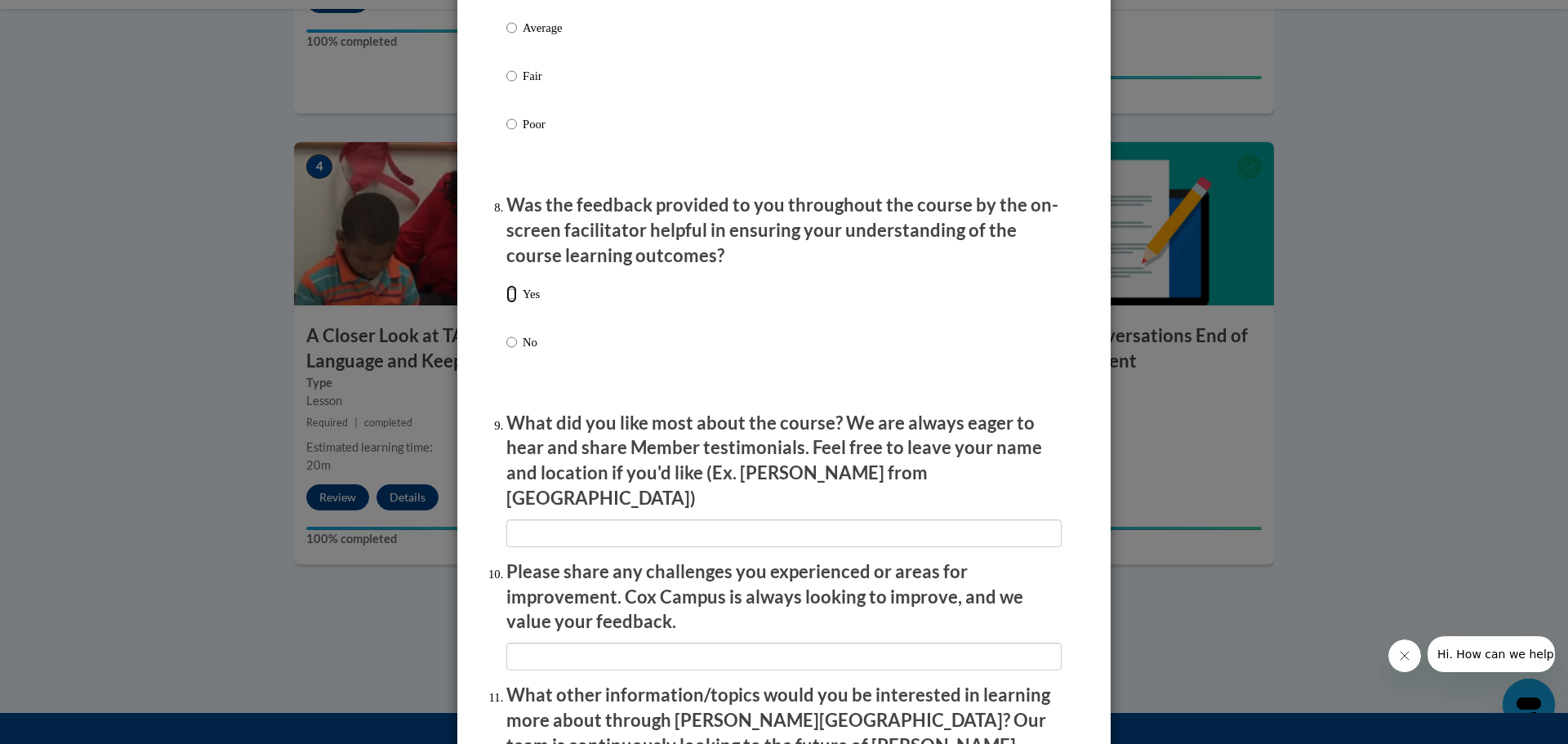
click at [506, 303] on input "Yes" at bounding box center [511, 293] width 11 height 18
radio input "true"
drag, startPoint x: 531, startPoint y: 515, endPoint x: 545, endPoint y: 516, distance: 14.0
click at [536, 519] on input "textbox" at bounding box center [784, 532] width 555 height 28
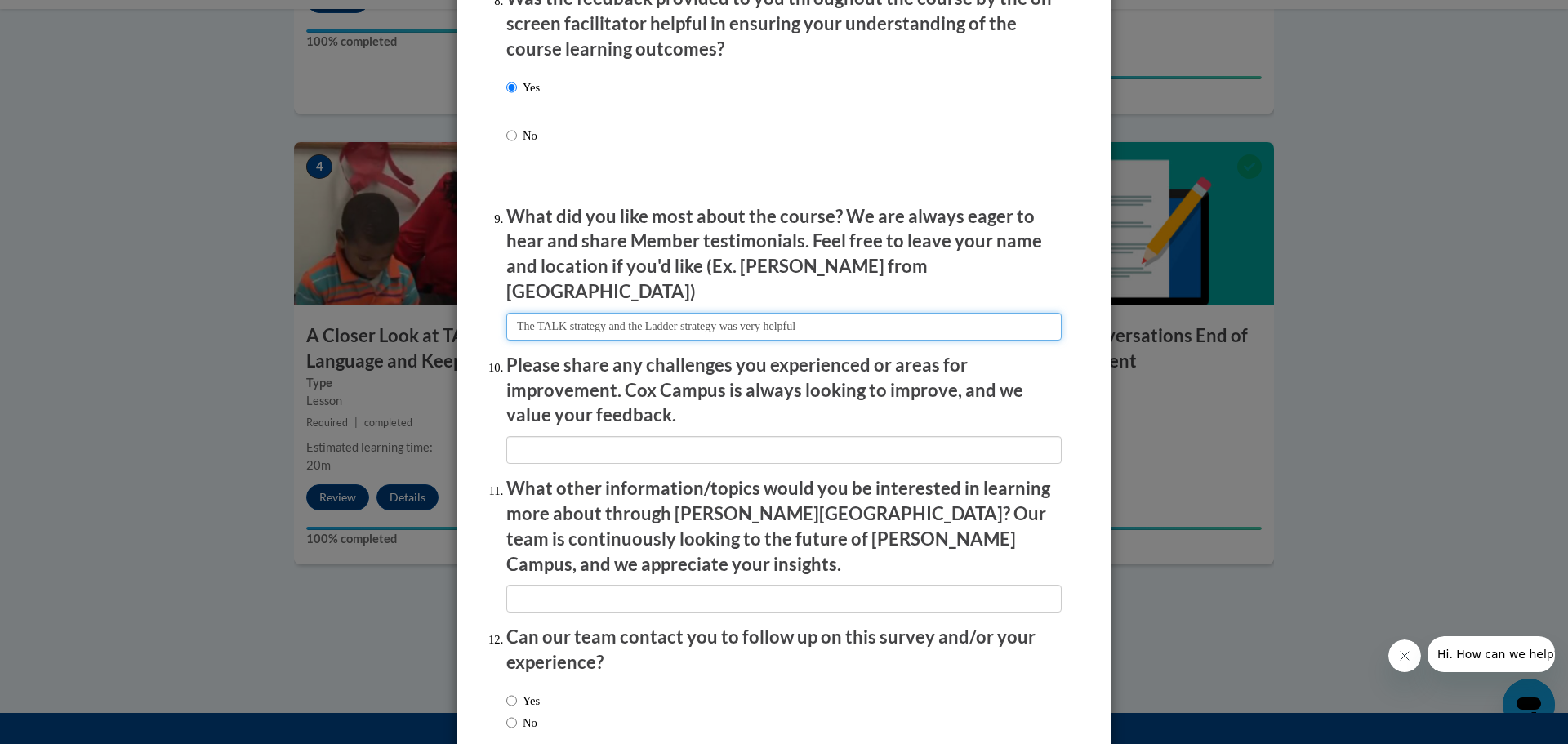
scroll to position [2612, 0]
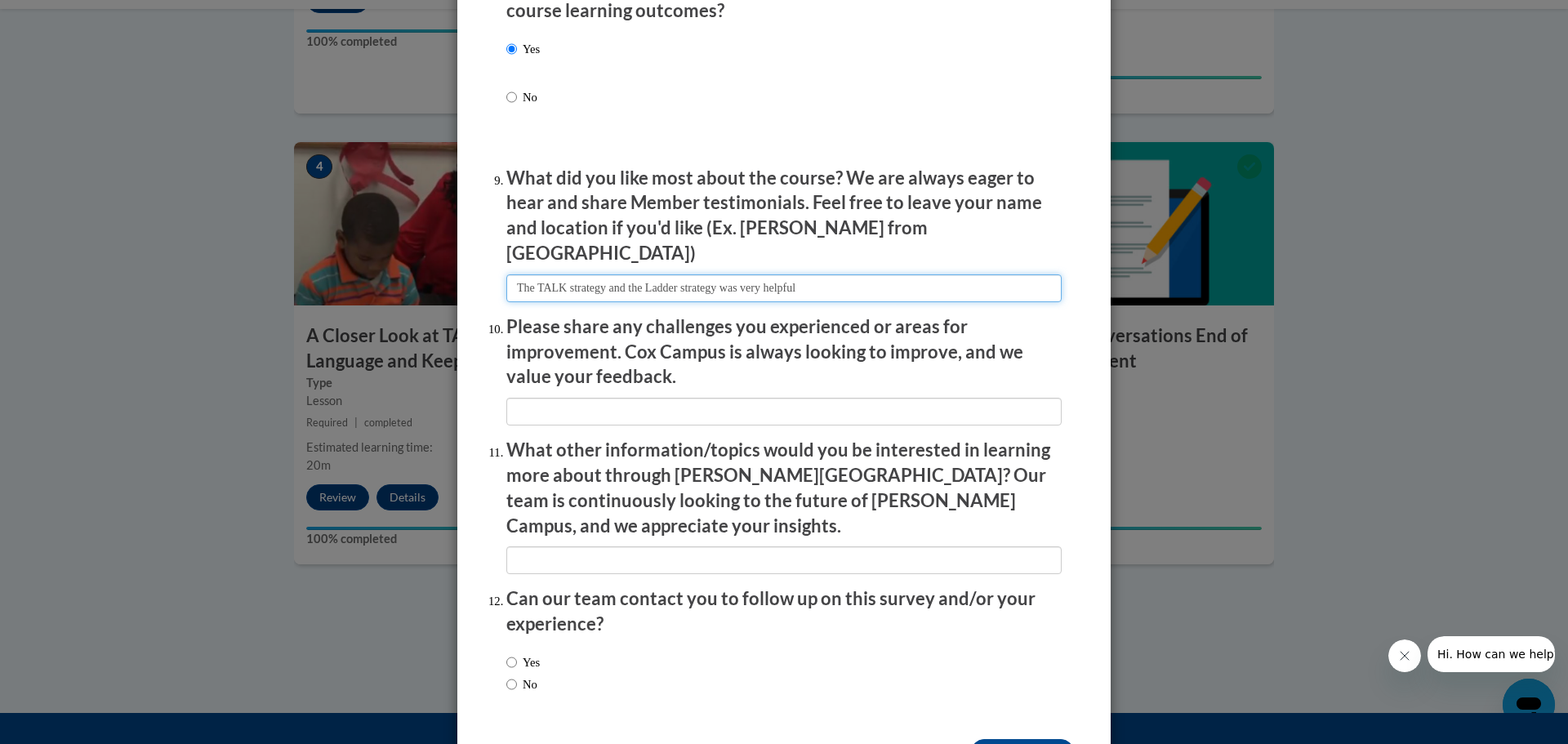
type input "The TALK strategy and the Ladder strategy was very helpful"
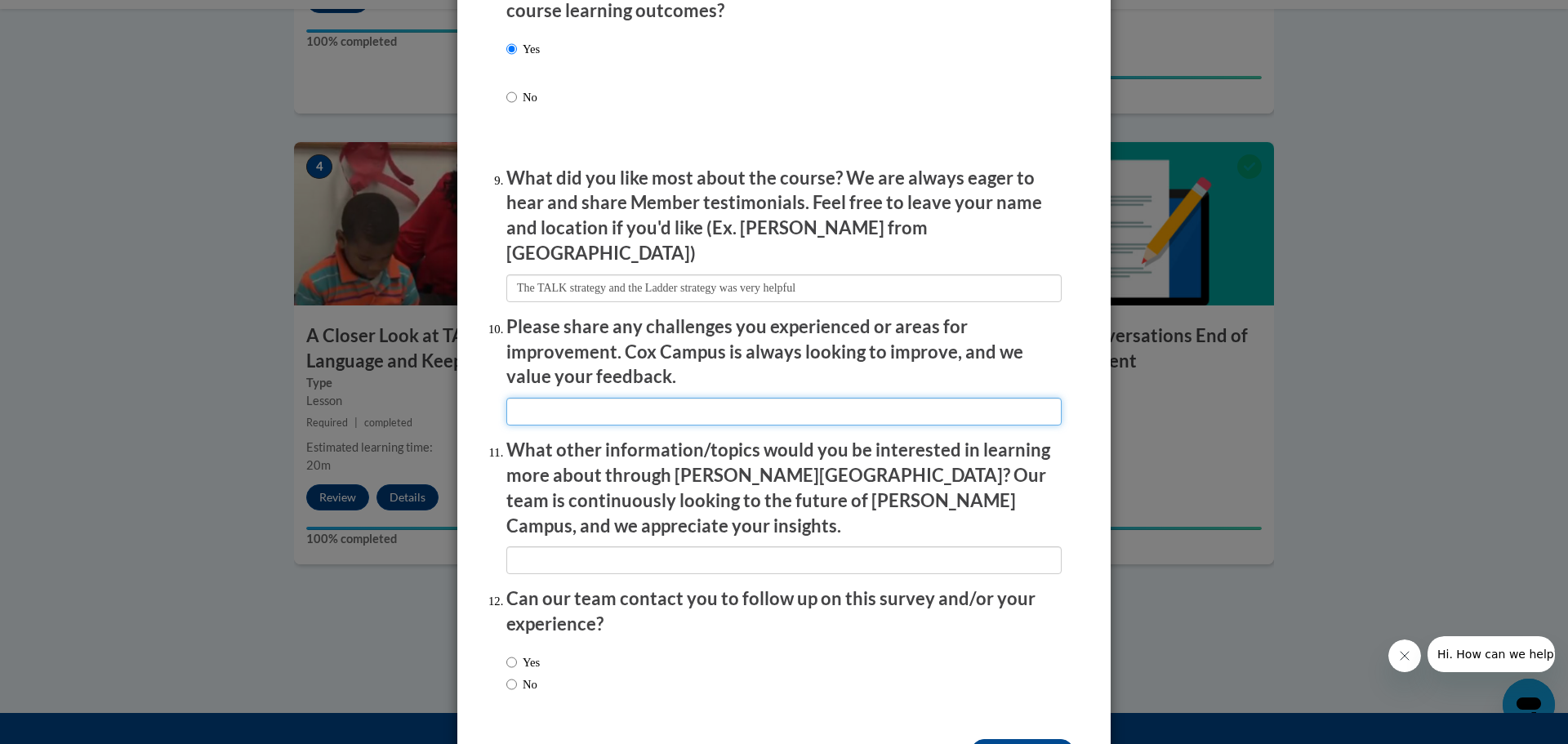
click at [590, 399] on input "textbox" at bounding box center [784, 411] width 555 height 28
type input "non"
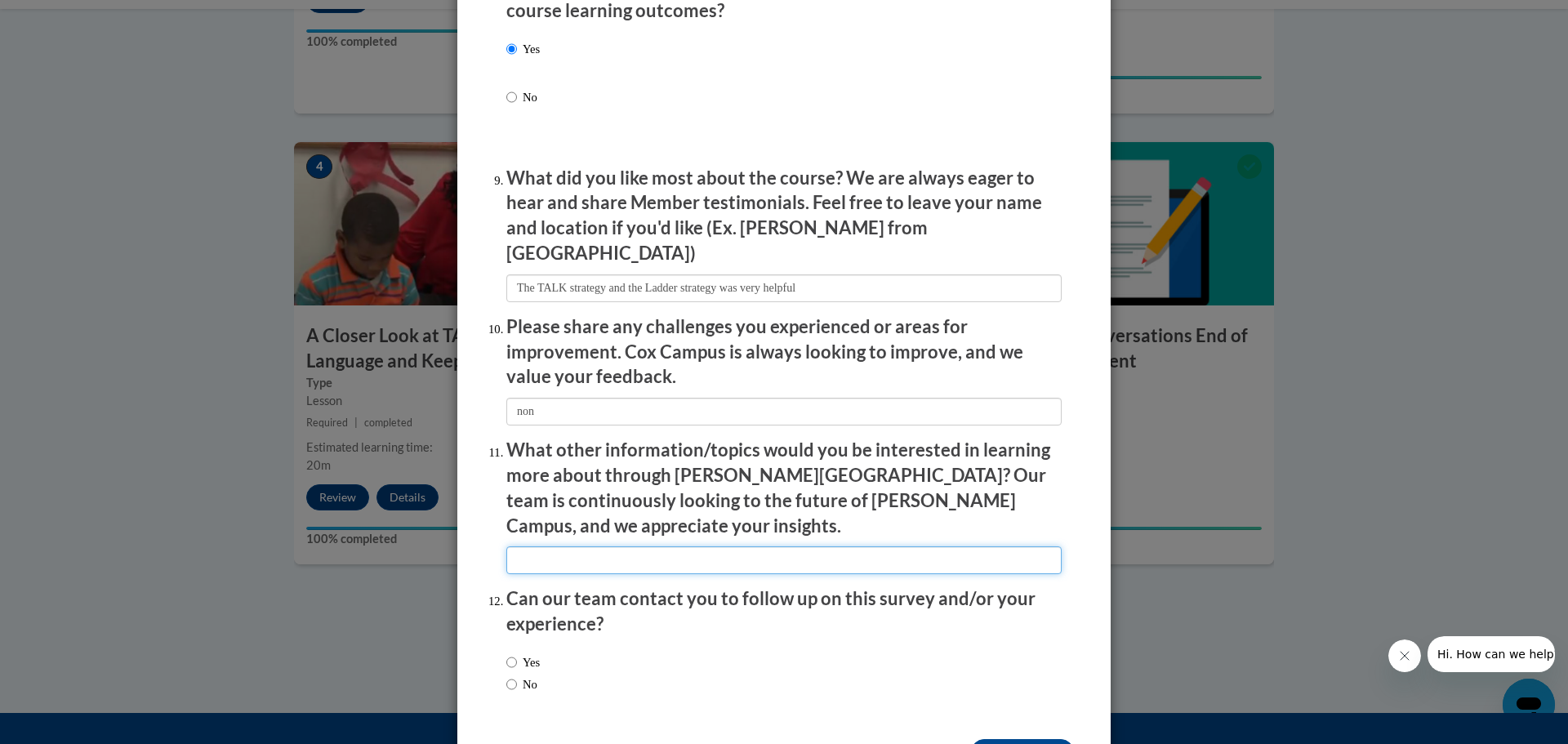
click at [557, 546] on input "textbox" at bounding box center [784, 560] width 555 height 28
type input "n/a"
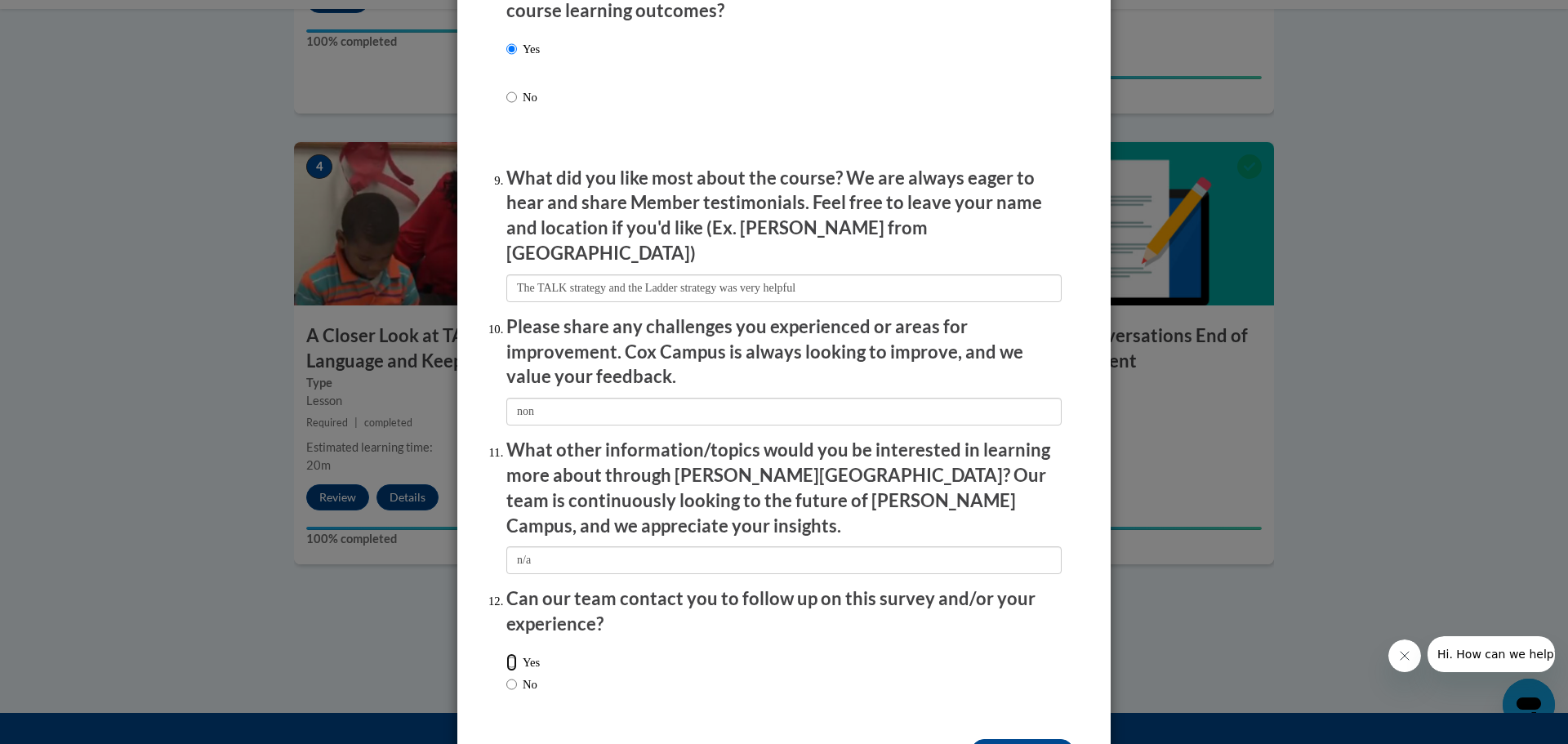
click at [507, 653] on input "Yes" at bounding box center [511, 662] width 11 height 18
radio input "true"
click at [1004, 738] on input "Submit feedback" at bounding box center [1021, 751] width 103 height 26
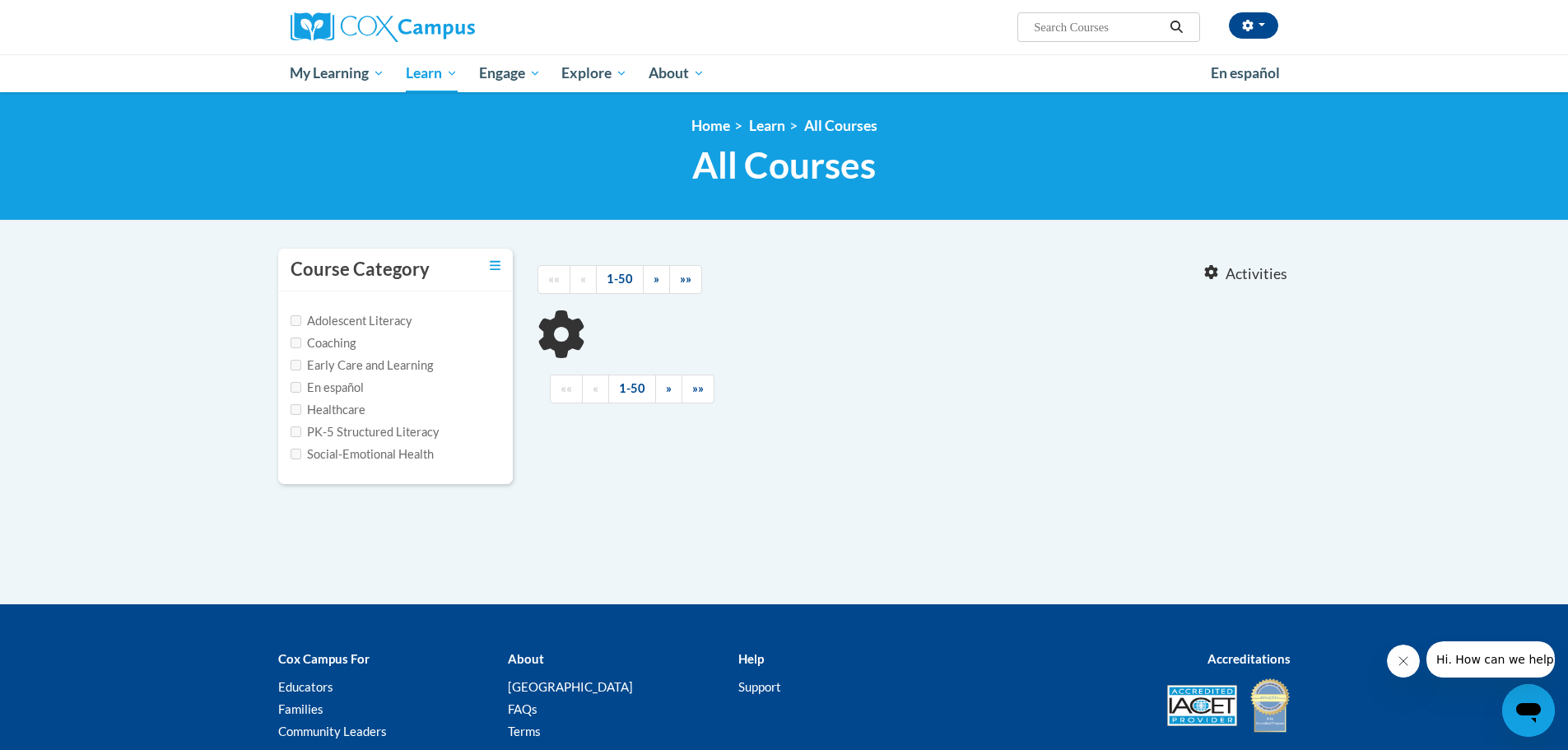
type input "transforming story time"
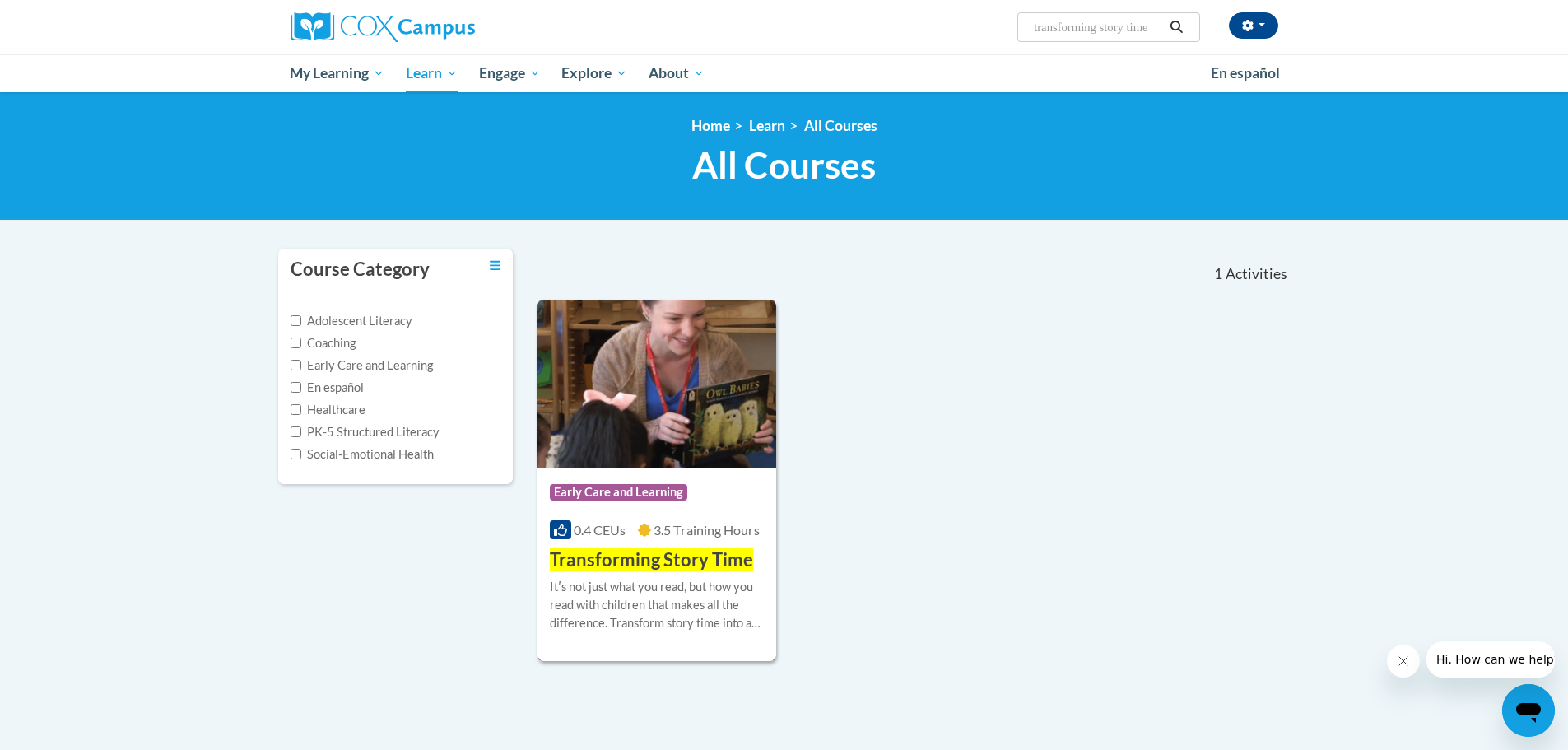
click at [651, 556] on span "Transforming Story Time" at bounding box center [652, 559] width 203 height 22
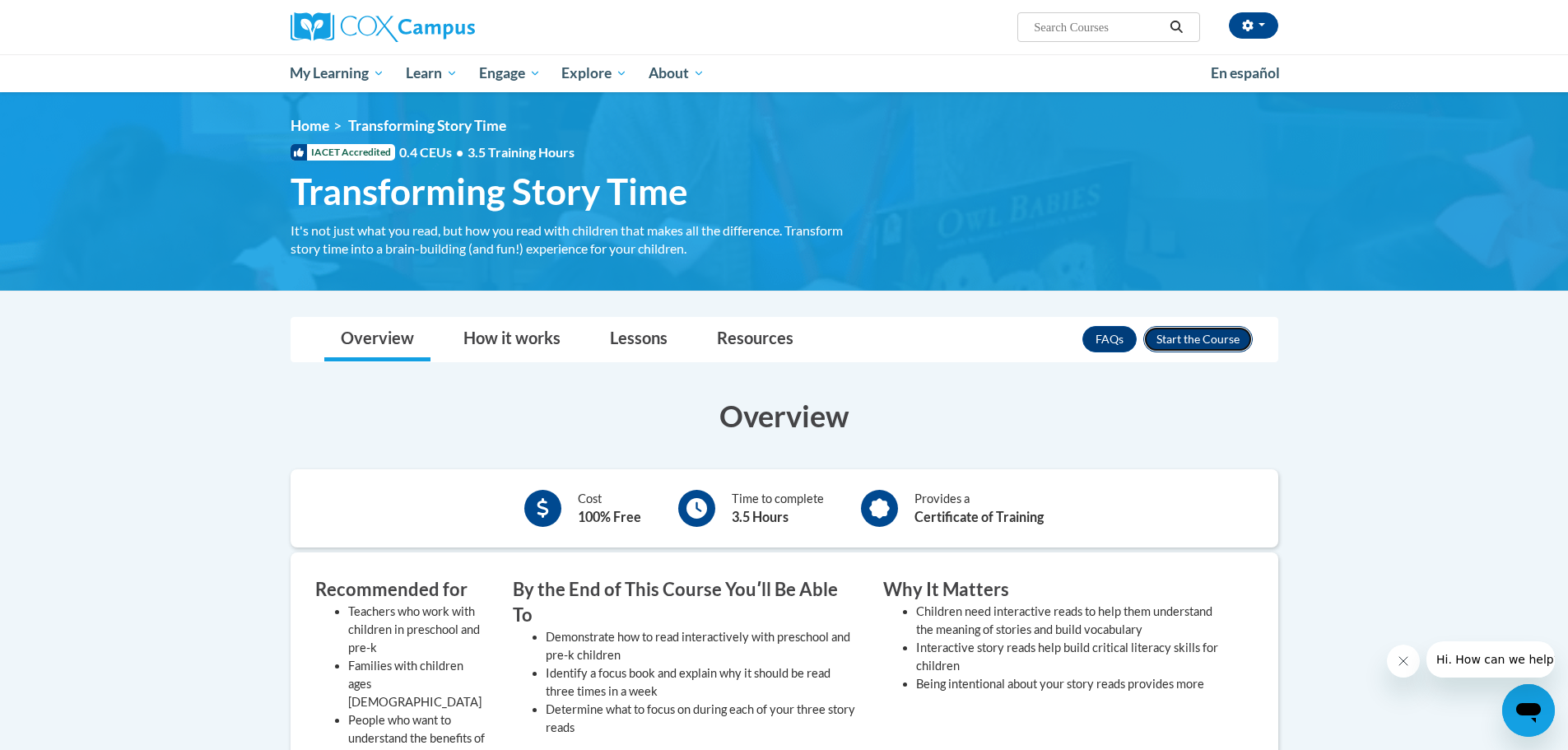
click at [1199, 334] on button "Enroll" at bounding box center [1198, 338] width 109 height 26
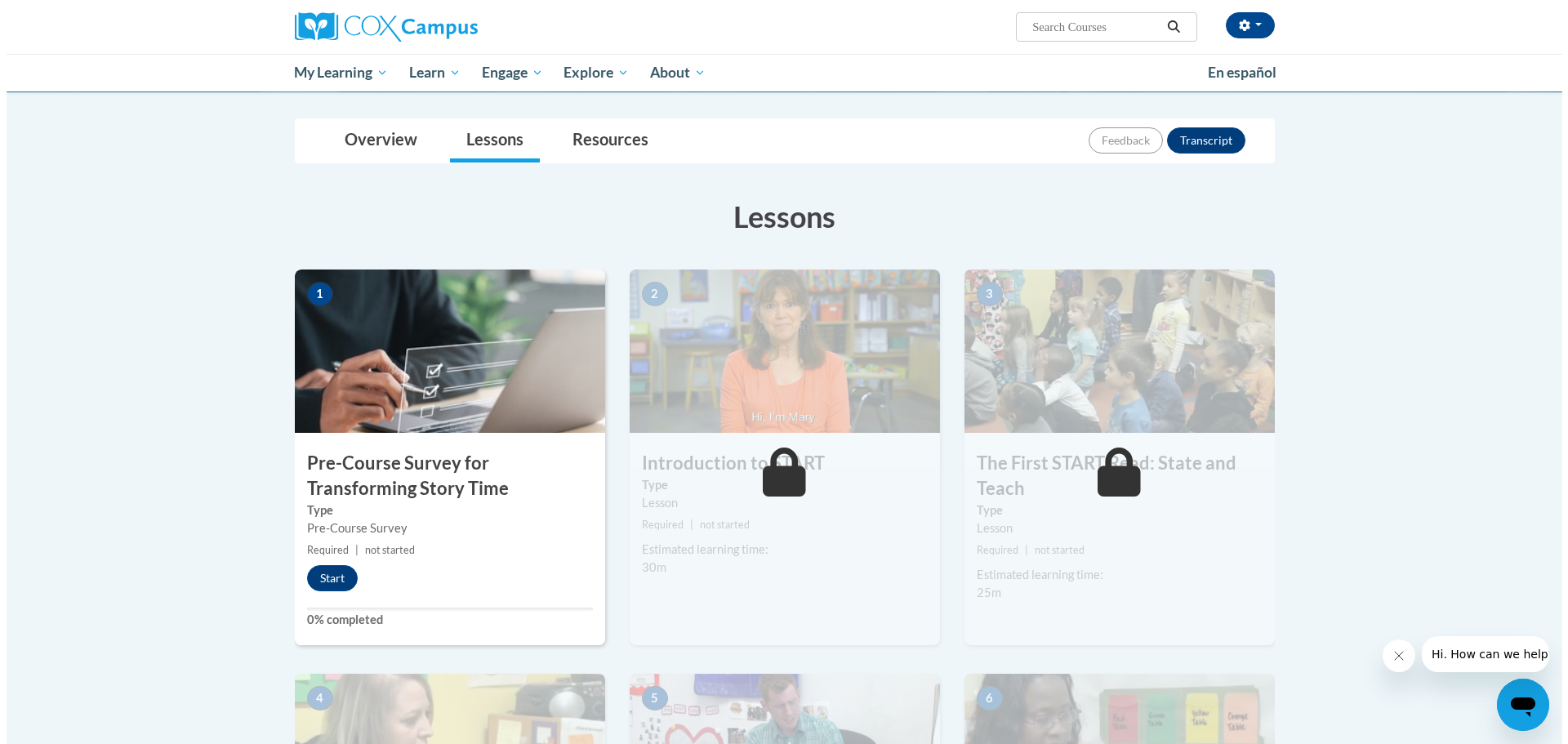
scroll to position [163, 0]
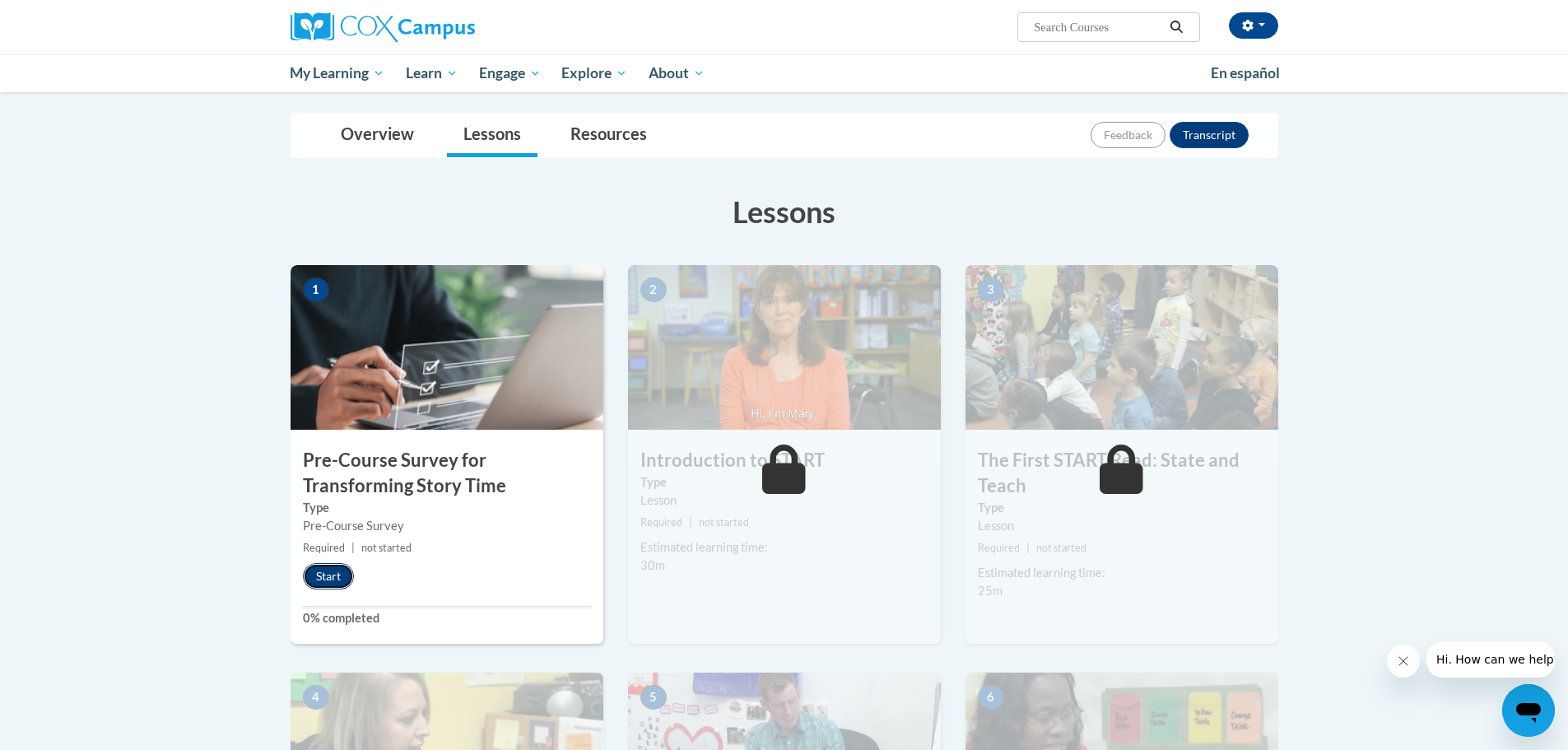
click at [330, 572] on button "Start" at bounding box center [328, 575] width 51 height 26
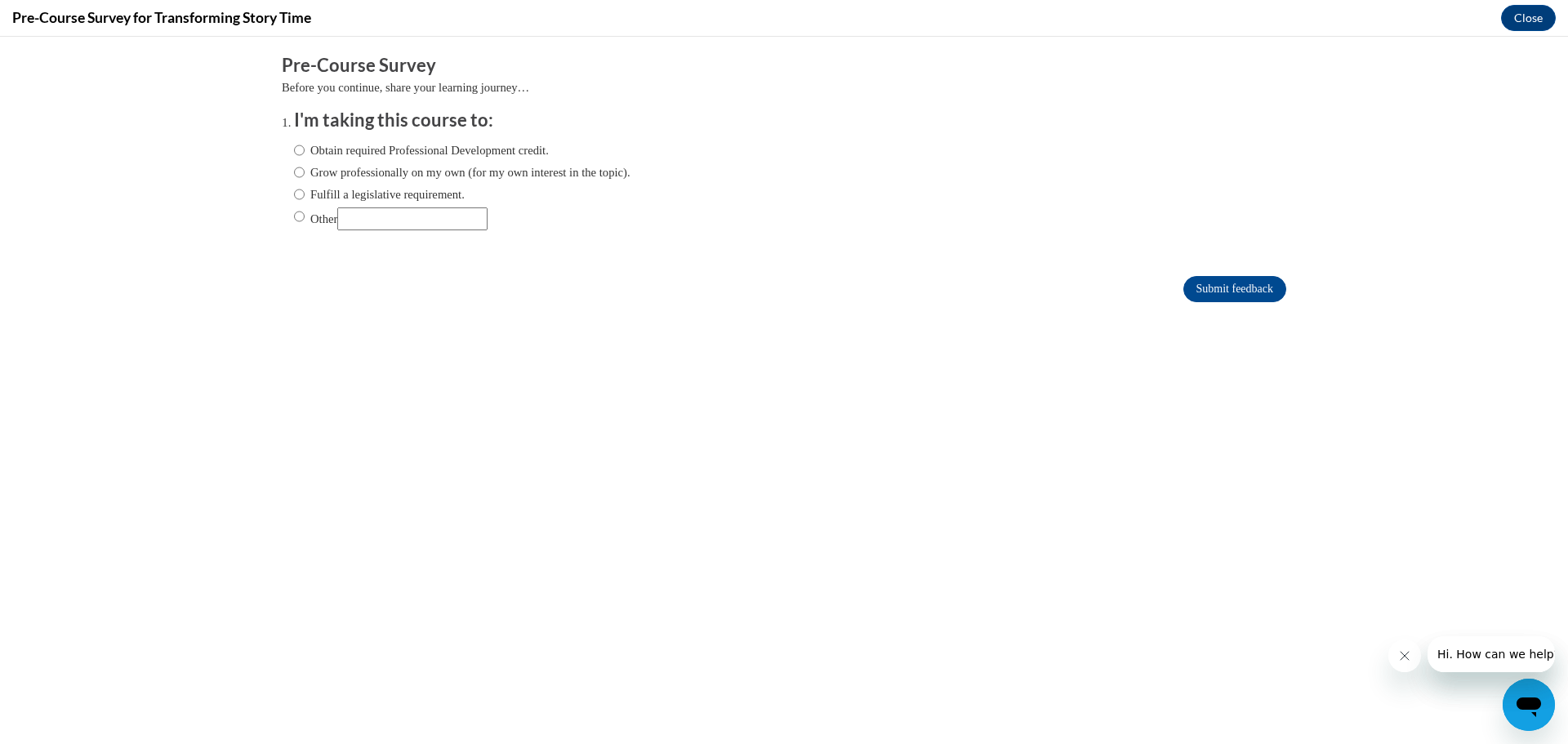
scroll to position [0, 0]
click at [293, 146] on input "Obtain required Professional Development credit." at bounding box center [298, 150] width 11 height 18
radio input "true"
click at [1201, 286] on input "Submit feedback" at bounding box center [1234, 289] width 103 height 26
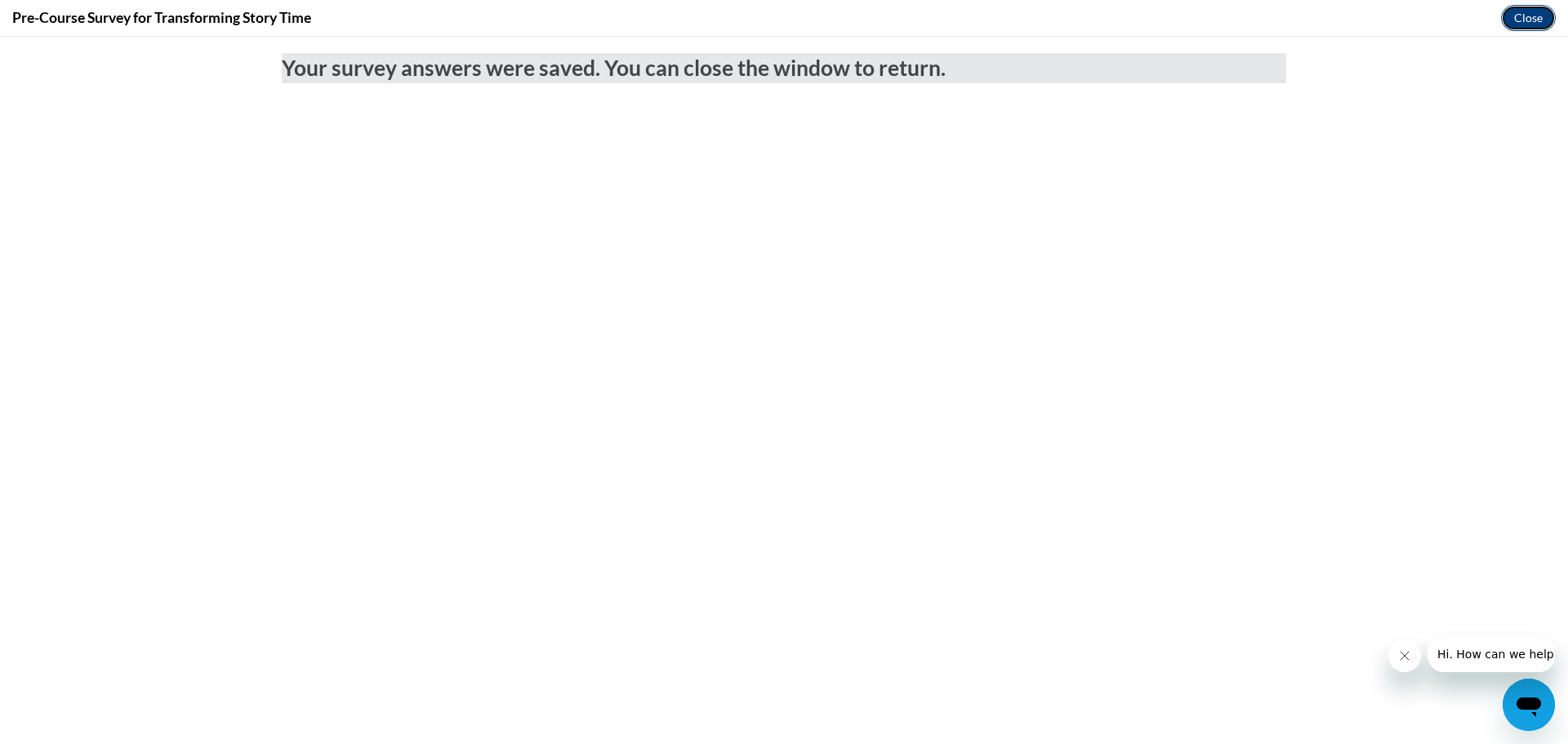
click at [1530, 13] on button "Close" at bounding box center [1528, 17] width 55 height 26
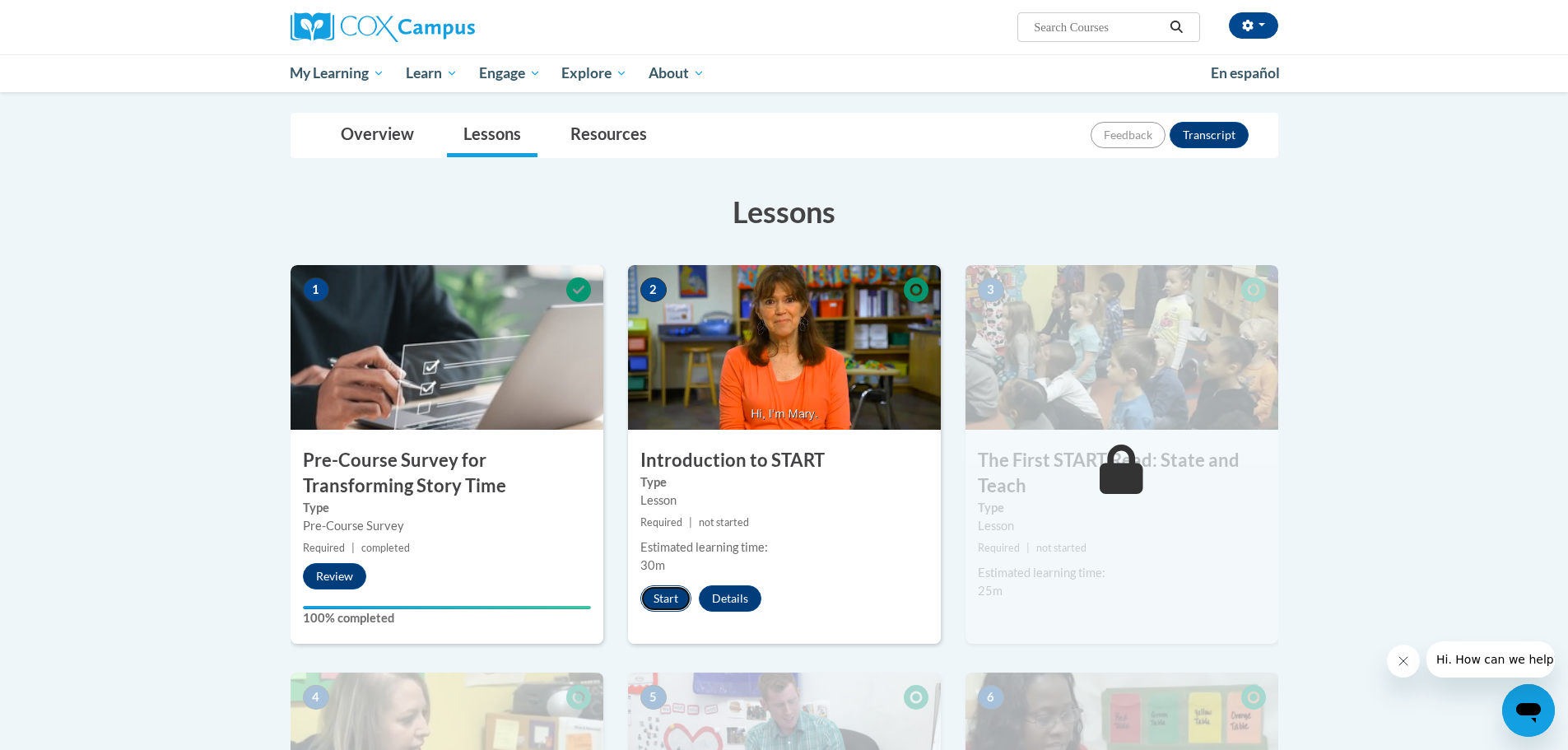
click at [662, 593] on button "Start" at bounding box center [665, 597] width 51 height 26
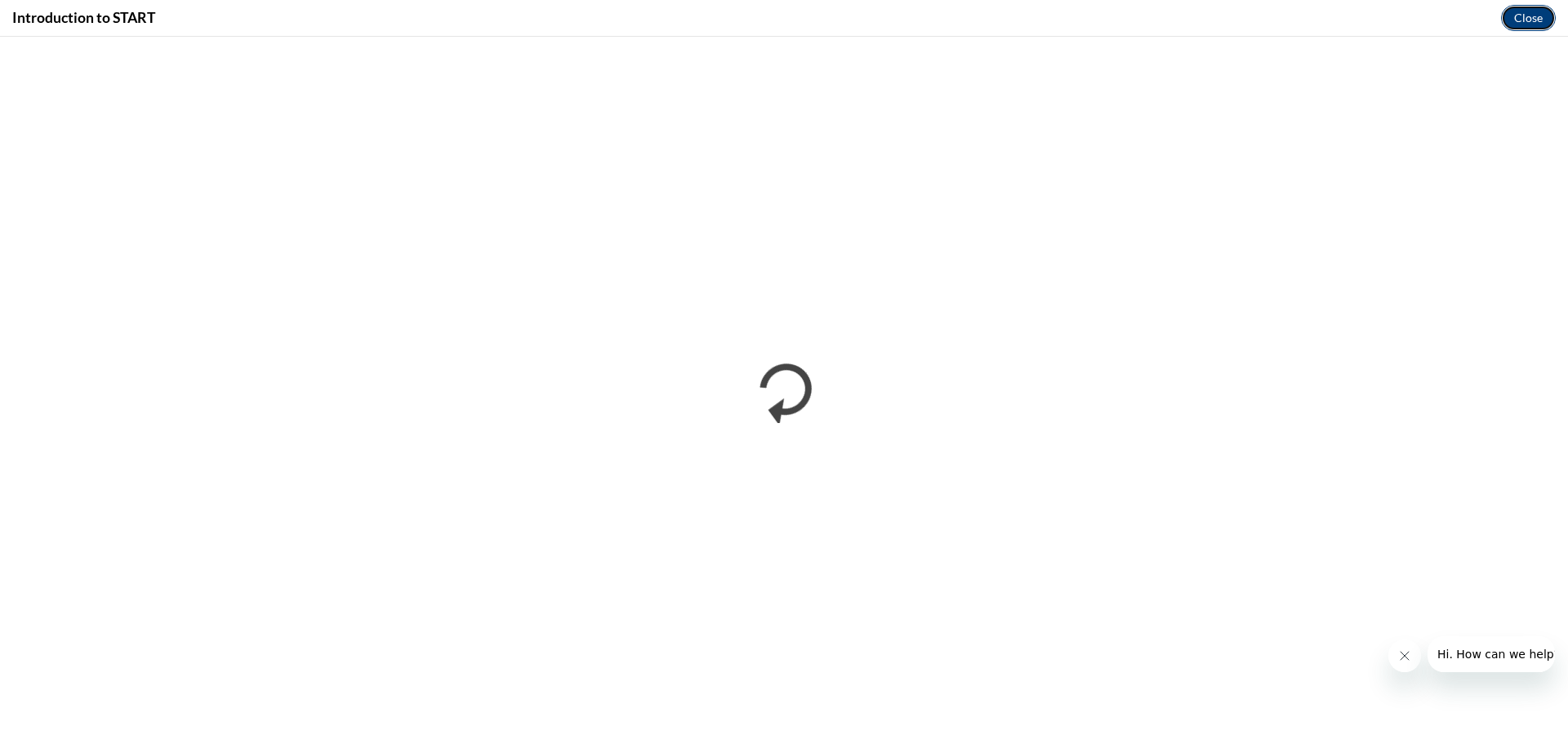
click at [1518, 19] on button "Close" at bounding box center [1528, 17] width 55 height 26
